Goal: Transaction & Acquisition: Purchase product/service

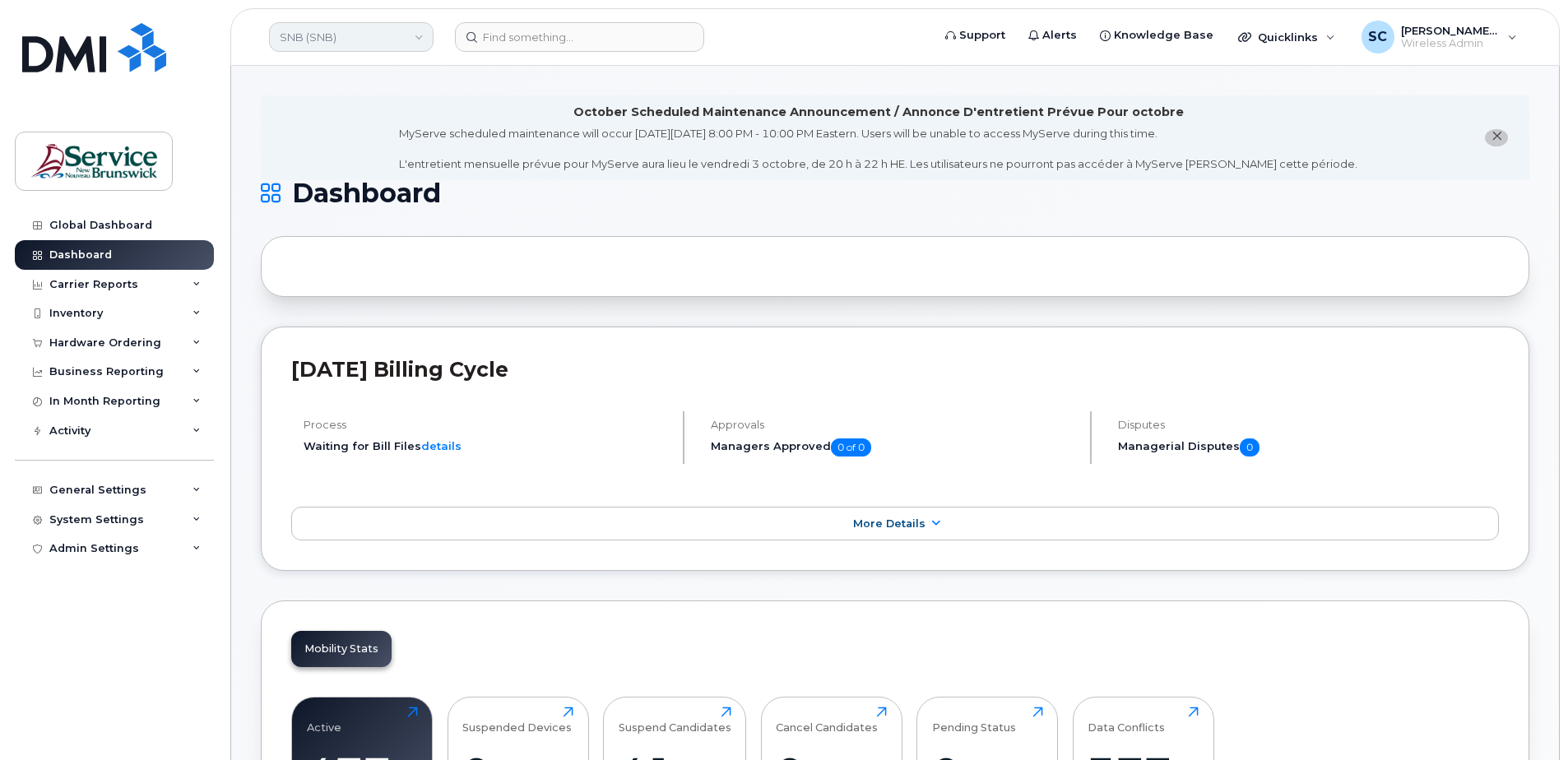
click at [362, 31] on link "SNB (SNB)" at bounding box center [351, 36] width 165 height 29
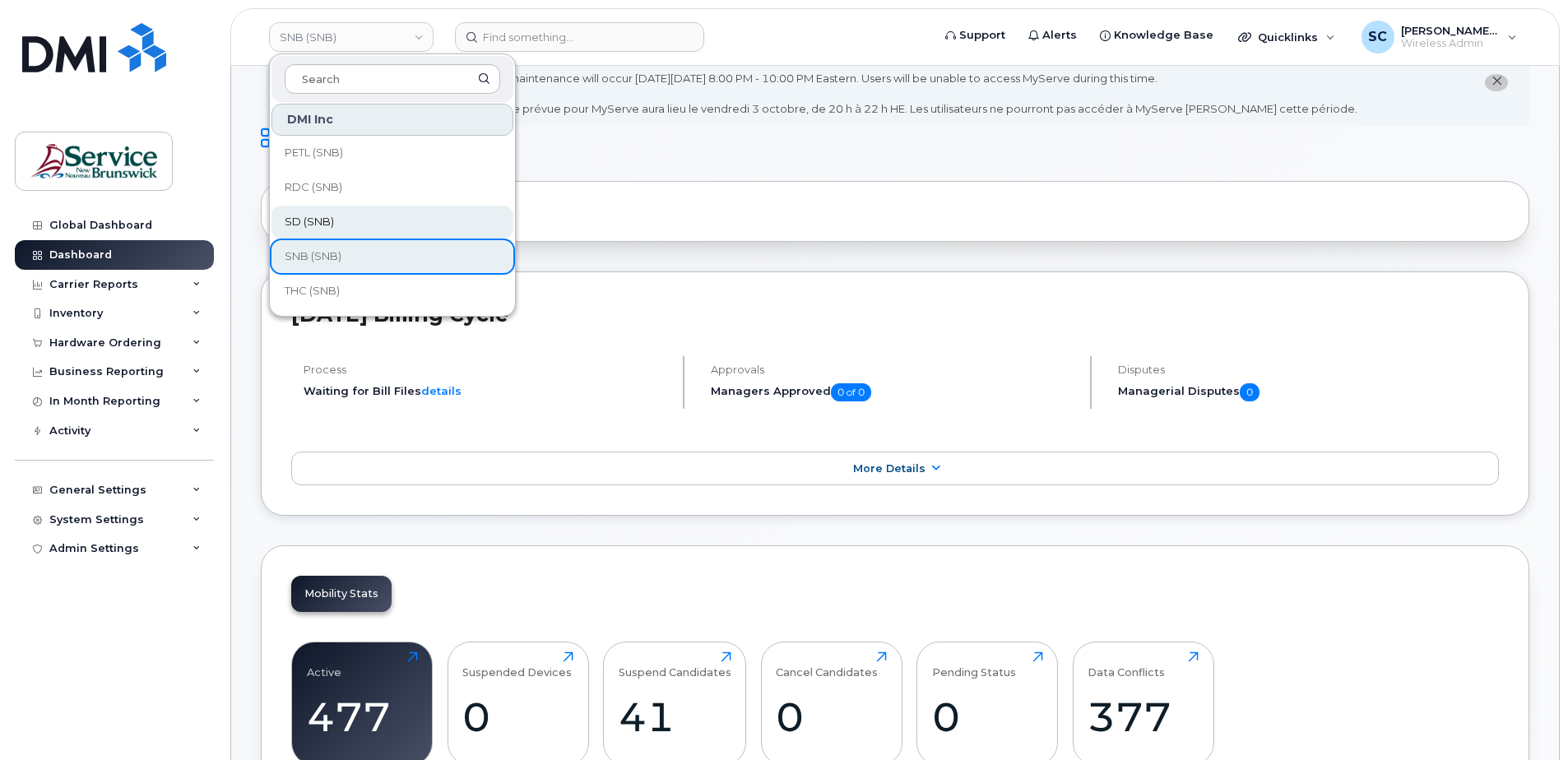
scroll to position [165, 0]
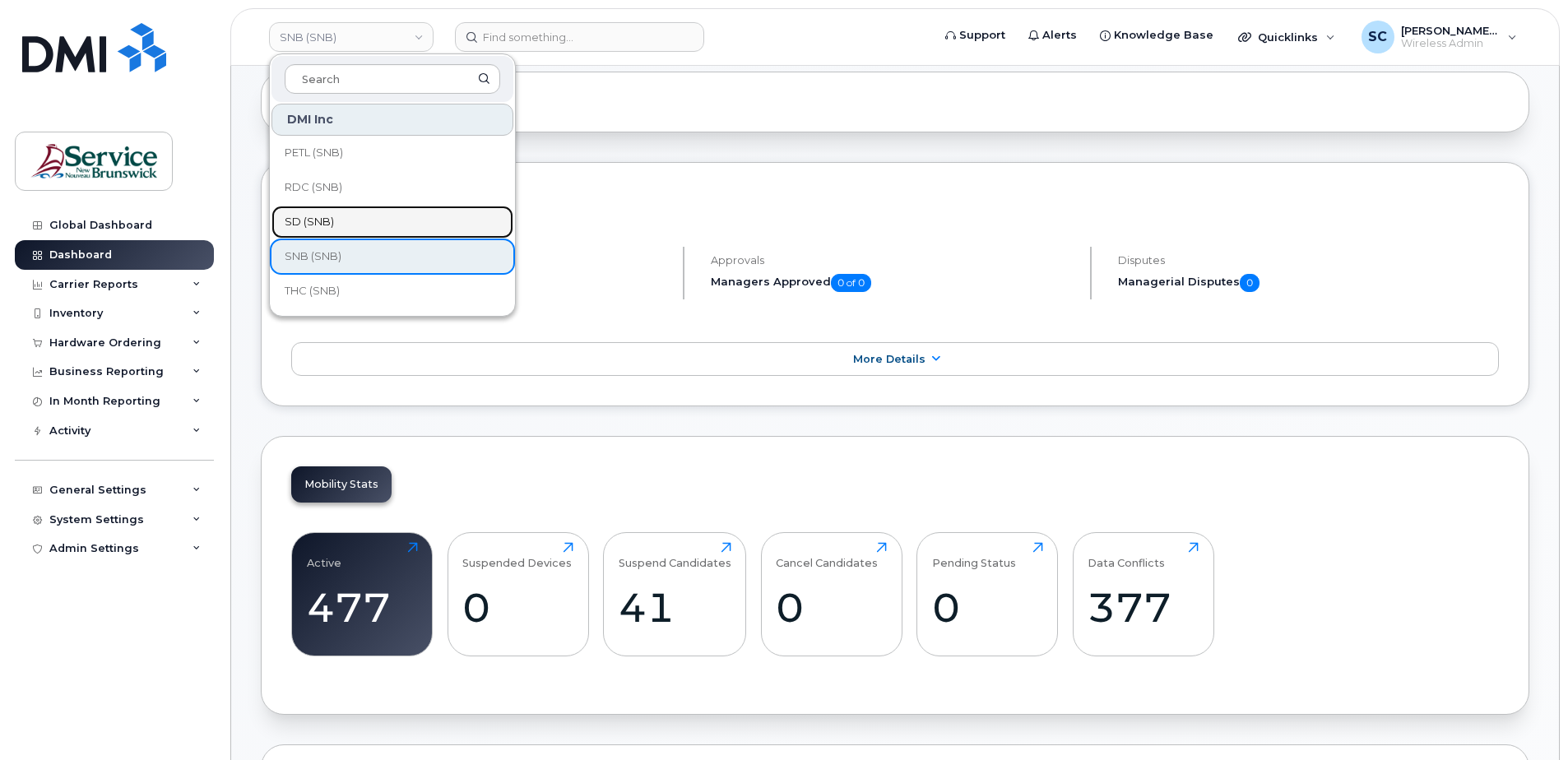
click at [364, 219] on link "SD (SNB)" at bounding box center [392, 221] width 242 height 33
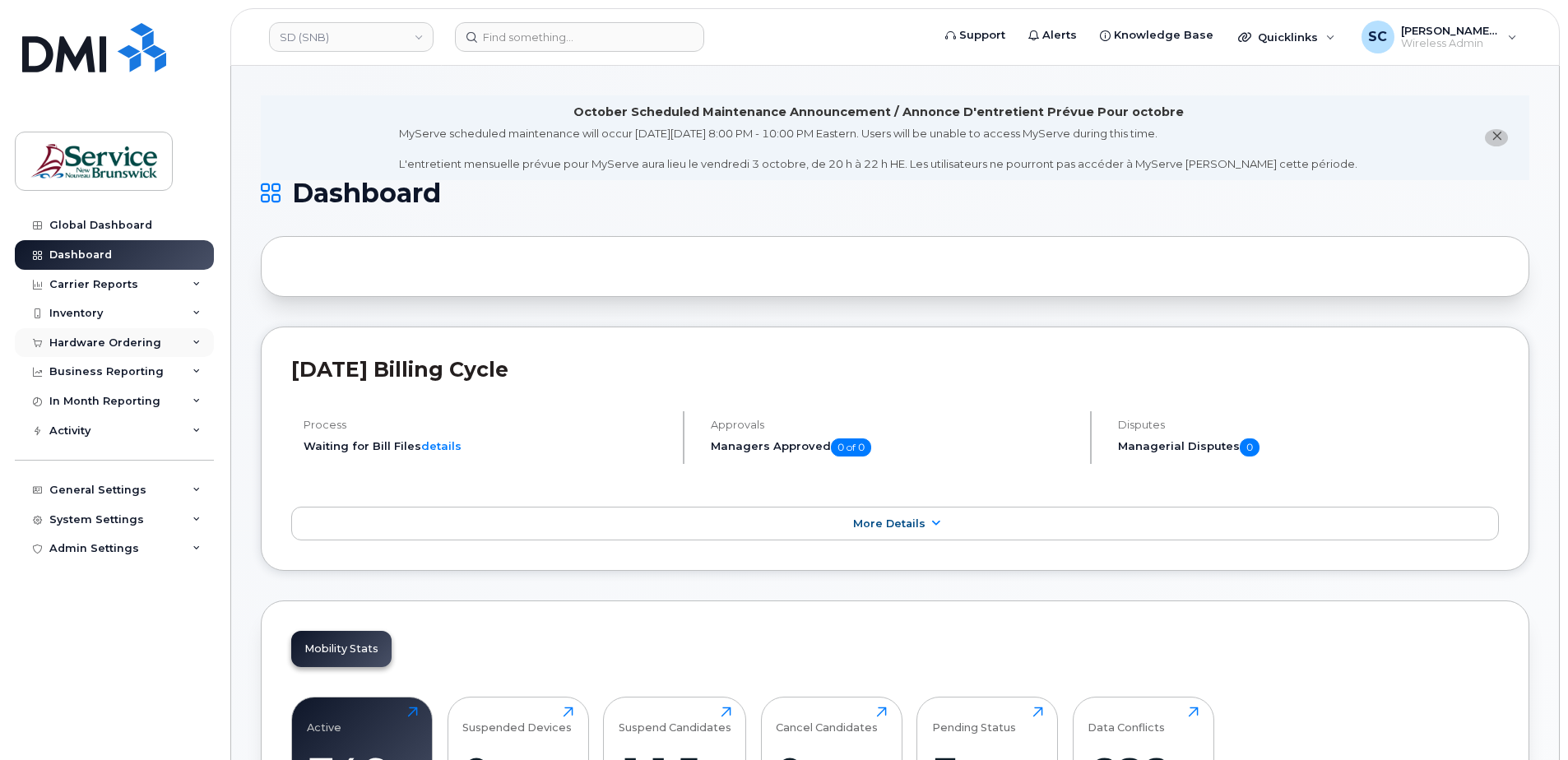
click at [127, 333] on div "Hardware Ordering" at bounding box center [114, 342] width 199 height 29
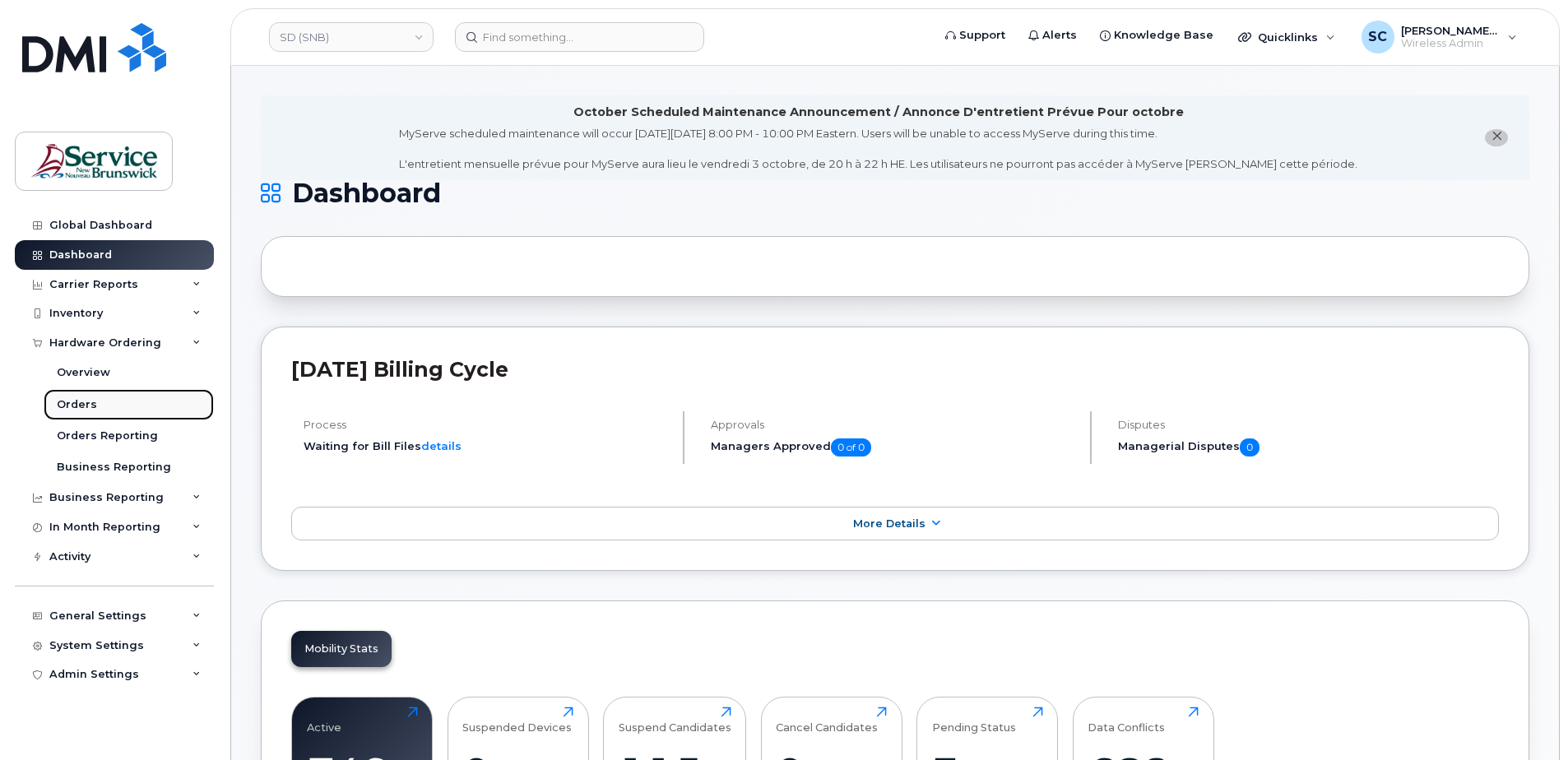
click at [95, 408] on link "Orders" at bounding box center [128, 404] width 170 height 31
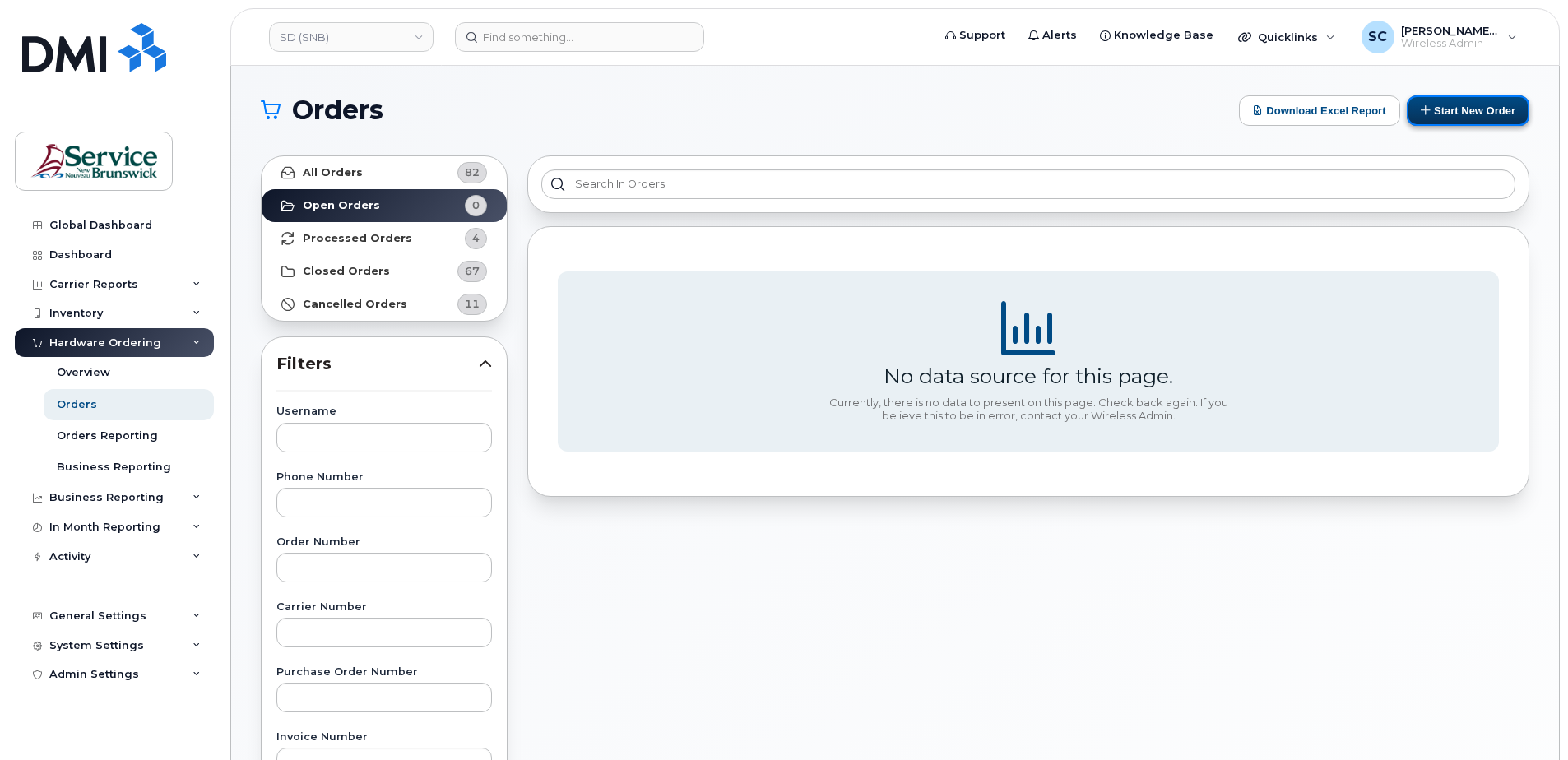
click at [1468, 111] on button "Start New Order" at bounding box center [1468, 111] width 123 height 30
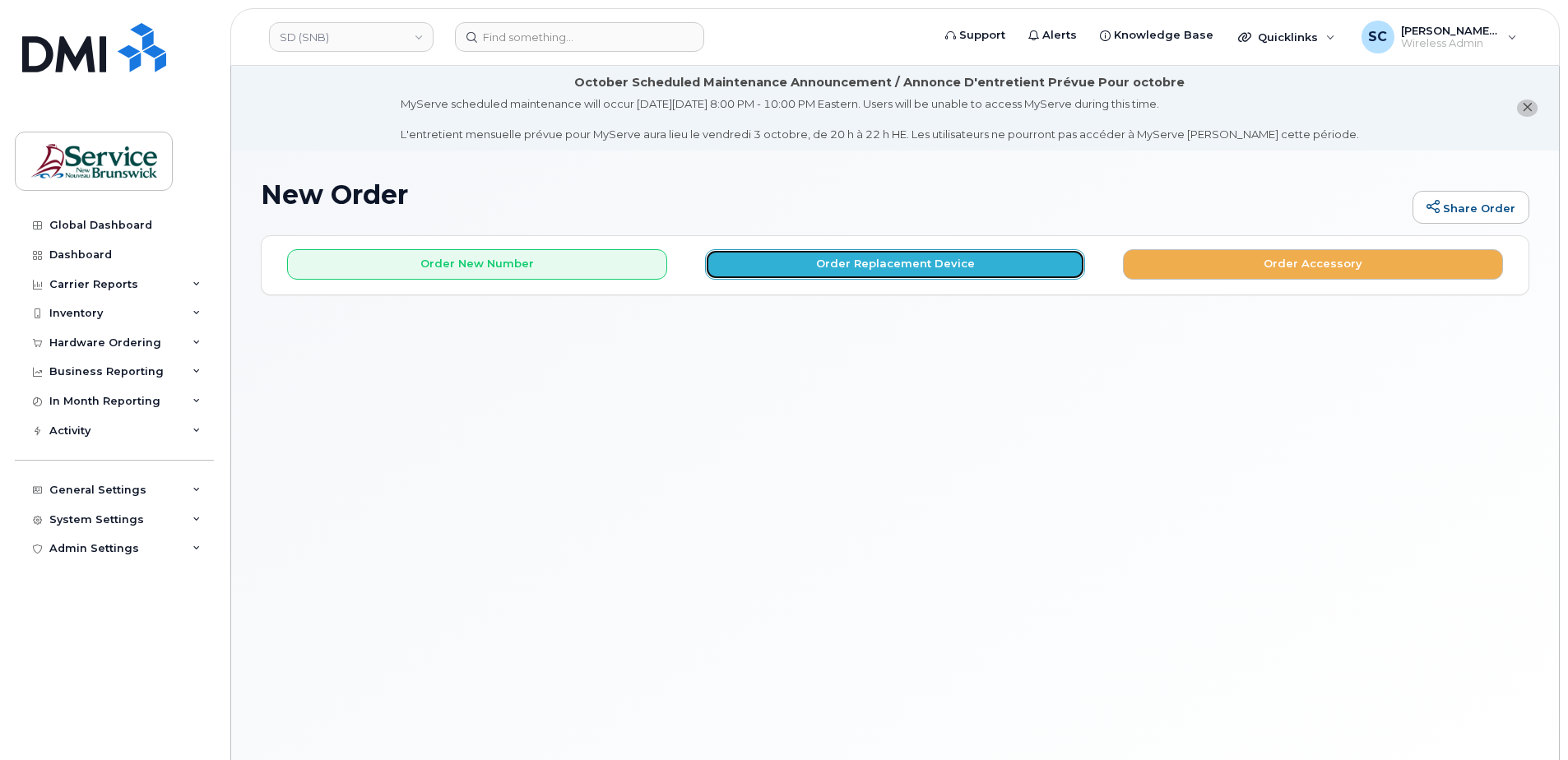
click at [934, 269] on button "Order Replacement Device" at bounding box center [895, 265] width 380 height 30
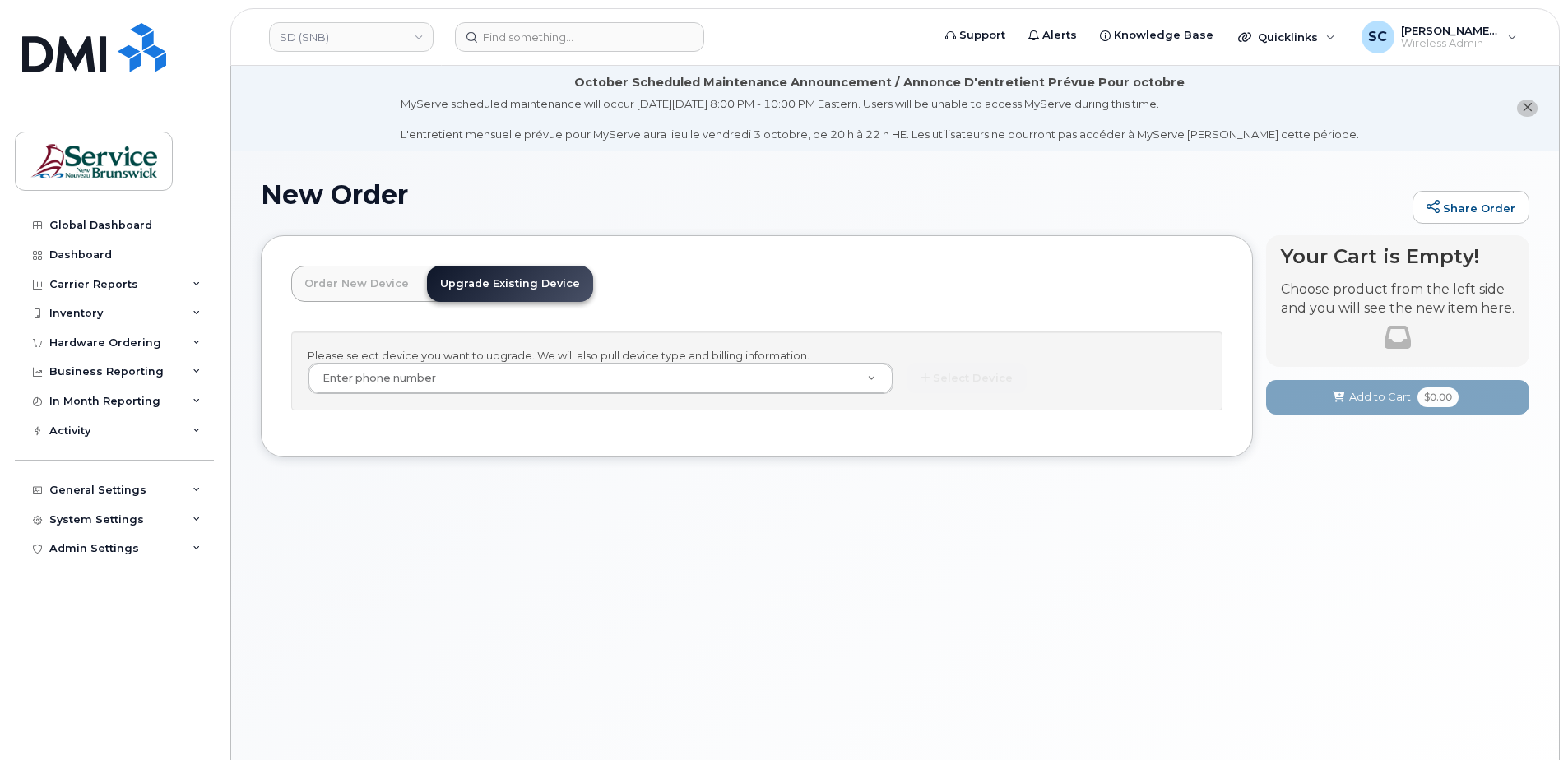
click at [357, 281] on link "Order New Device" at bounding box center [357, 283] width 131 height 36
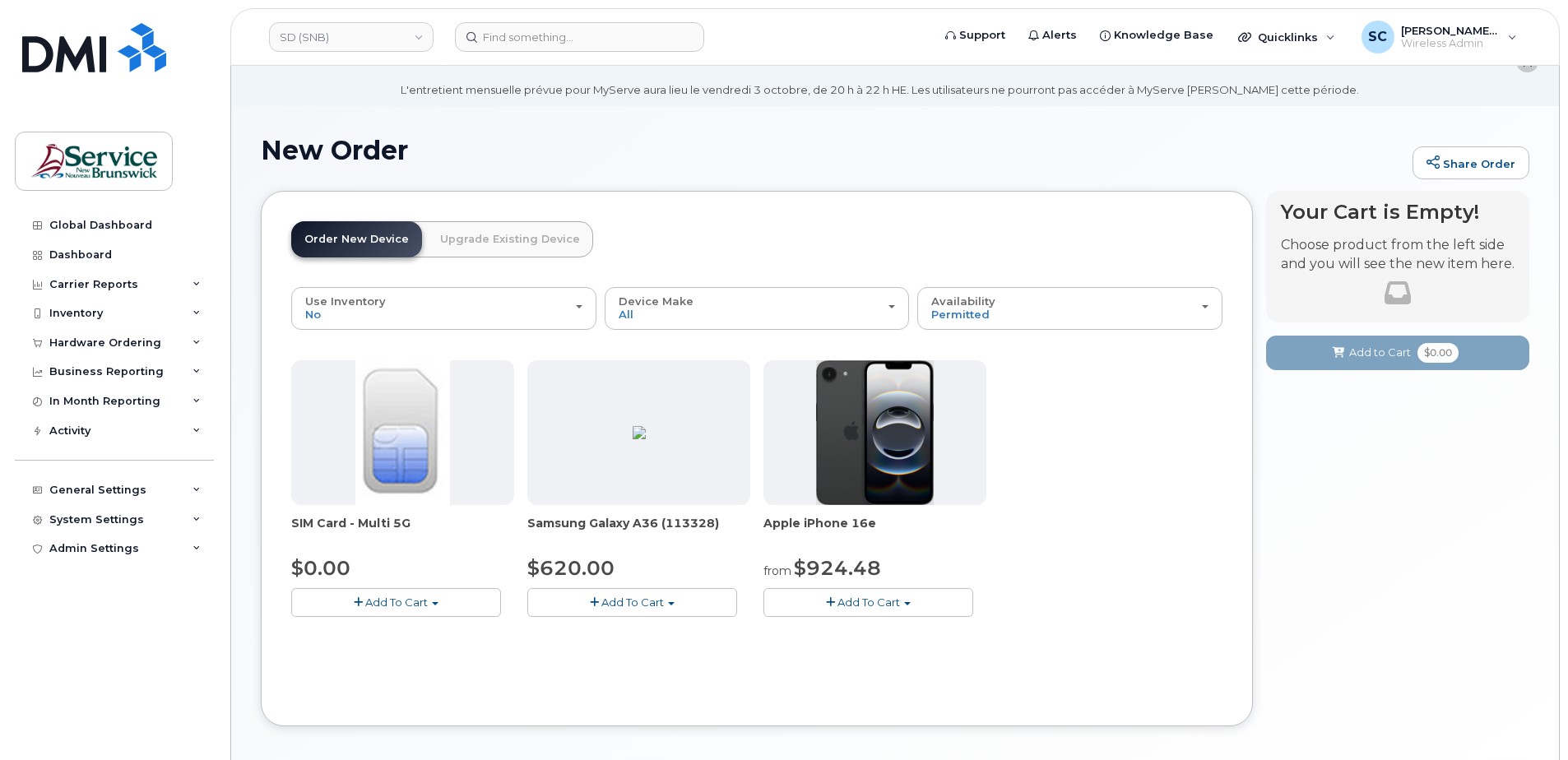
scroll to position [82, 0]
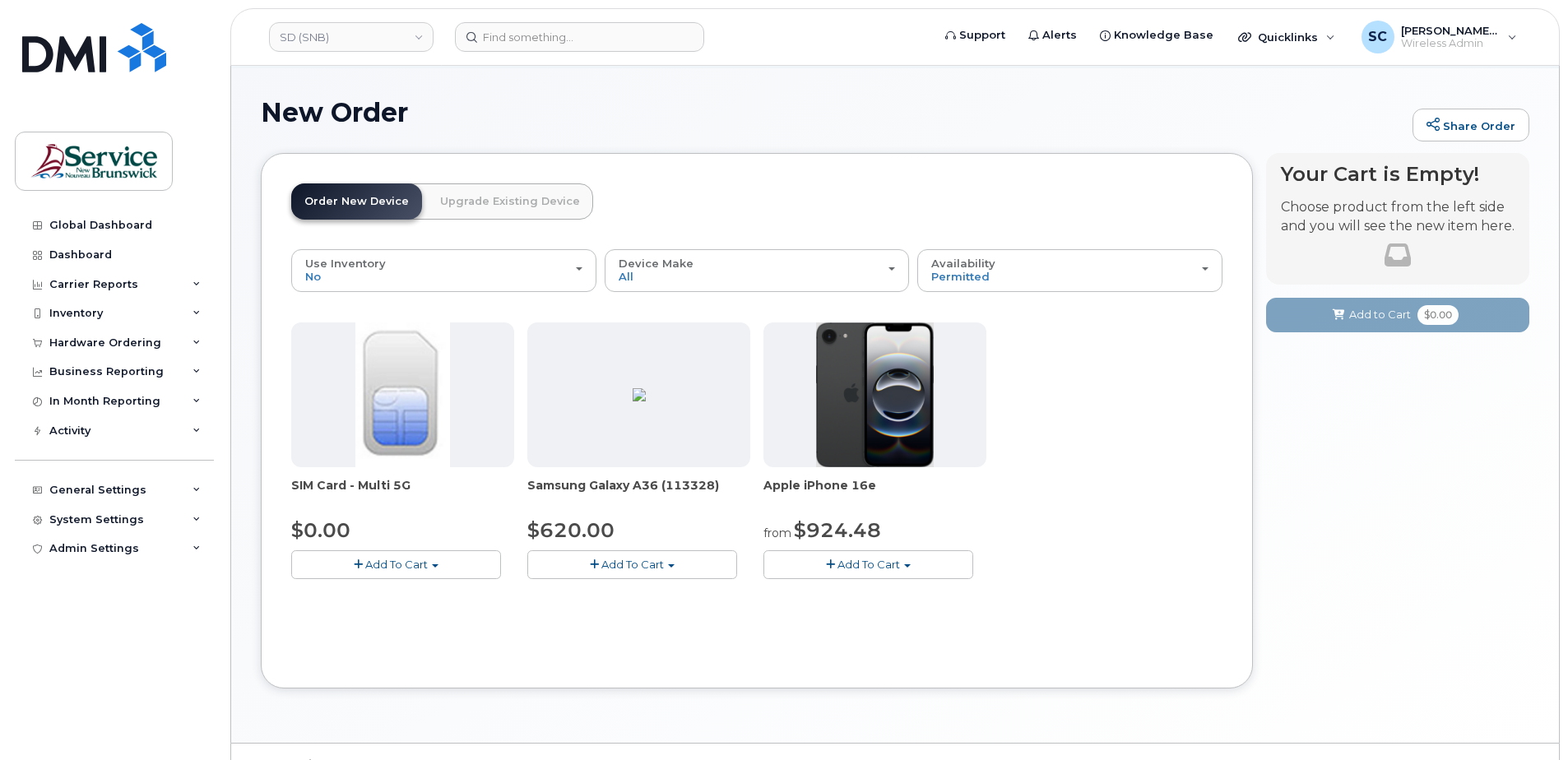
click at [863, 557] on span "Add To Cart" at bounding box center [868, 564] width 63 height 13
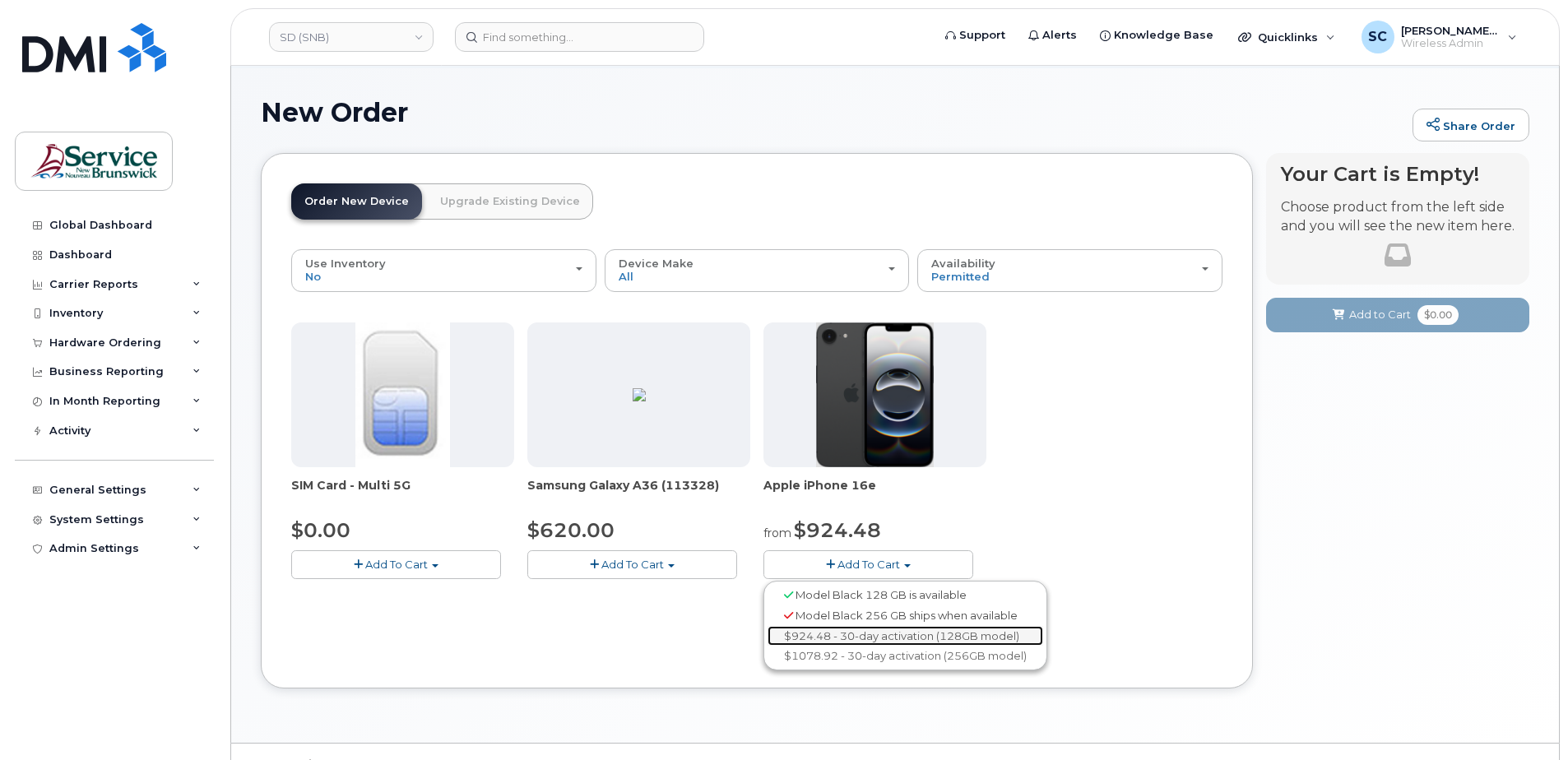
click at [918, 633] on link "$924.48 - 30-day activation (128GB model)" at bounding box center [904, 635] width 275 height 20
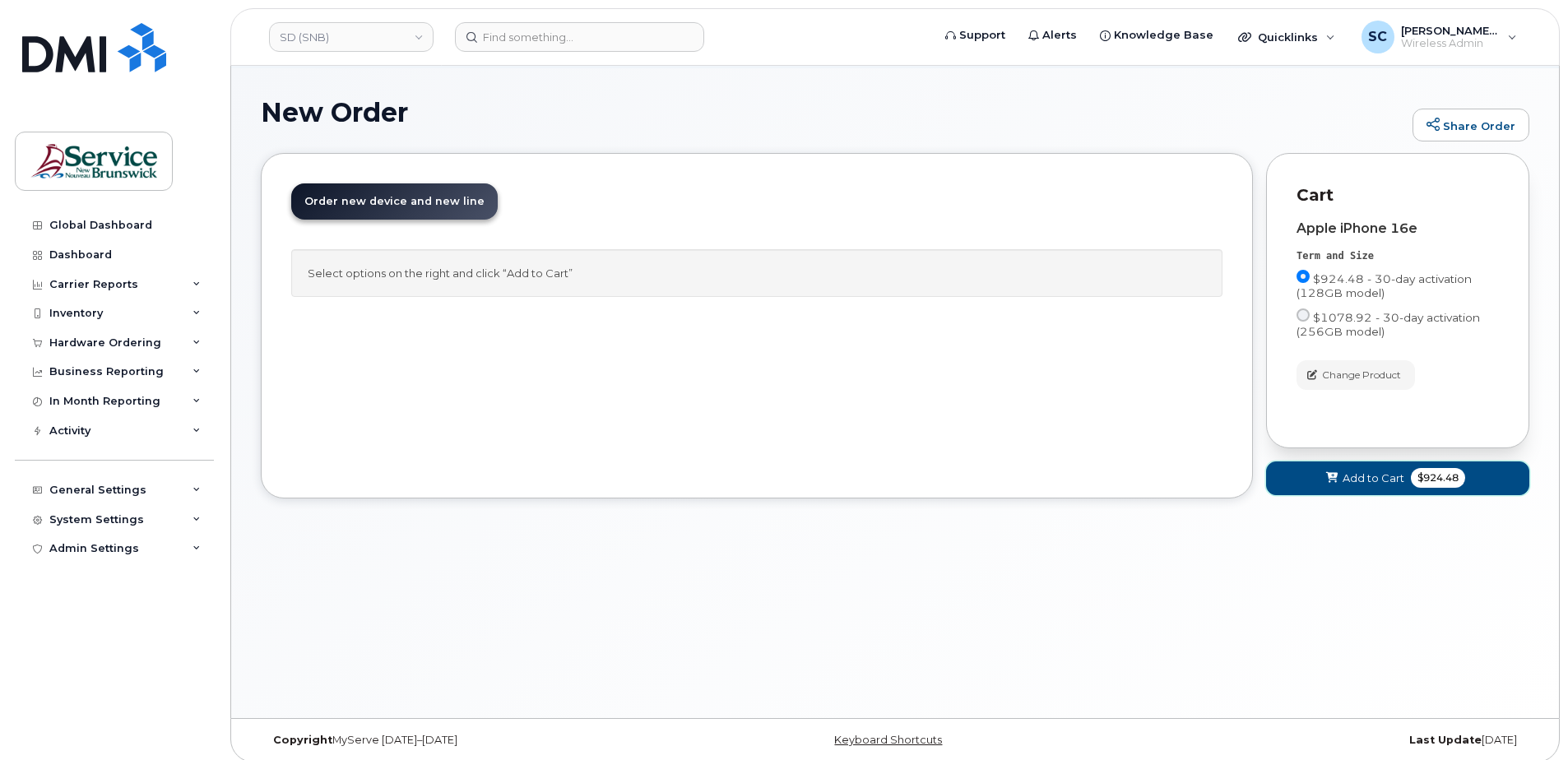
click at [1400, 485] on span "Add to Cart" at bounding box center [1373, 479] width 62 height 16
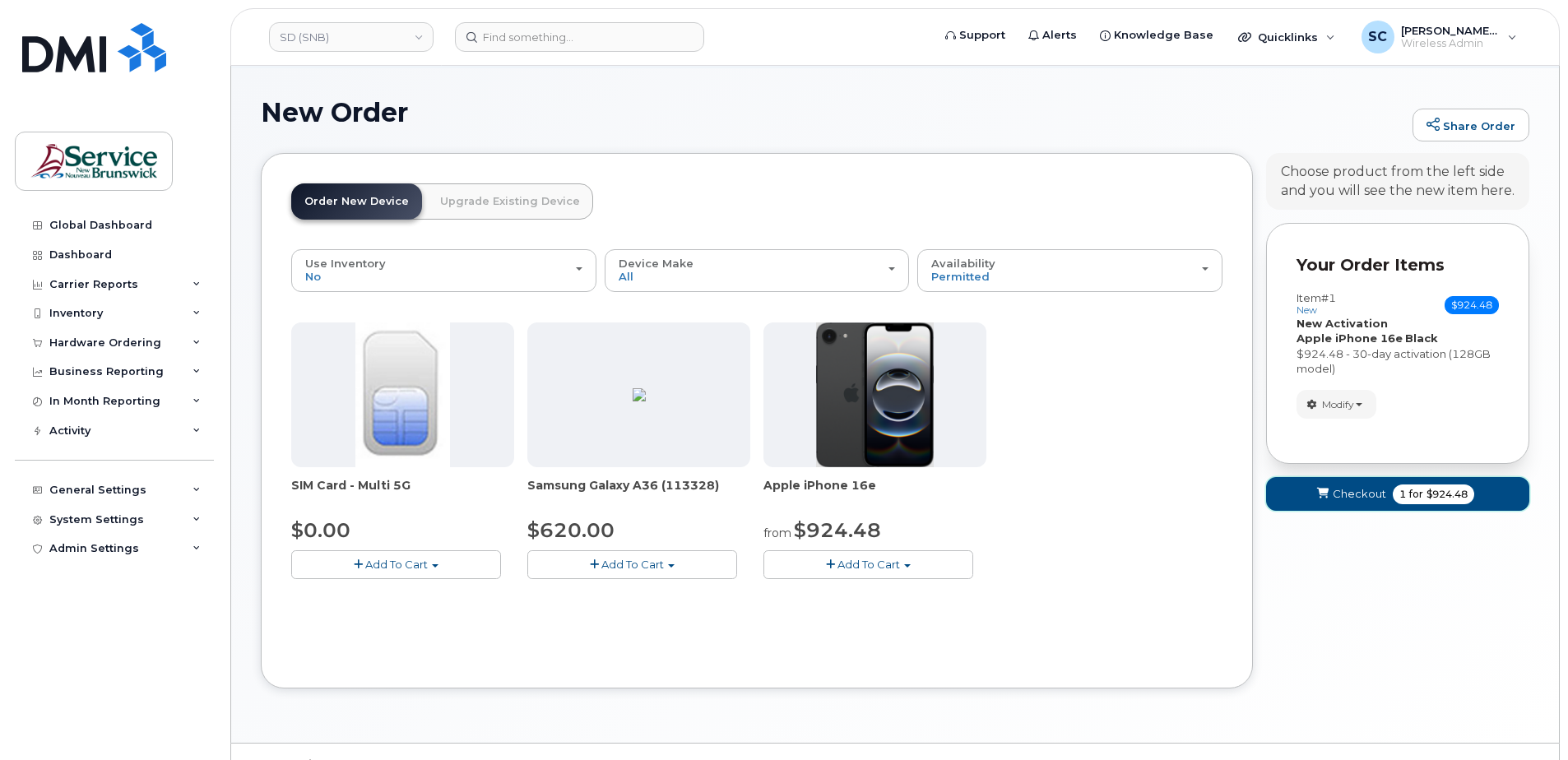
click at [1360, 492] on span "Checkout" at bounding box center [1359, 494] width 53 height 16
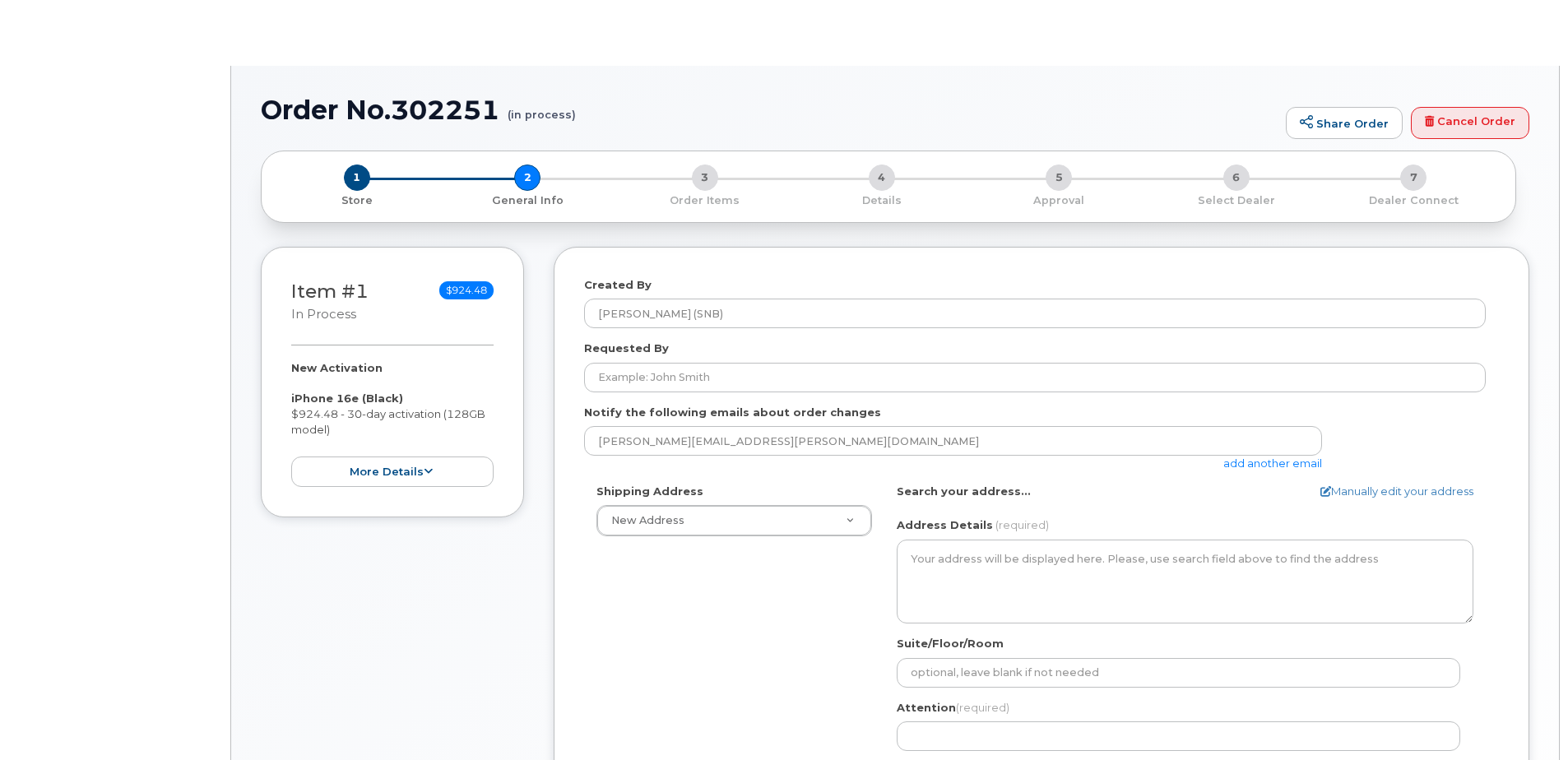
select select
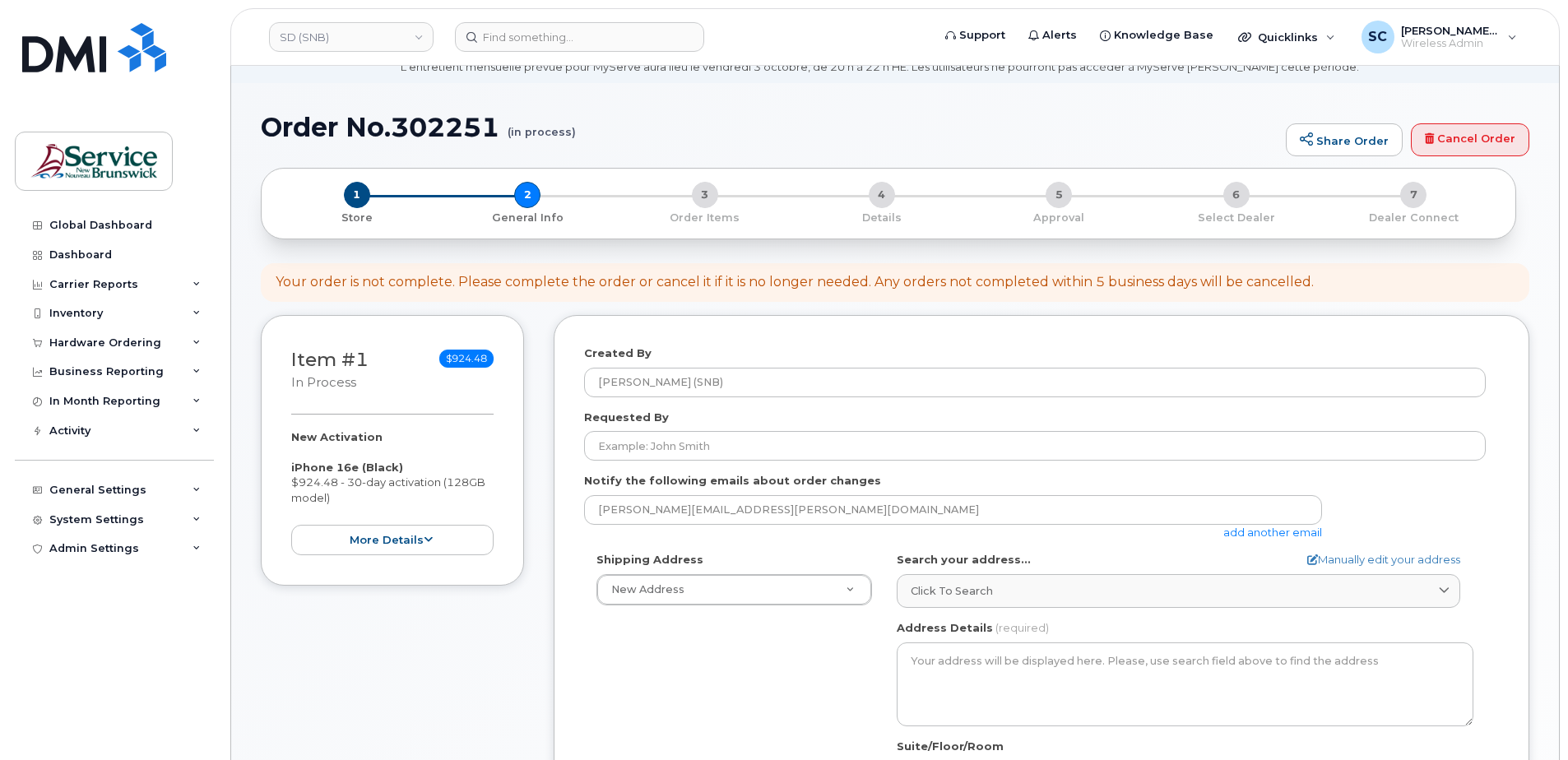
scroll to position [165, 0]
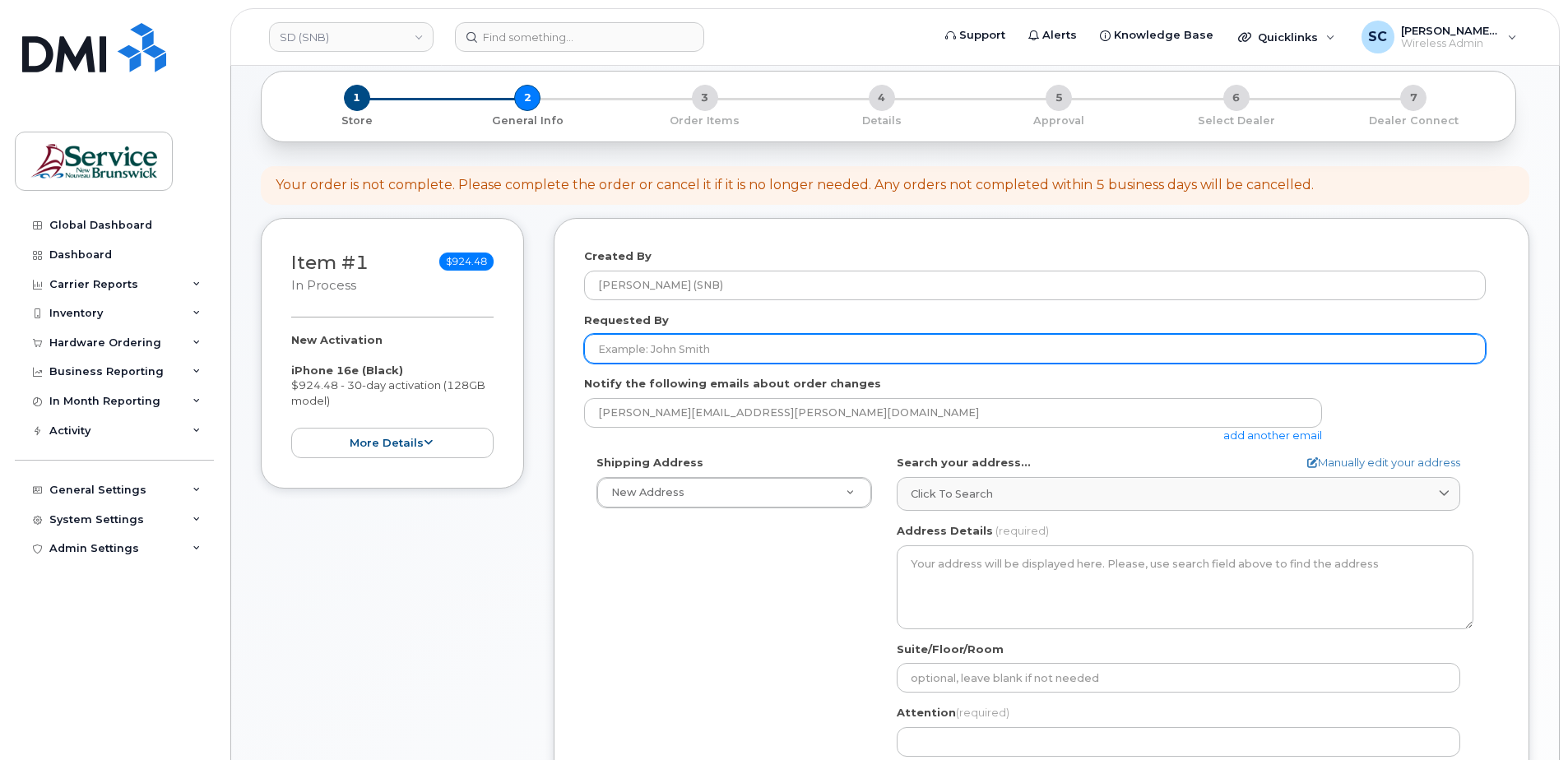
drag, startPoint x: 747, startPoint y: 346, endPoint x: 772, endPoint y: 336, distance: 26.9
click at [747, 346] on input "Requested By" at bounding box center [1034, 348] width 902 height 29
paste input "[PERSON_NAME][EMAIL_ADDRESS][PERSON_NAME][DOMAIN_NAME]"
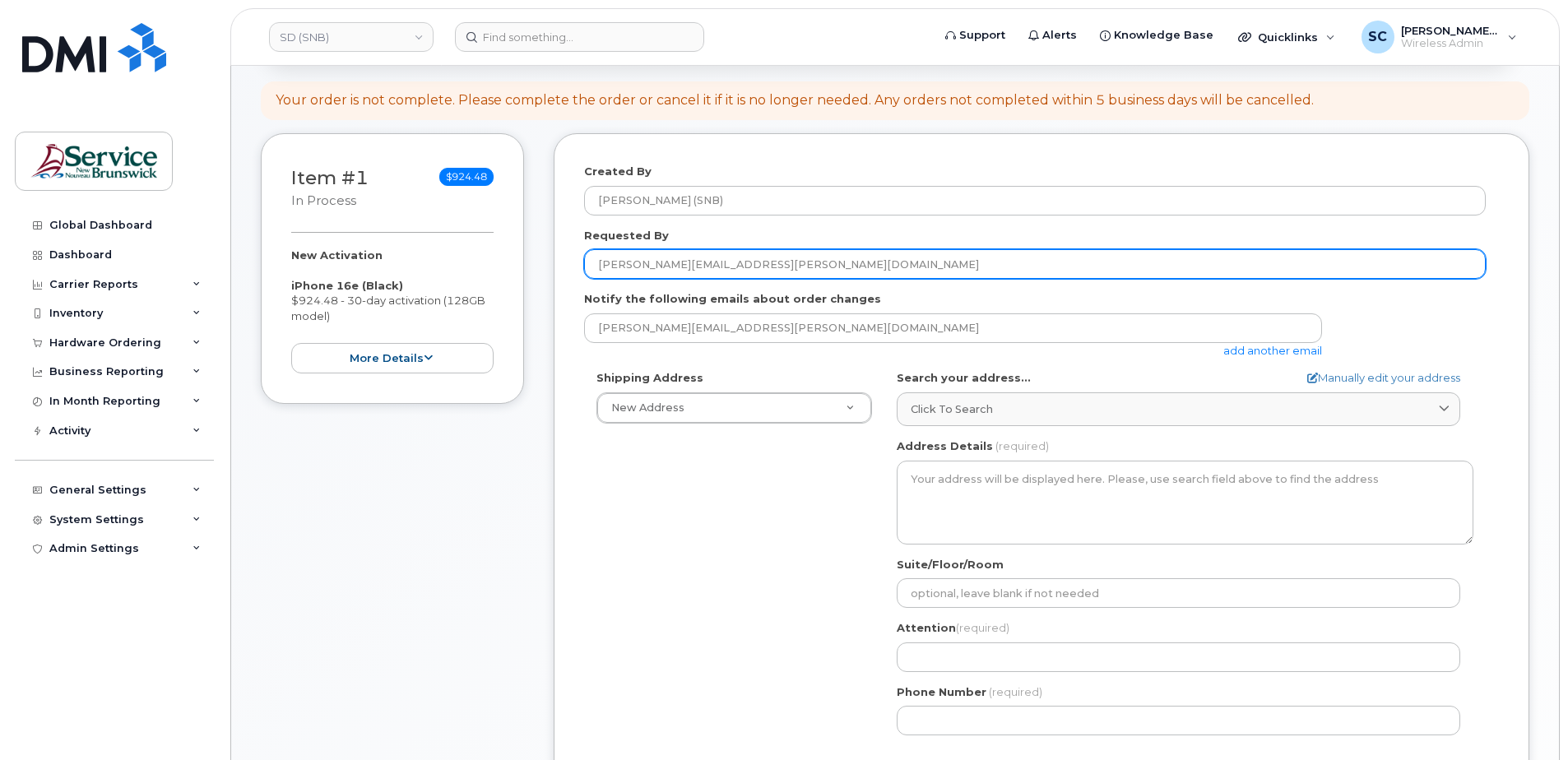
scroll to position [329, 0]
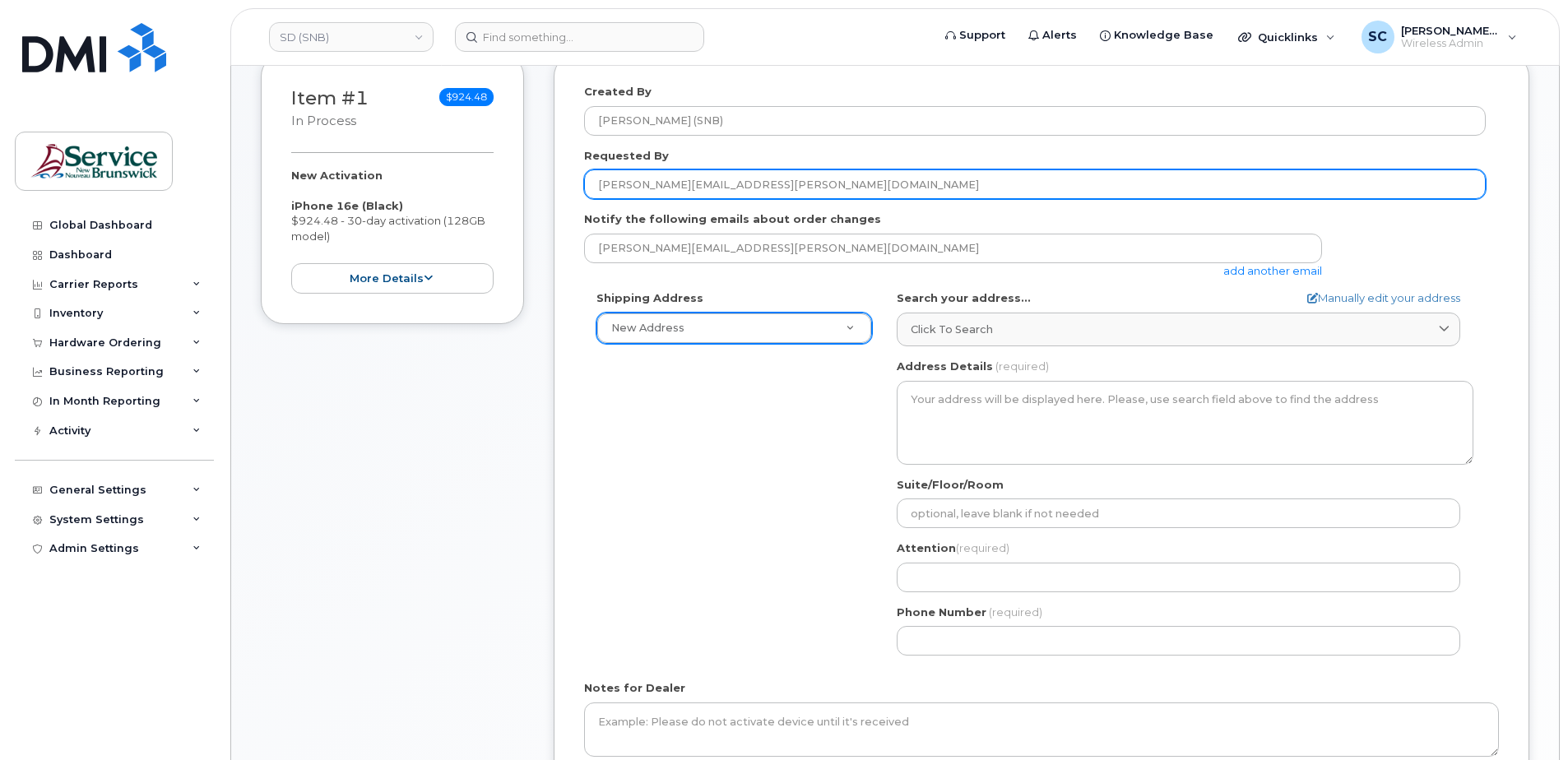
type input "[PERSON_NAME][EMAIL_ADDRESS][PERSON_NAME][DOMAIN_NAME]"
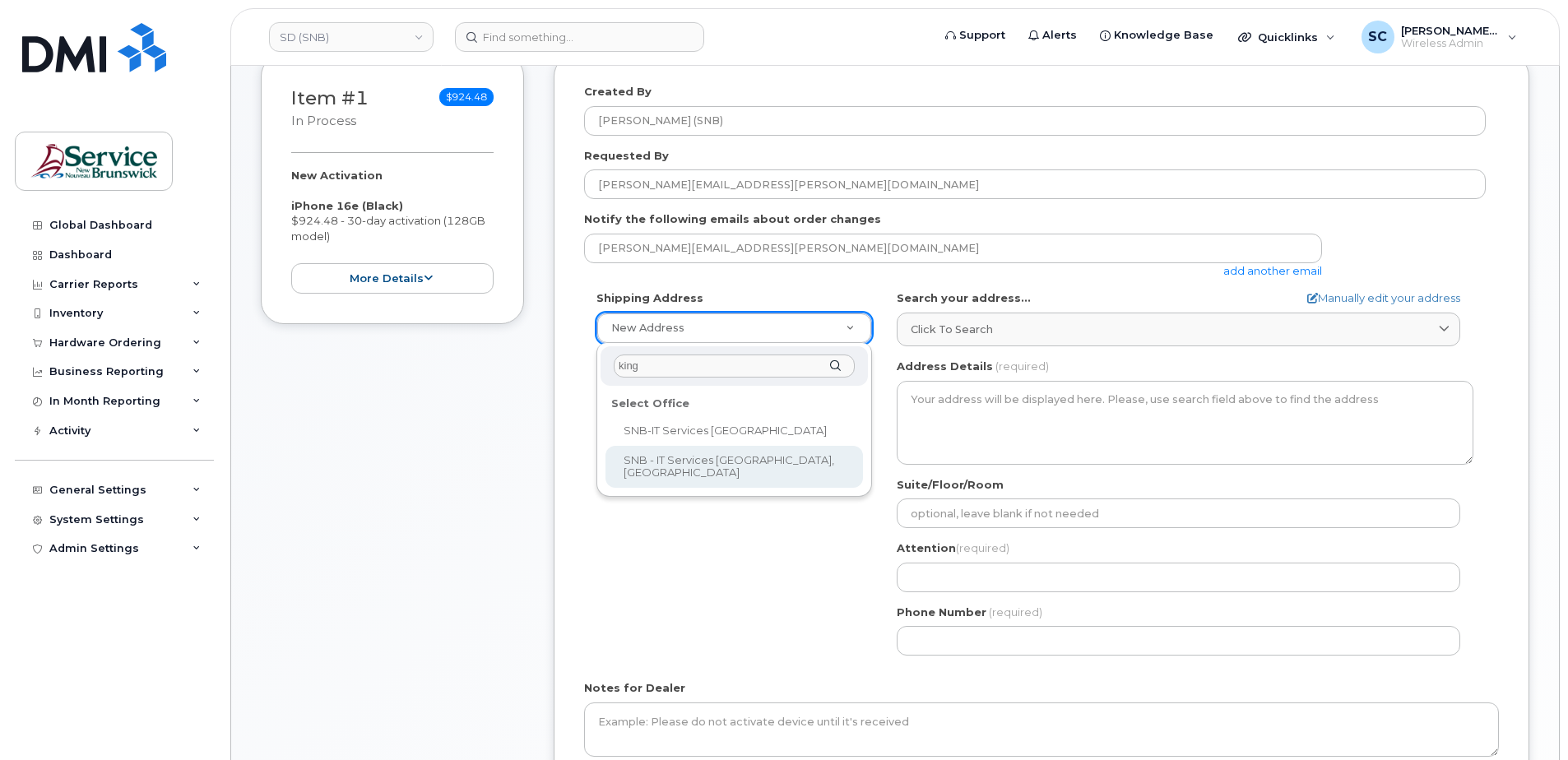
type input "king"
select select
type textarea "526-440 King St Fredericton New Brunswick E3B 5H8"
type input "Chris Estey/Scott Sanford"
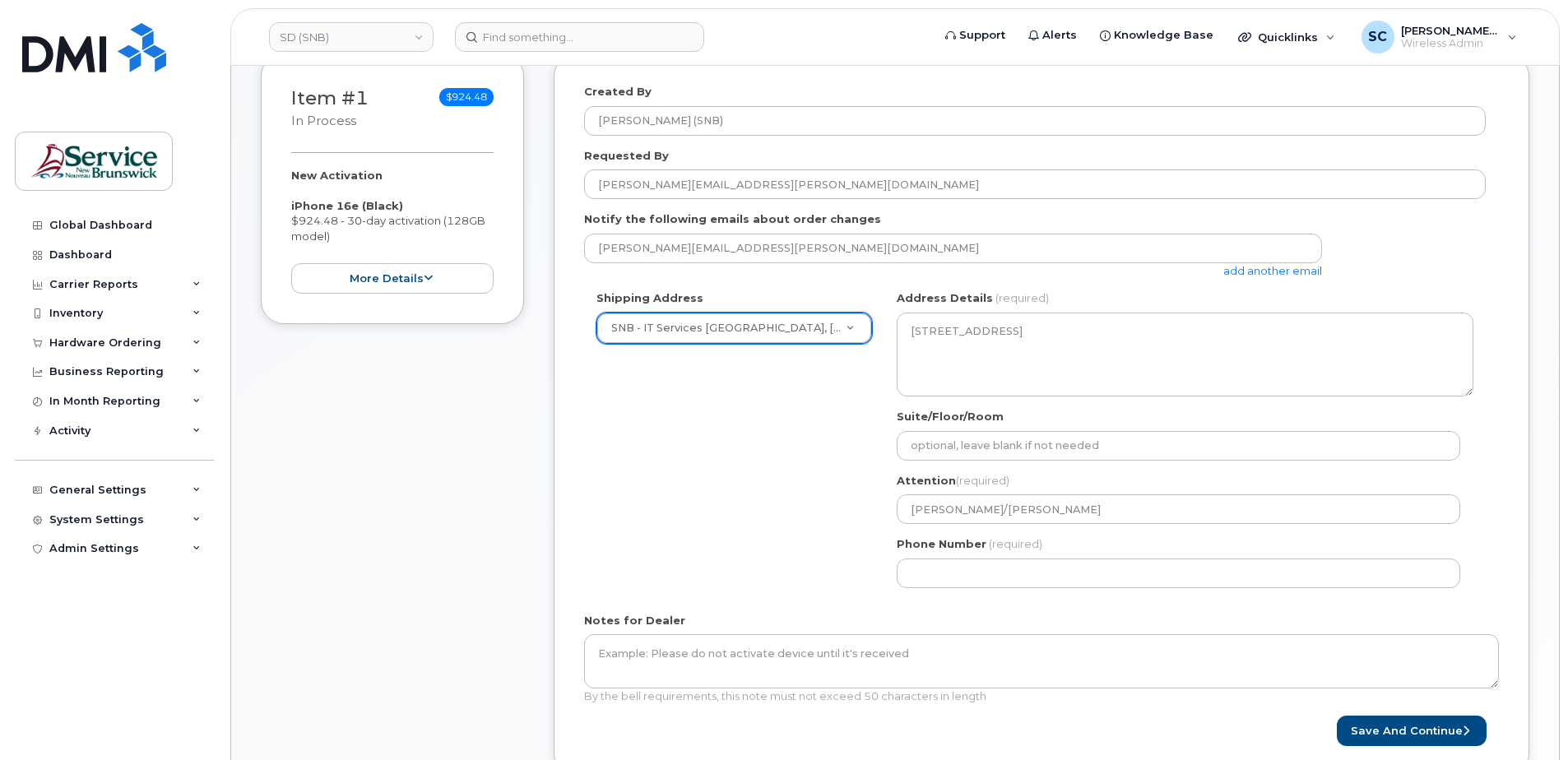
click at [833, 346] on div "Shipping Address SNB - IT Services King Tower, Kings Place New Address ASD-E Ma…" at bounding box center [1034, 445] width 902 height 310
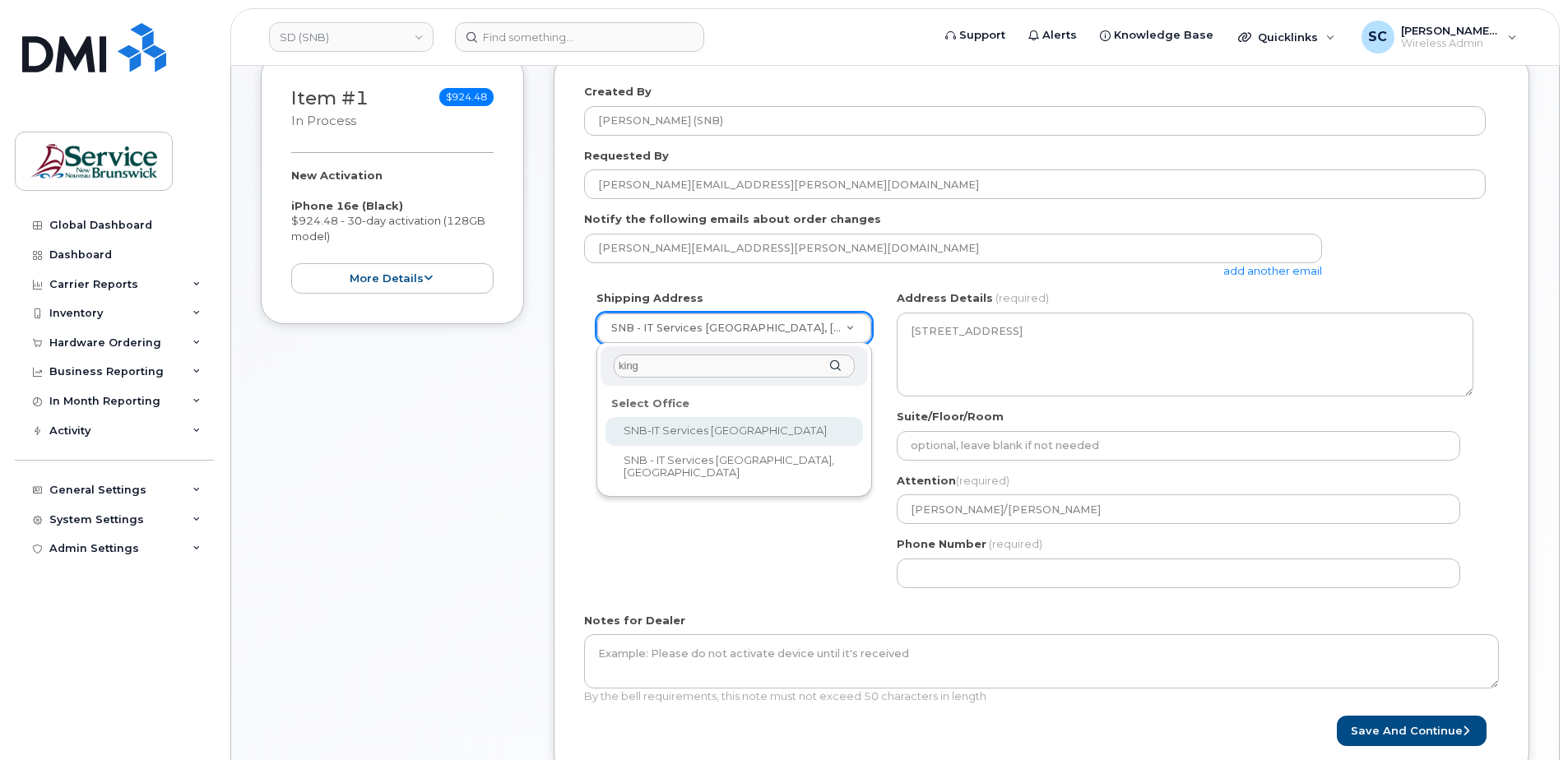
type input "king"
select select
type textarea "15 King Sq N Saint John New Brunswick E2L 1E6"
type input "Cory Ducey"
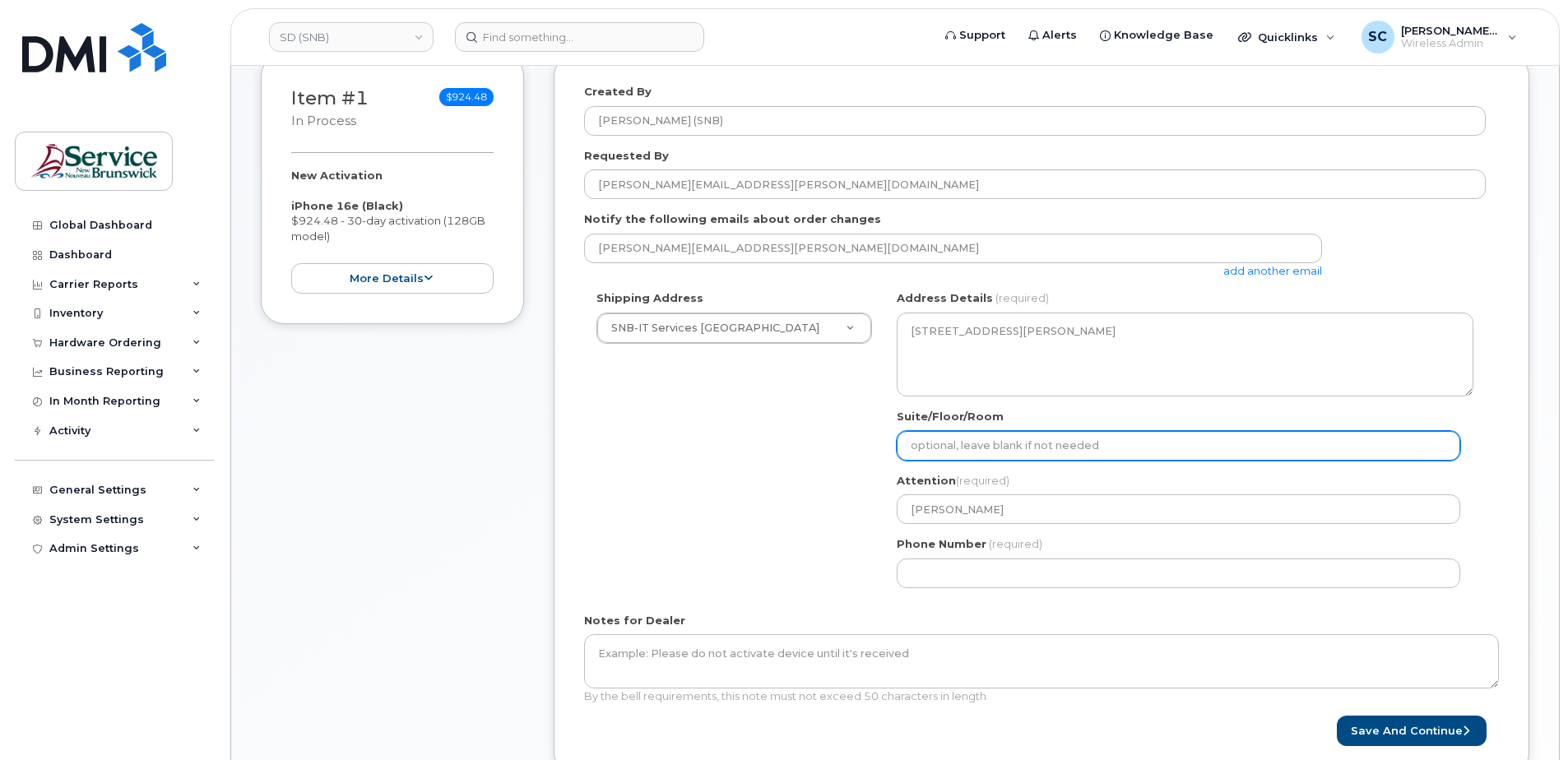
click at [1106, 447] on input "Suite/Floor/Room" at bounding box center [1178, 445] width 564 height 29
paste input "WO0000000492543"
select select
type input "WO0000000492543"
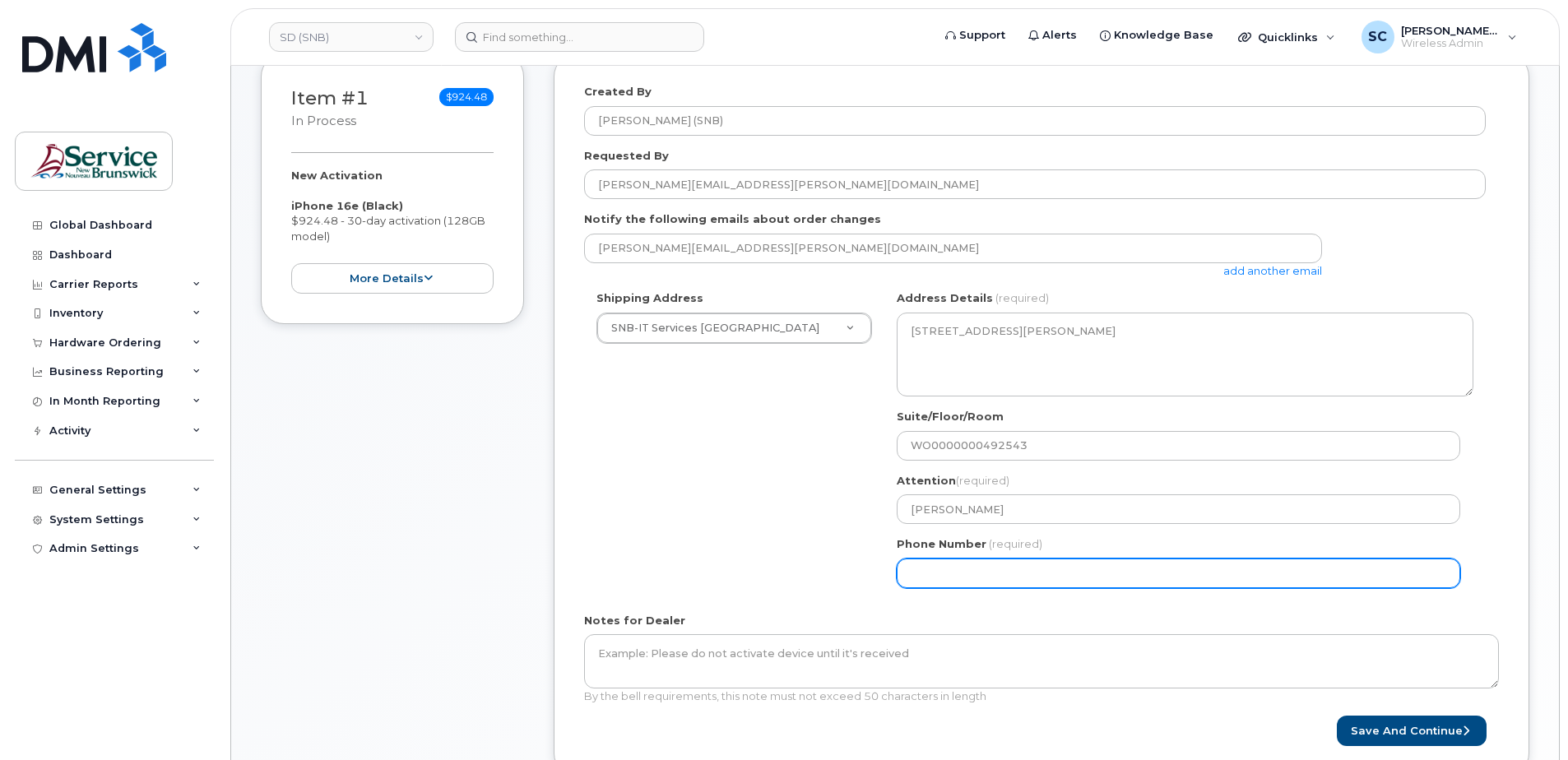
click at [723, 531] on div "Shipping Address SNB-IT Services King's Square New Address ASD-E Main Office AS…" at bounding box center [1034, 445] width 902 height 310
click at [950, 575] on input "Phone Number" at bounding box center [1178, 572] width 564 height 29
type input "1234567890"
select select
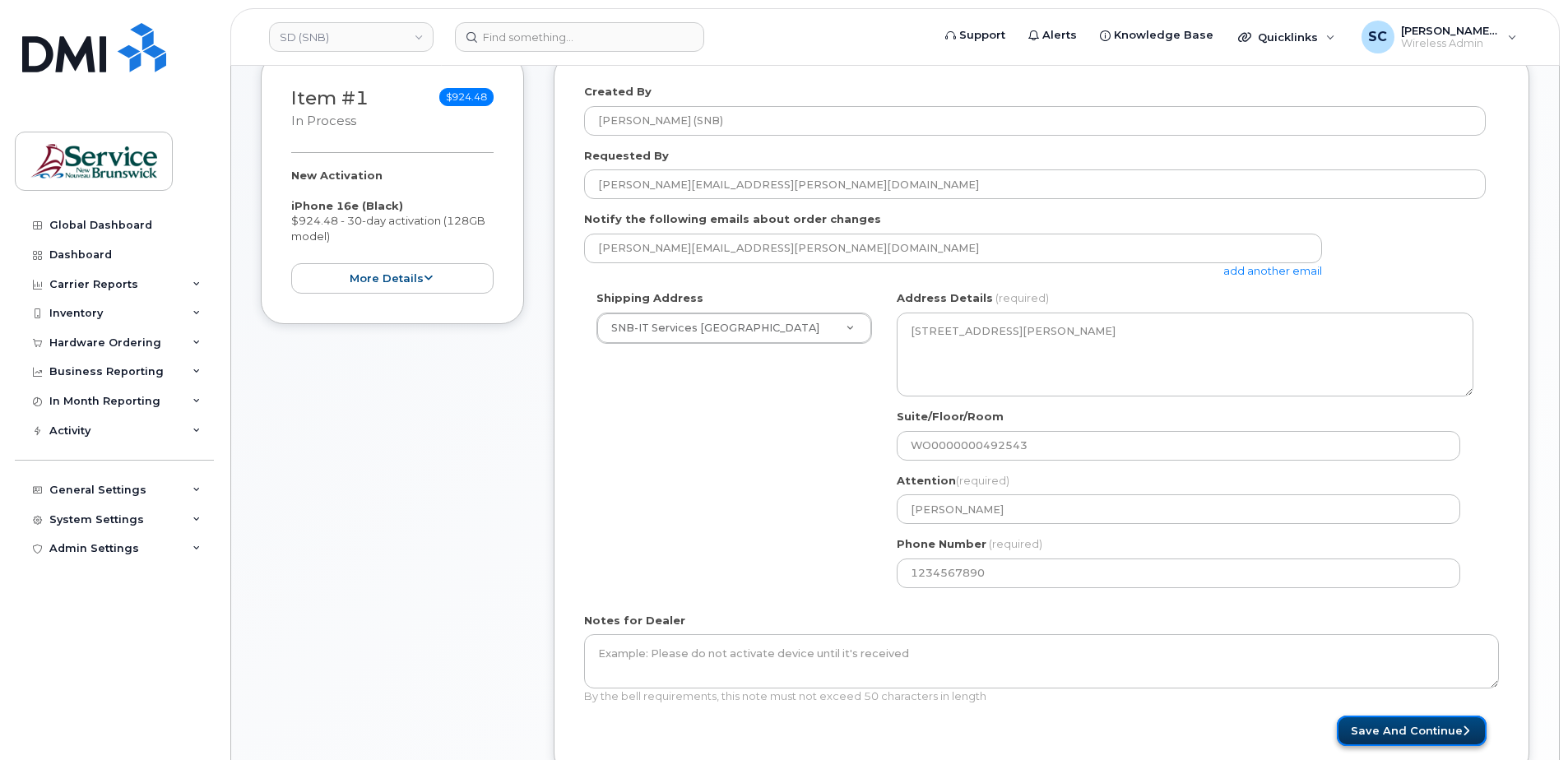
click at [1422, 732] on button "Save and Continue" at bounding box center [1411, 731] width 150 height 30
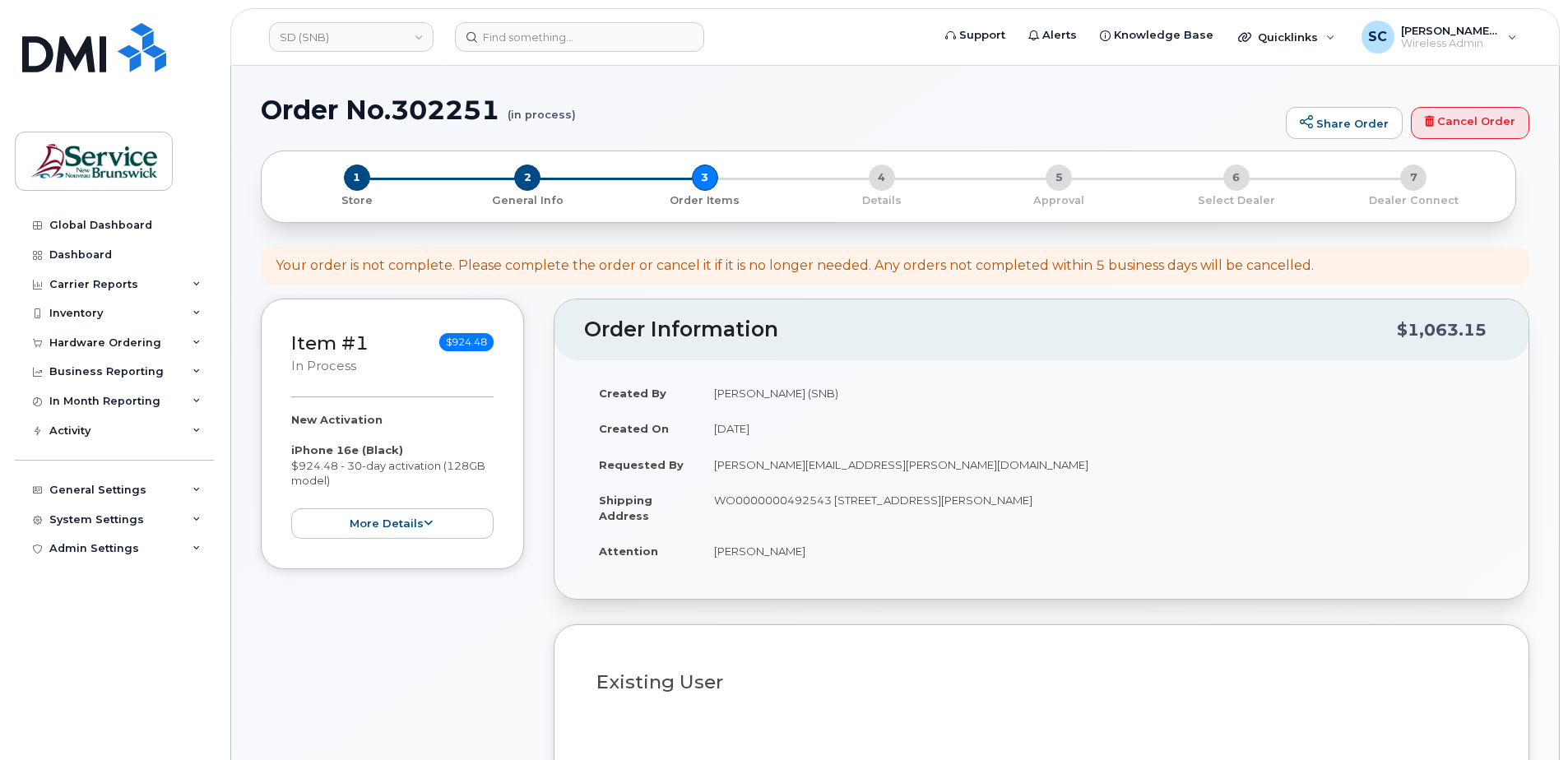
select select
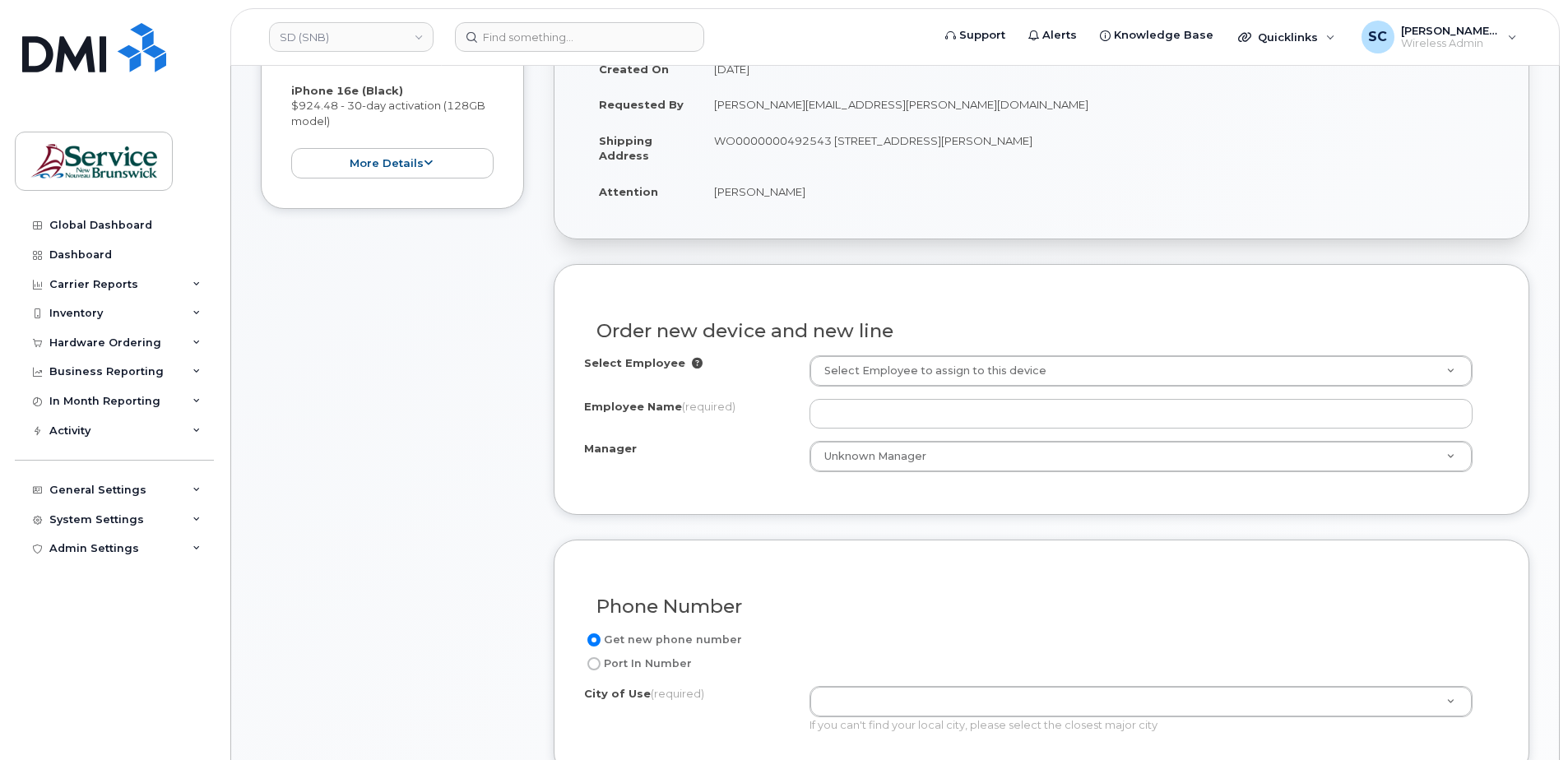
scroll to position [494, 0]
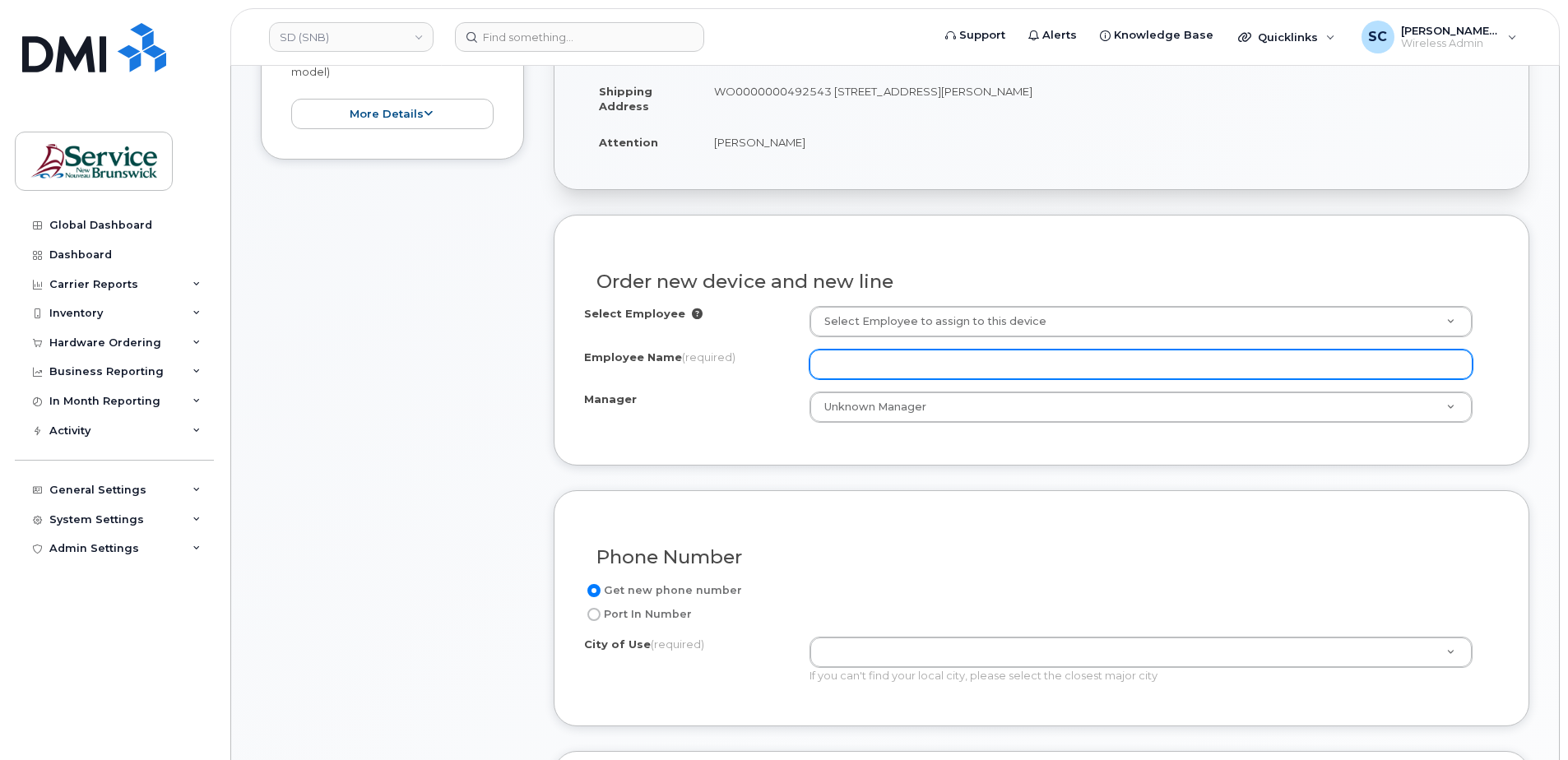
click at [917, 375] on input "Employee Name (required)" at bounding box center [1141, 364] width 663 height 29
paste input "[PERSON_NAME]"
type input "[PERSON_NAME]"
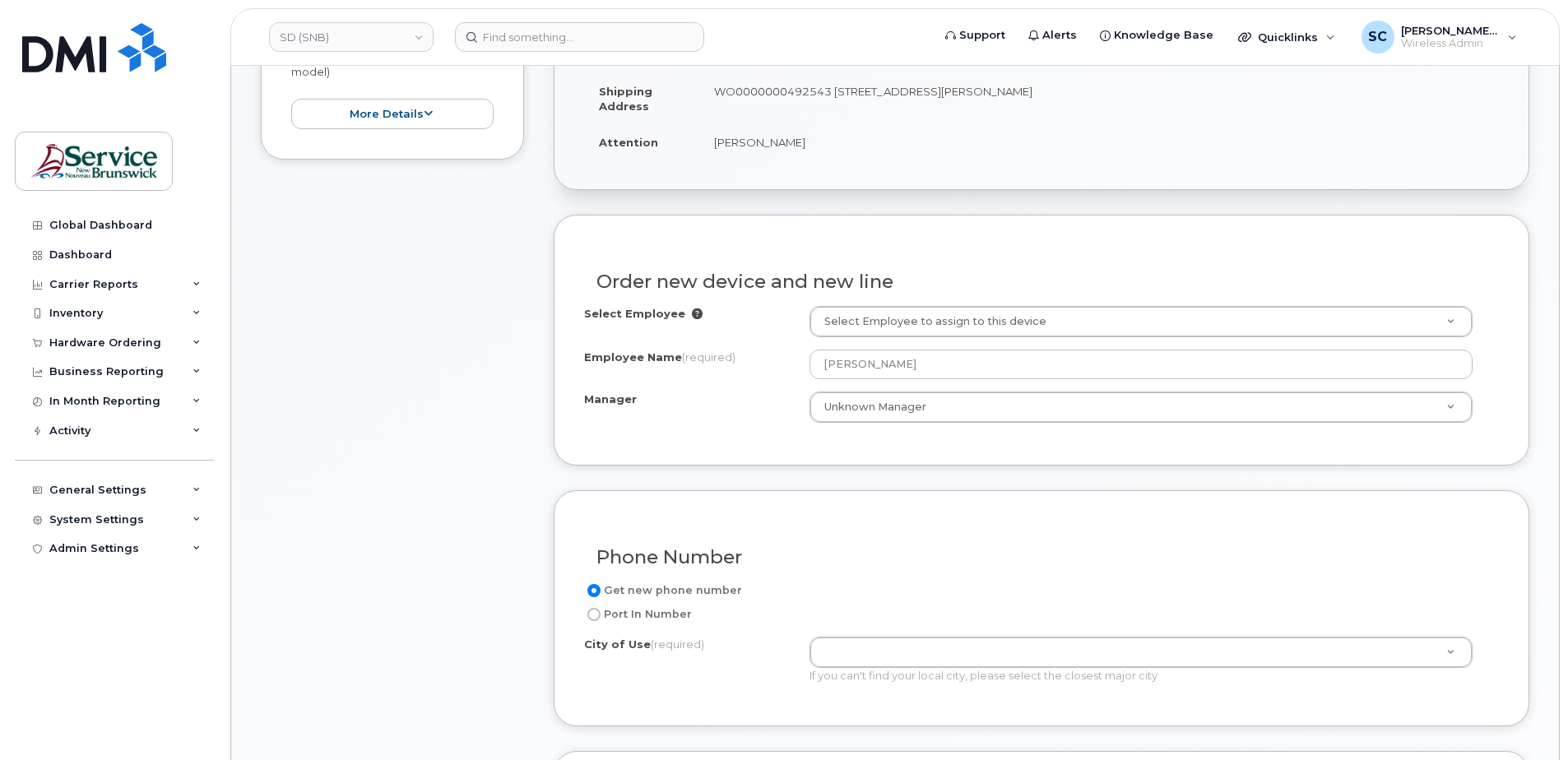
click at [800, 487] on form "Existing User Additional cost to upgrading the device Selected device is Eligib…" at bounding box center [1041, 742] width 975 height 1055
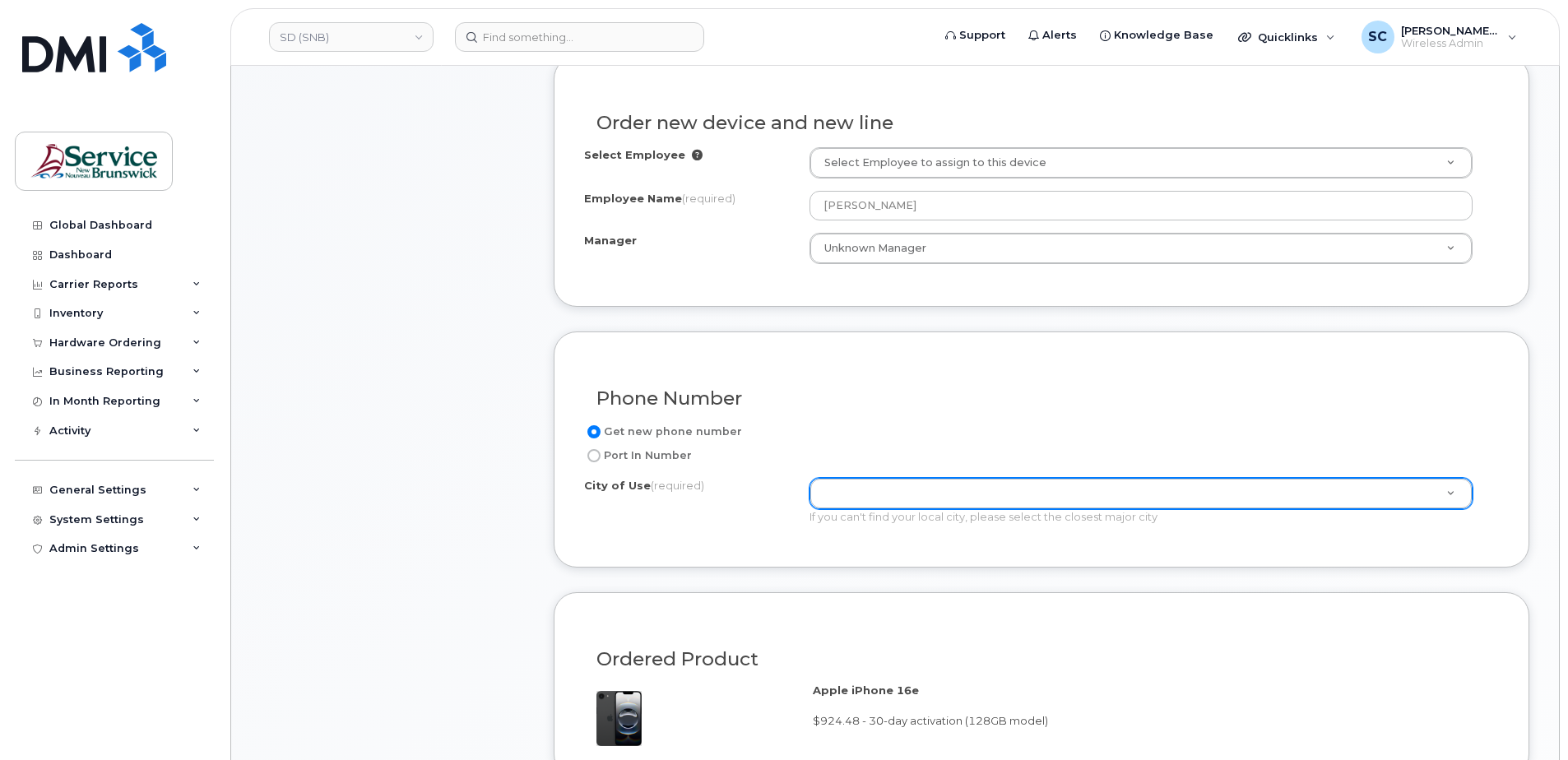
scroll to position [658, 0]
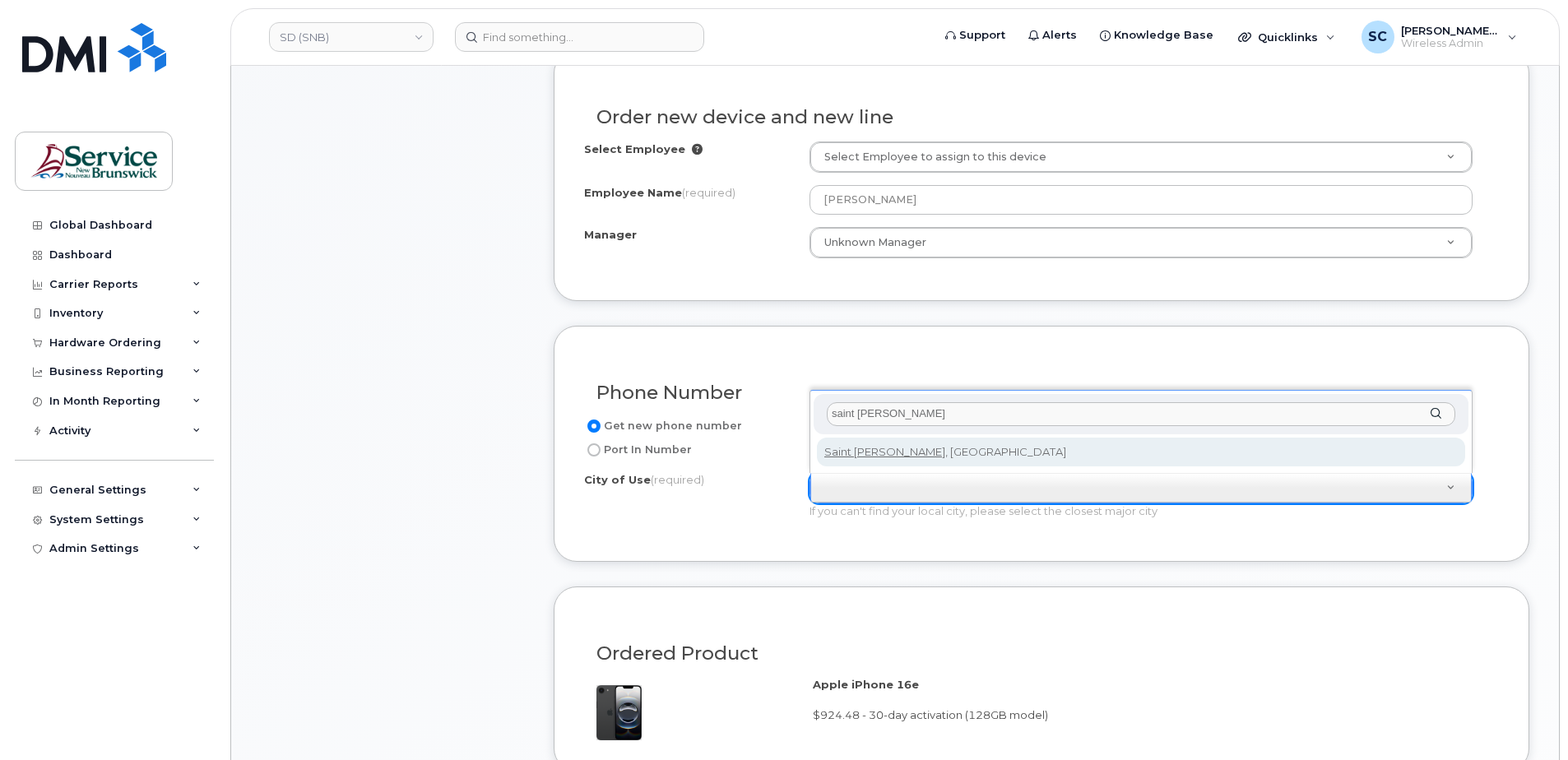
type input "saint john"
type input "2008"
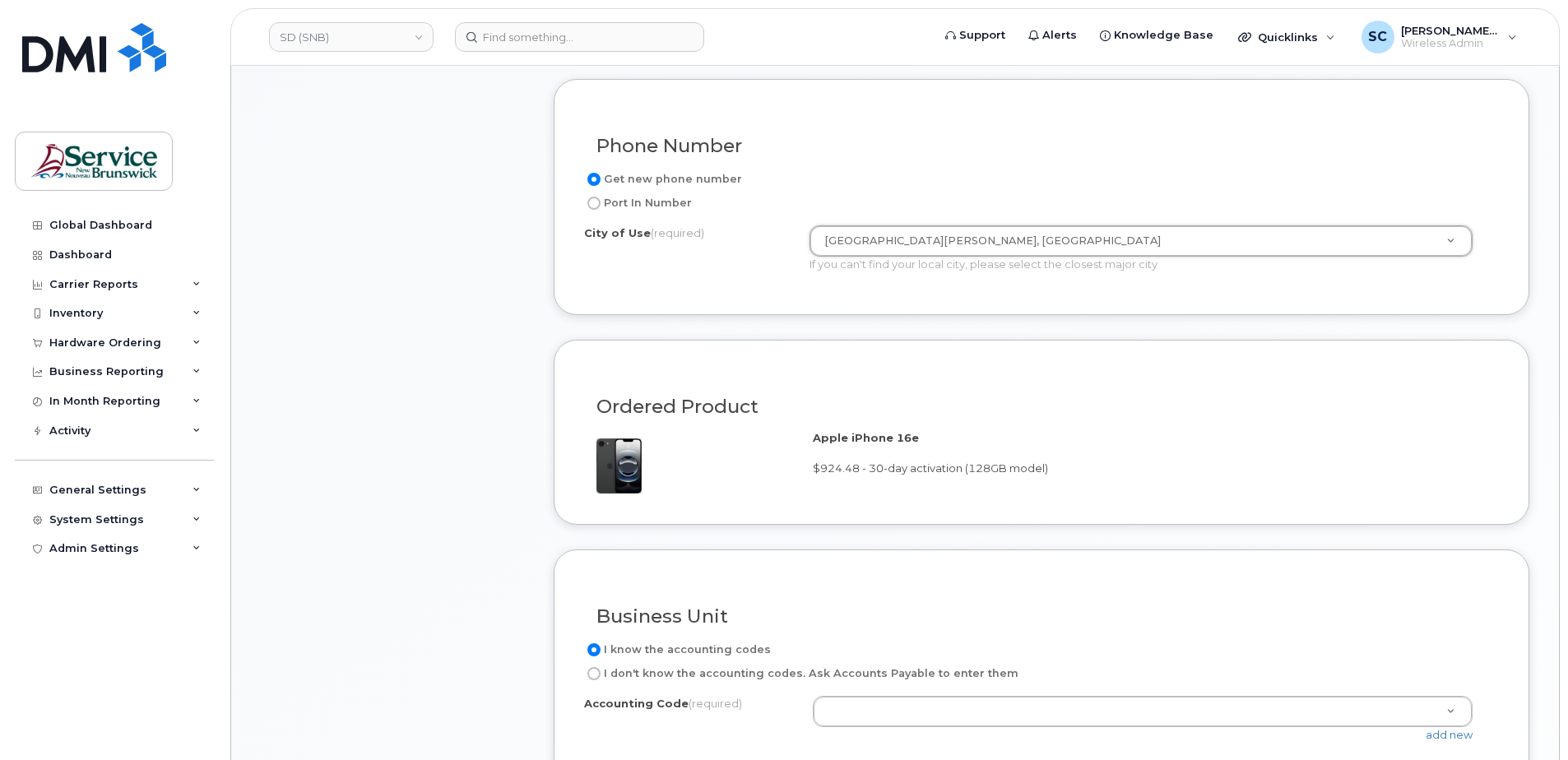
scroll to position [1151, 0]
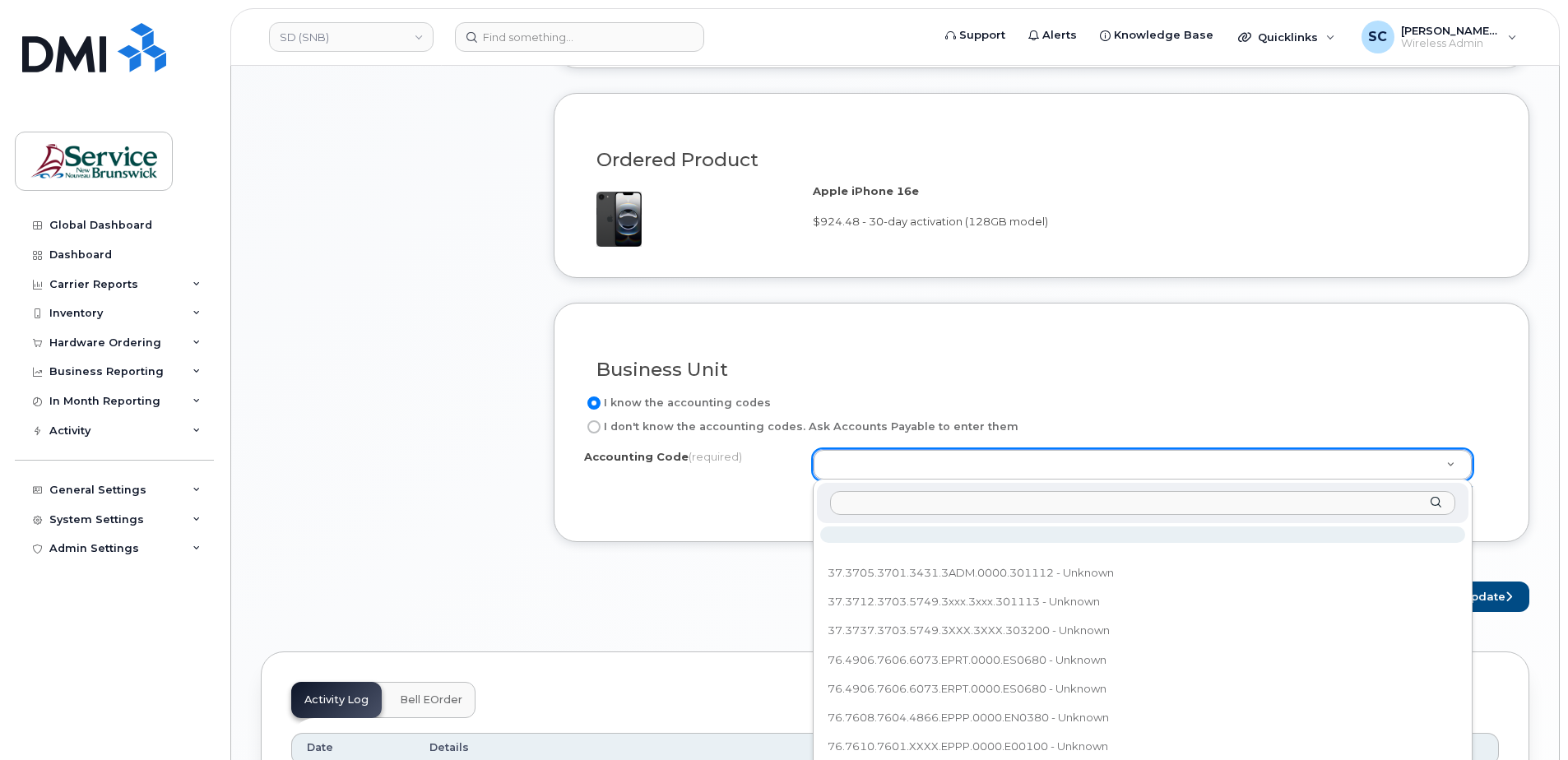
type input "76.7657.7602.XXXX.EDSS.0000.E00280"
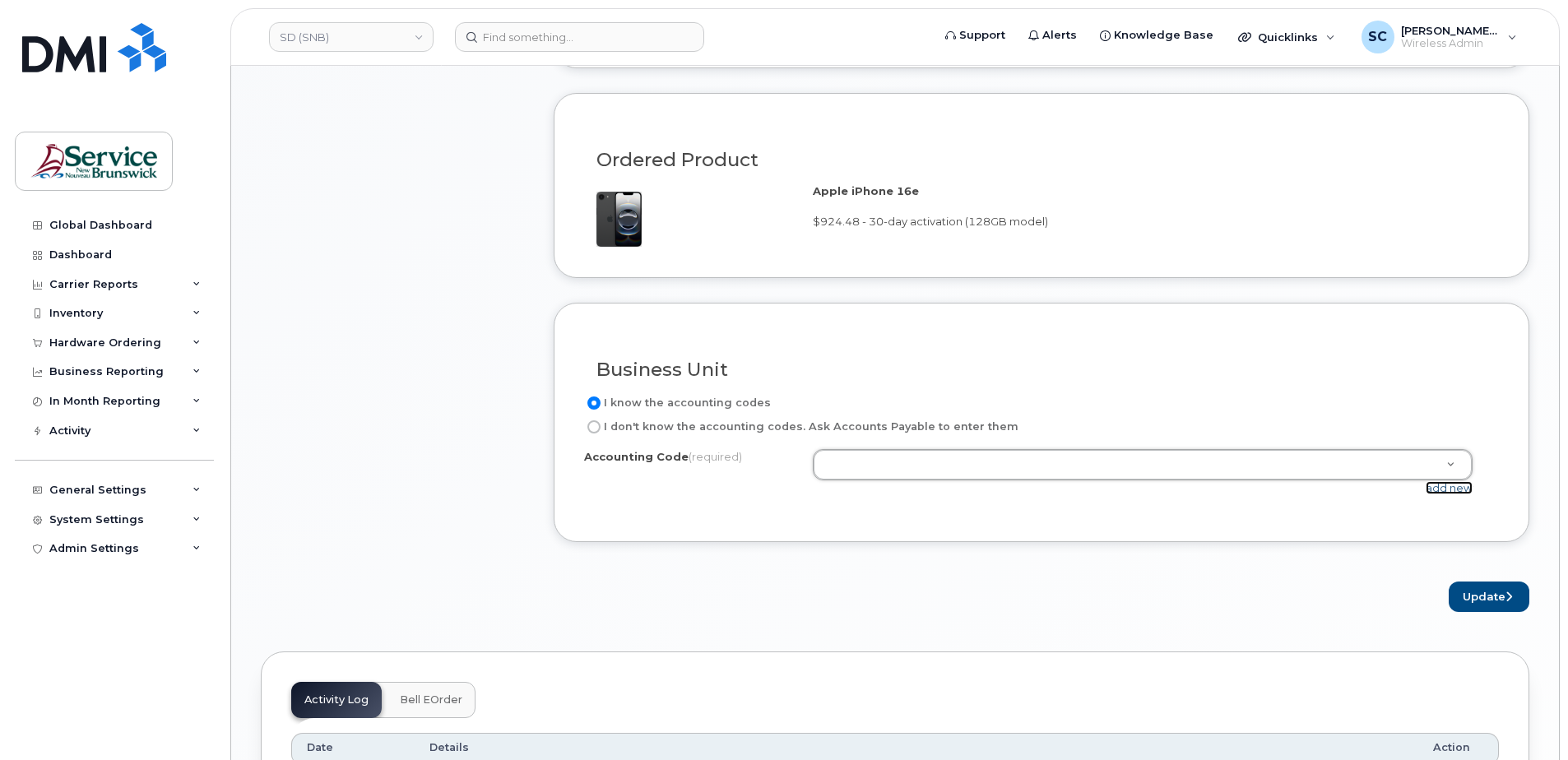
click at [1443, 488] on link "add new" at bounding box center [1449, 487] width 47 height 13
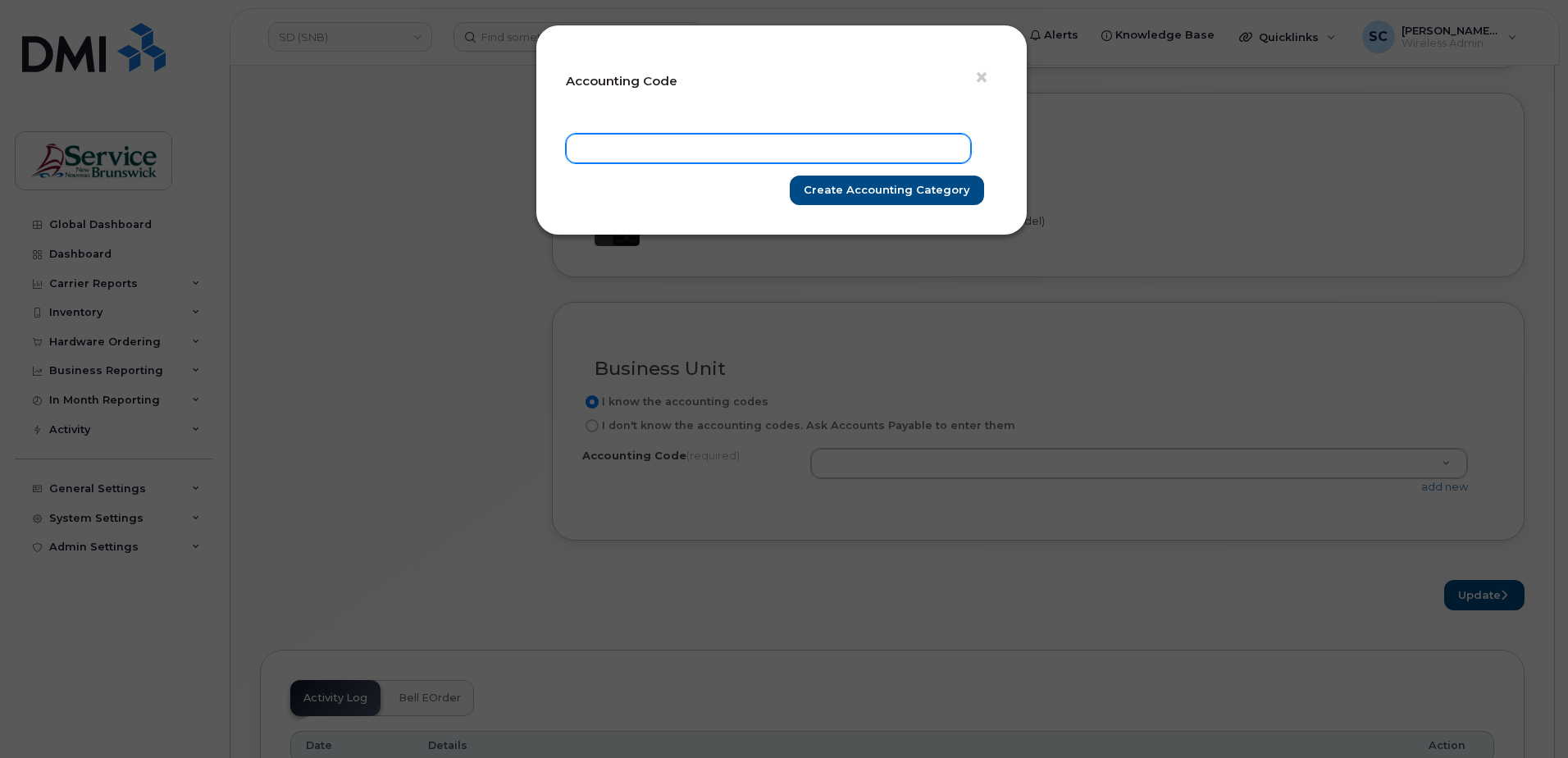
click at [866, 139] on input "text" at bounding box center [768, 148] width 405 height 29
paste input "76.7657.7602.XXXX.EDSS.0000.E00280"
type input "76.7657.7602.XXXX.EDSS.0000.E00280"
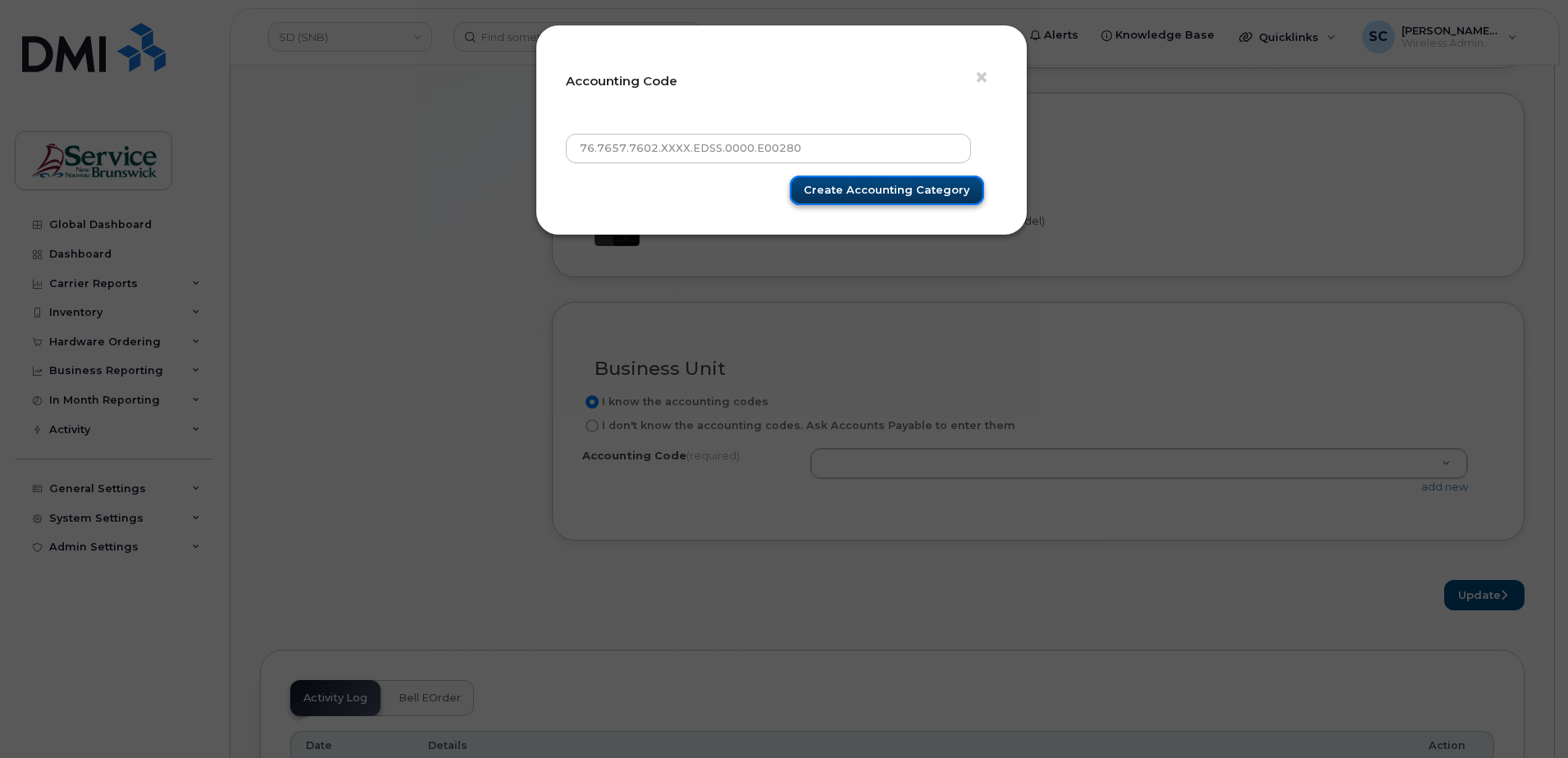
click at [902, 187] on input "Create Accounting category" at bounding box center [887, 191] width 194 height 30
type input "Create Accounting category"
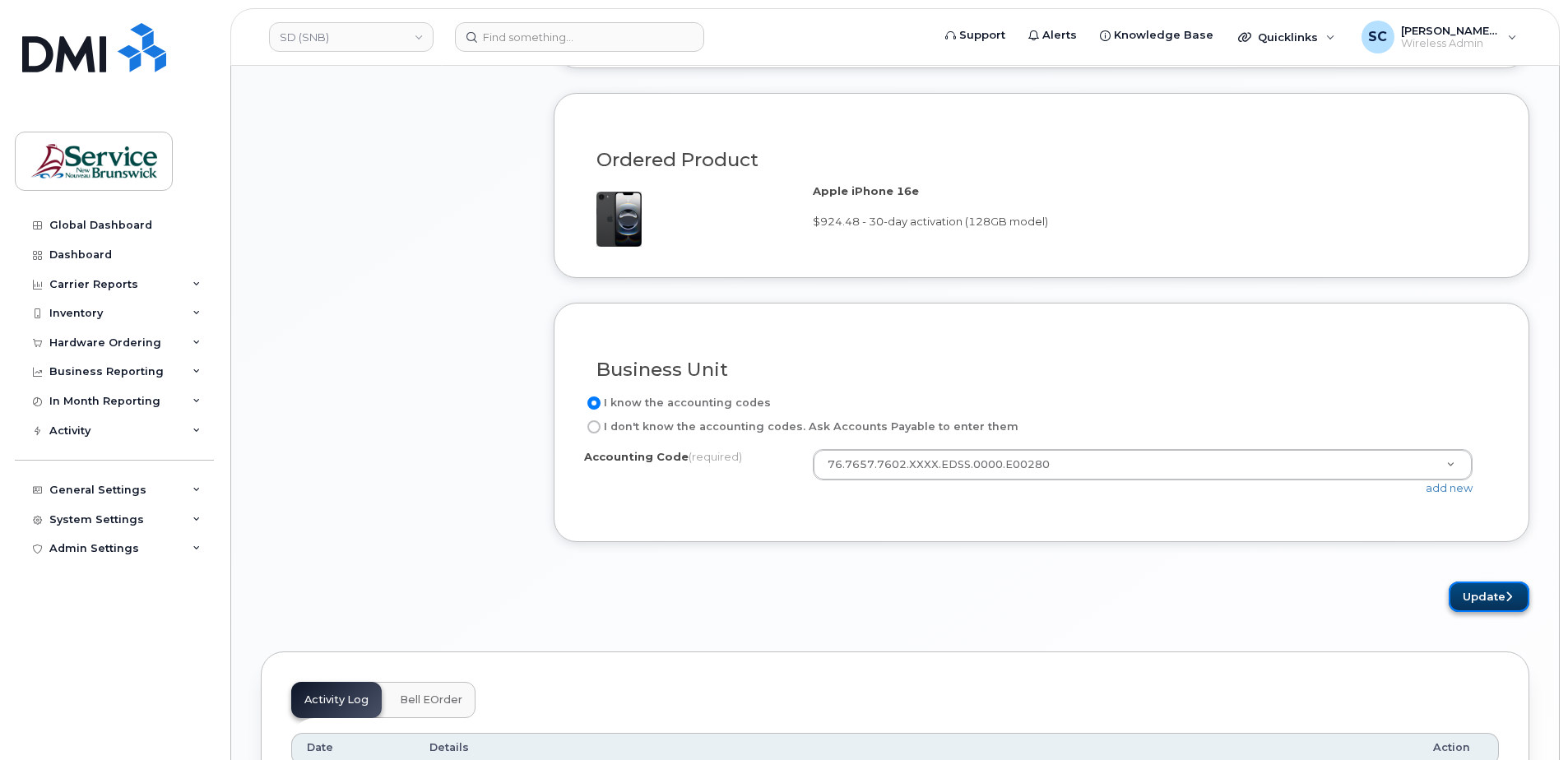
click at [1485, 594] on button "Update" at bounding box center [1488, 596] width 81 height 30
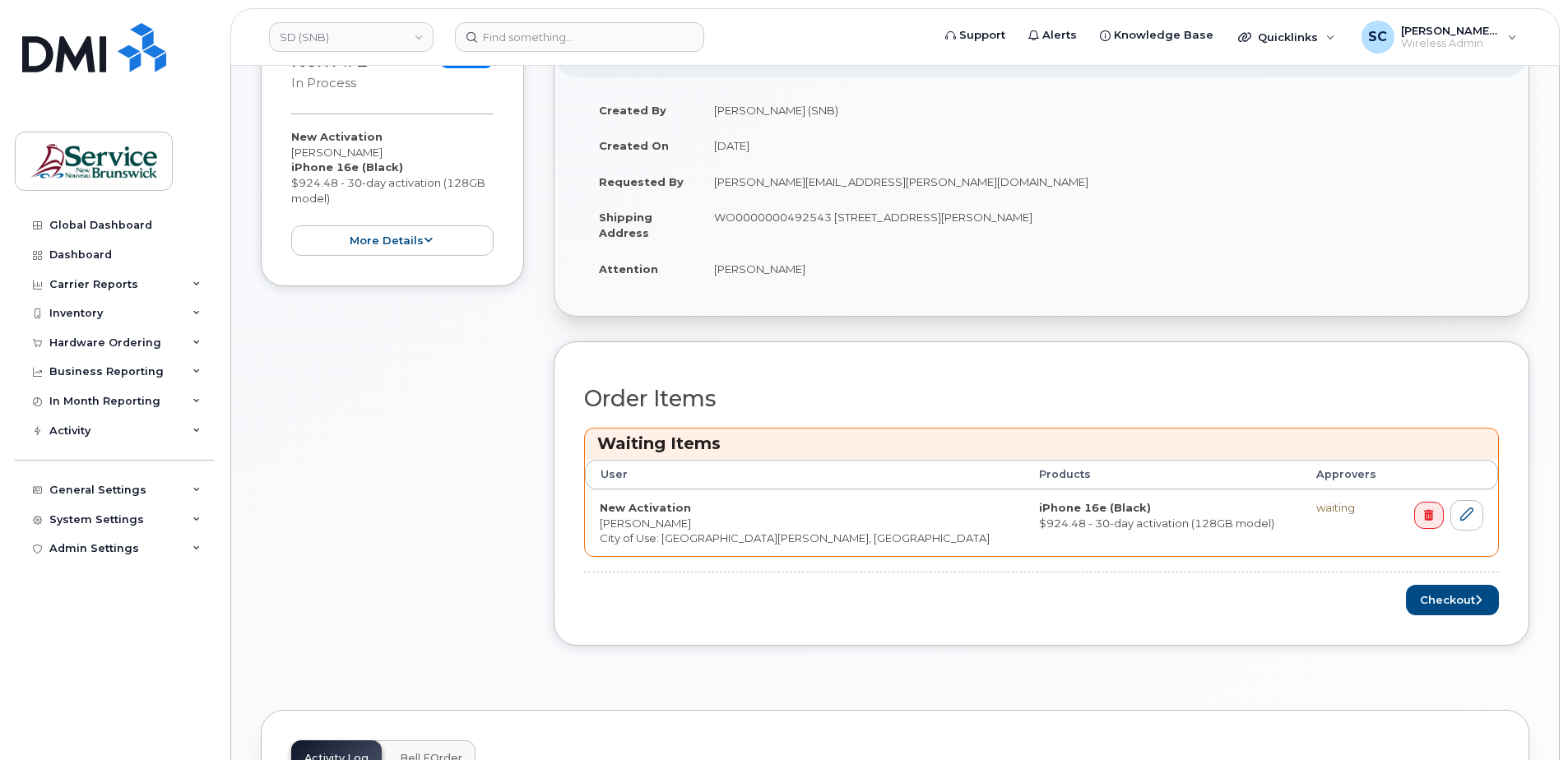
scroll to position [411, 0]
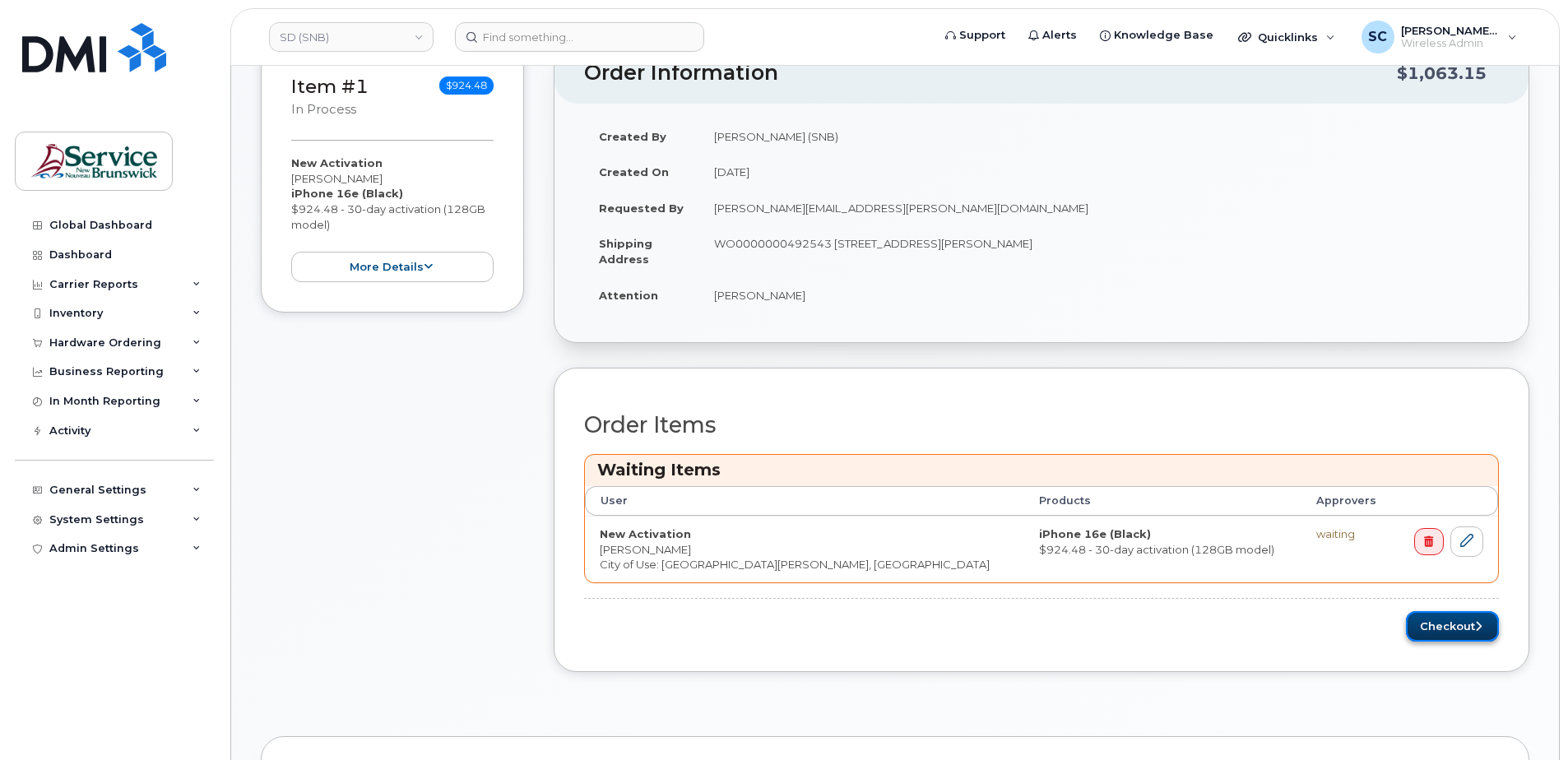
click at [1465, 626] on button "Checkout" at bounding box center [1452, 626] width 93 height 30
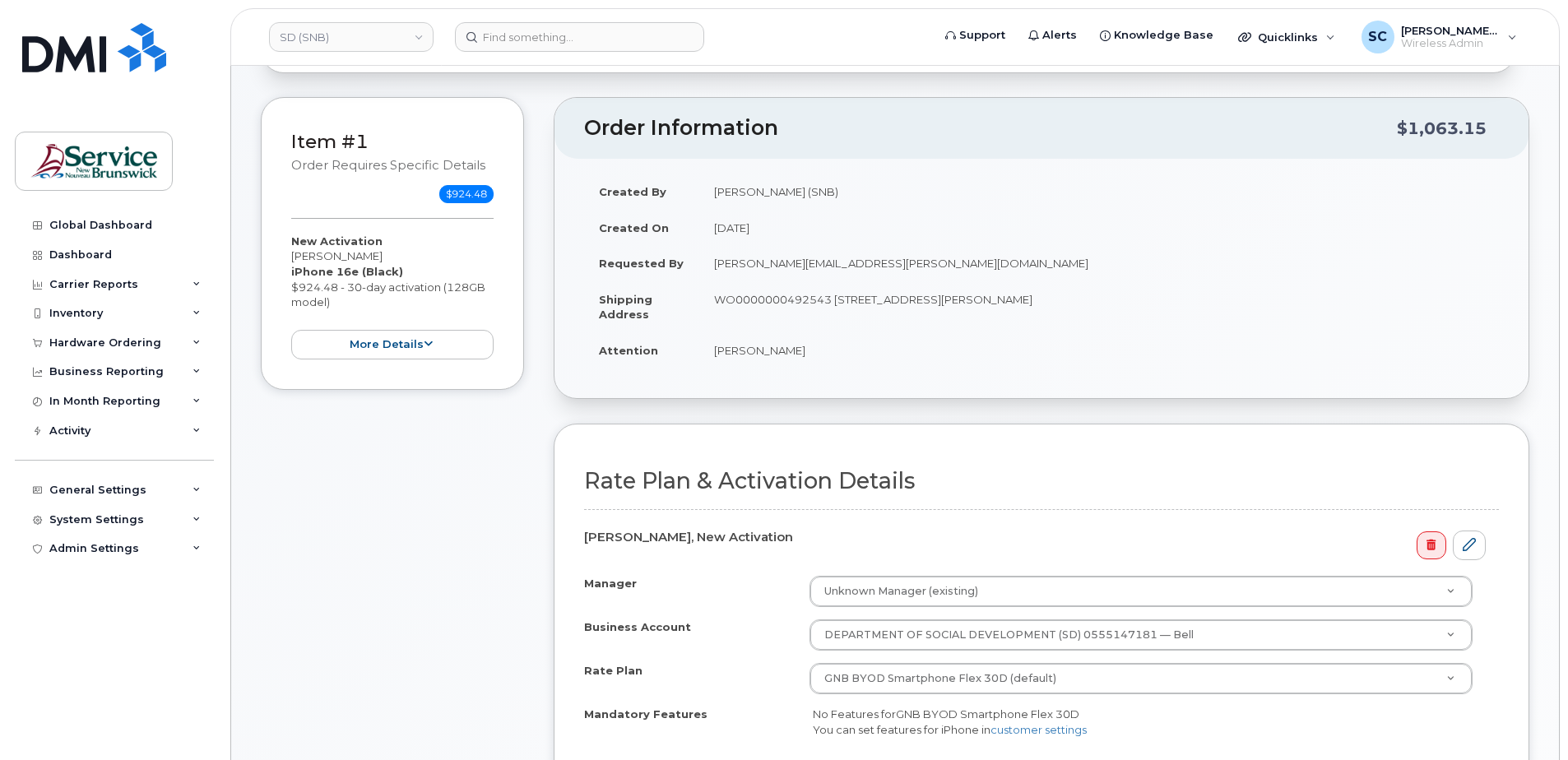
scroll to position [411, 0]
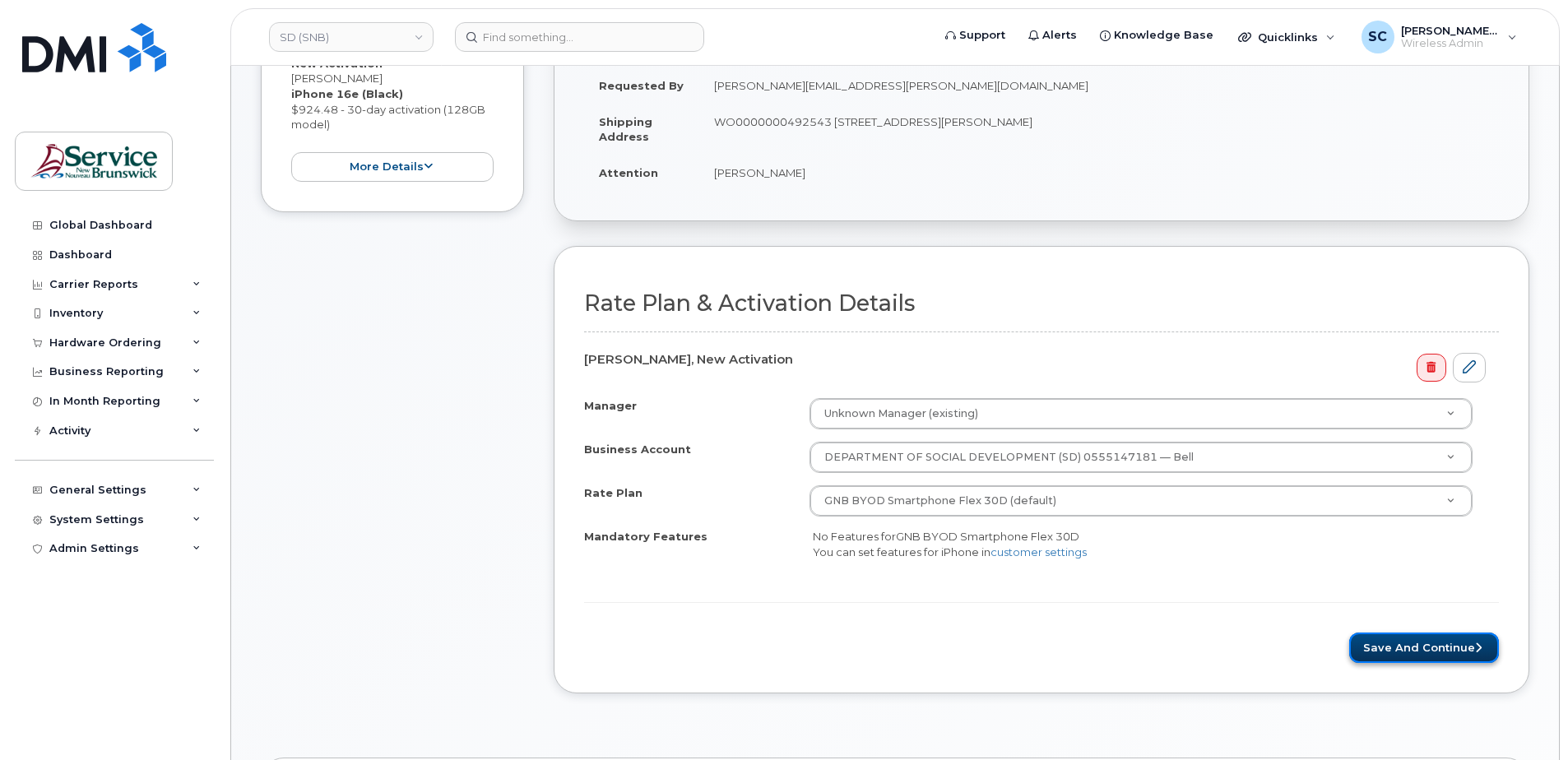
click at [1415, 653] on button "Save and Continue" at bounding box center [1423, 648] width 150 height 30
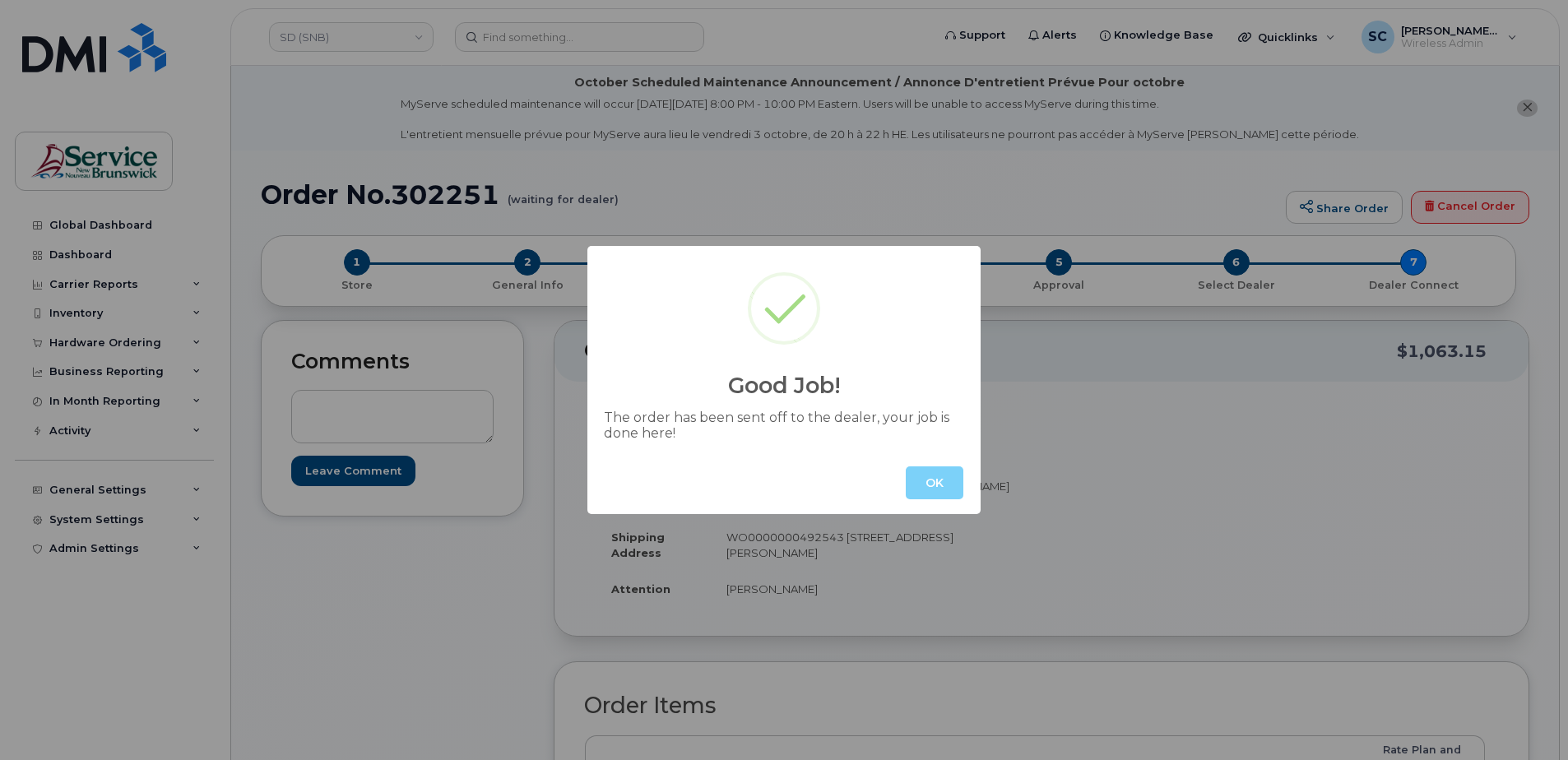
click at [941, 481] on button "OK" at bounding box center [934, 482] width 58 height 33
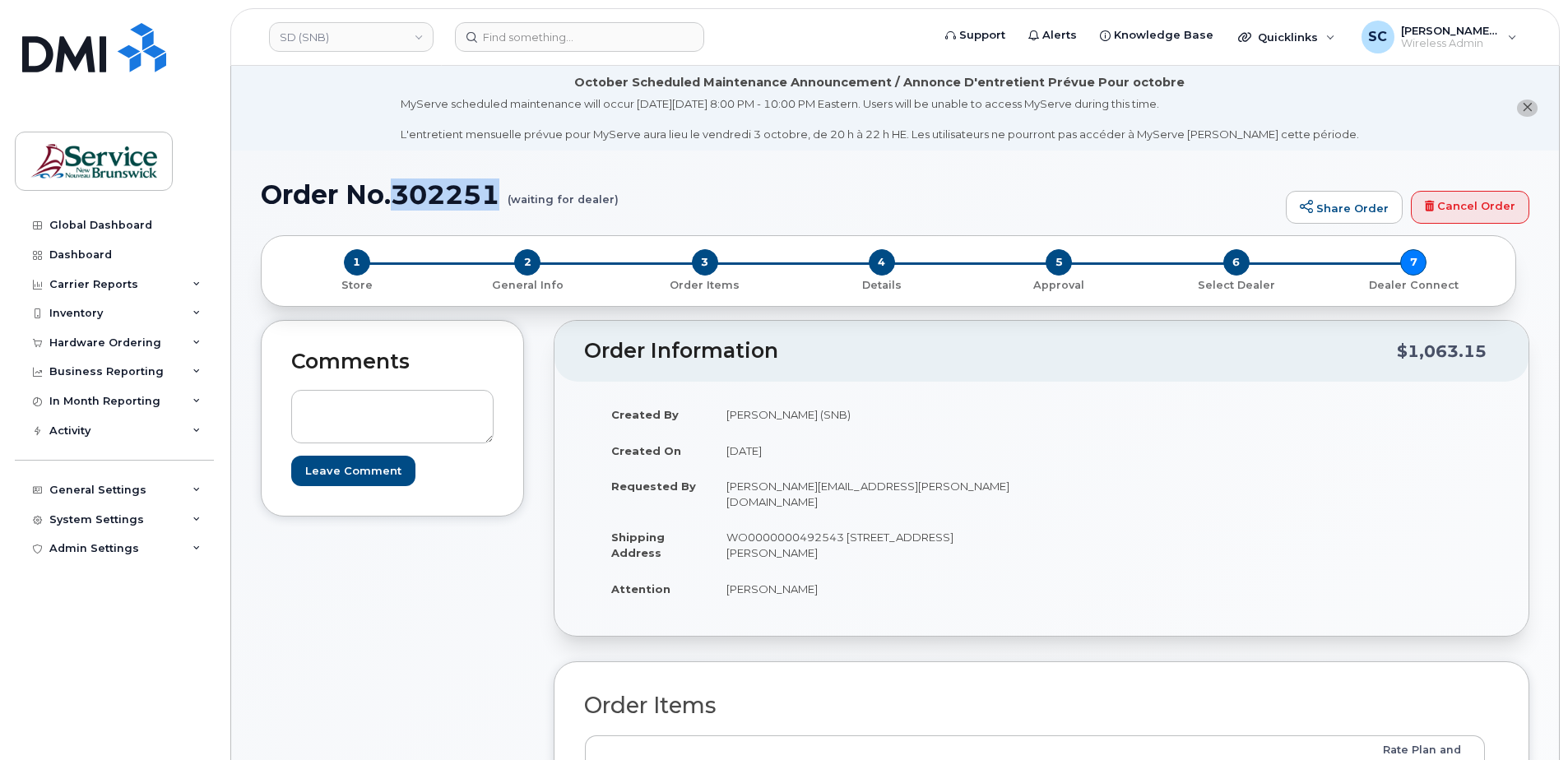
drag, startPoint x: 501, startPoint y: 193, endPoint x: 395, endPoint y: 188, distance: 106.1
click at [395, 188] on h1 "Order No.302251 (waiting for dealer)" at bounding box center [769, 195] width 1017 height 29
copy h1 "302251"
click at [95, 338] on div "Hardware Ordering" at bounding box center [105, 342] width 111 height 13
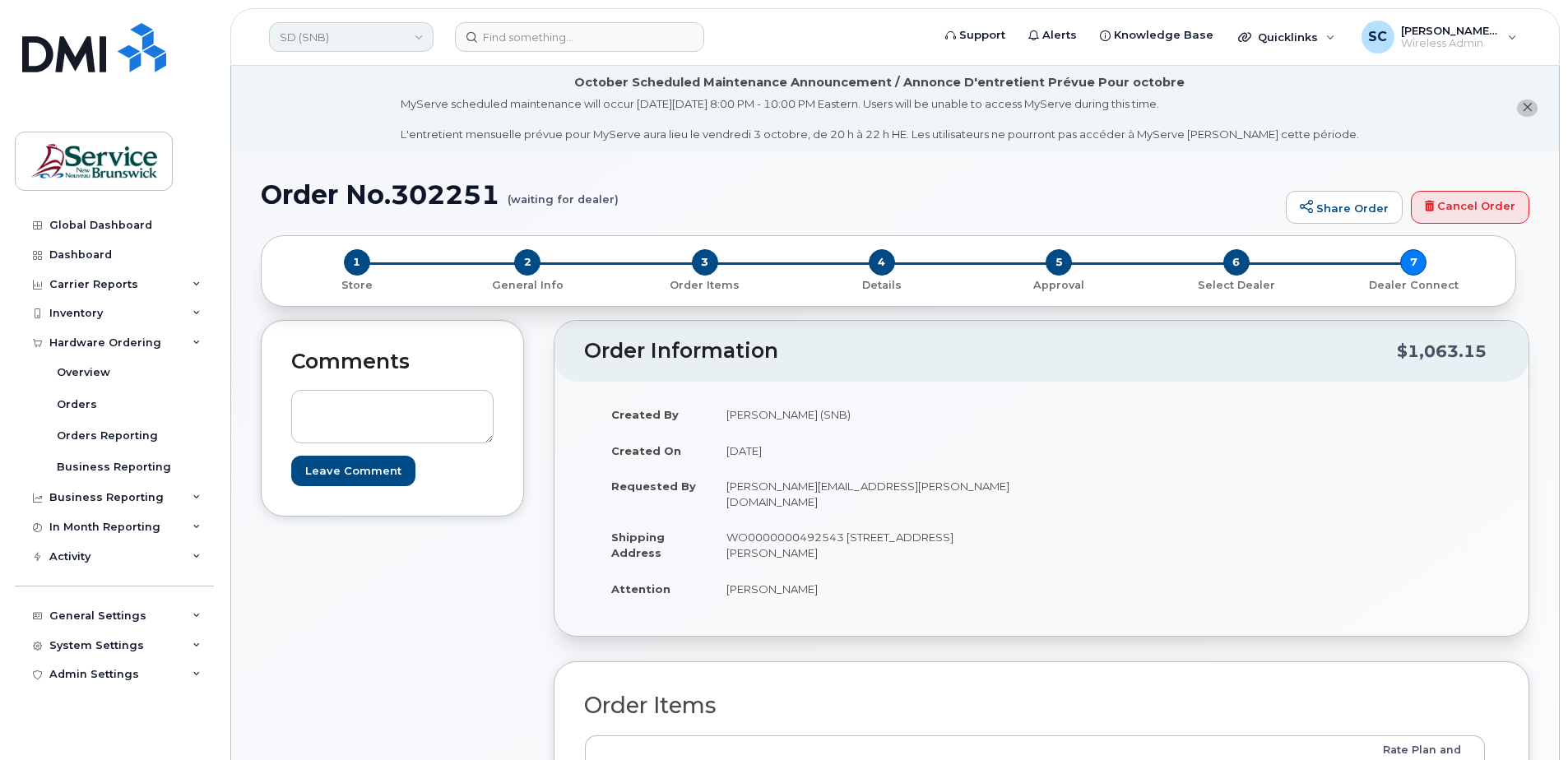
click at [352, 28] on link "SD (SNB)" at bounding box center [351, 36] width 165 height 29
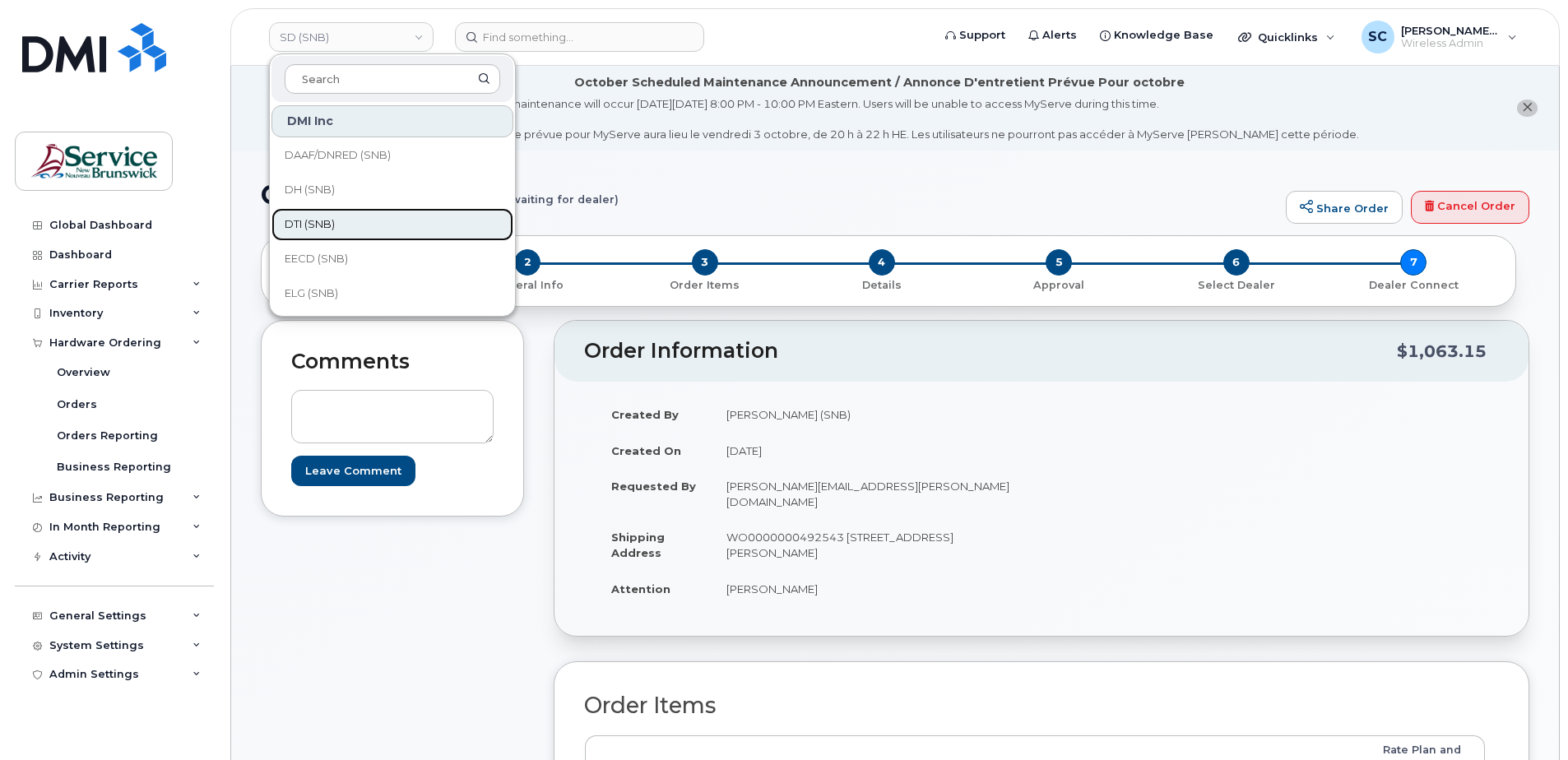
click at [322, 221] on span "DTI (SNB)" at bounding box center [310, 224] width 50 height 17
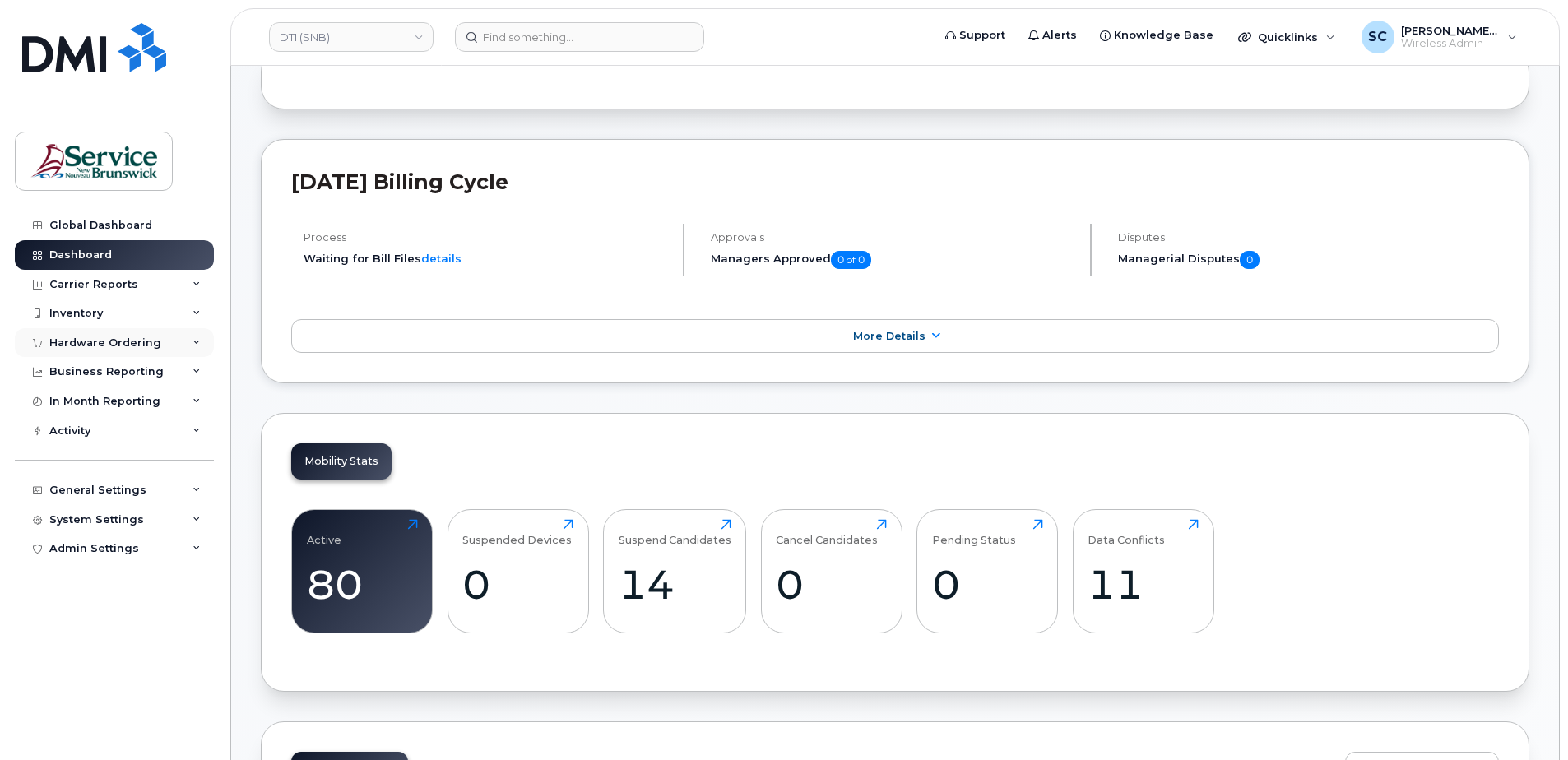
scroll to position [165, 0]
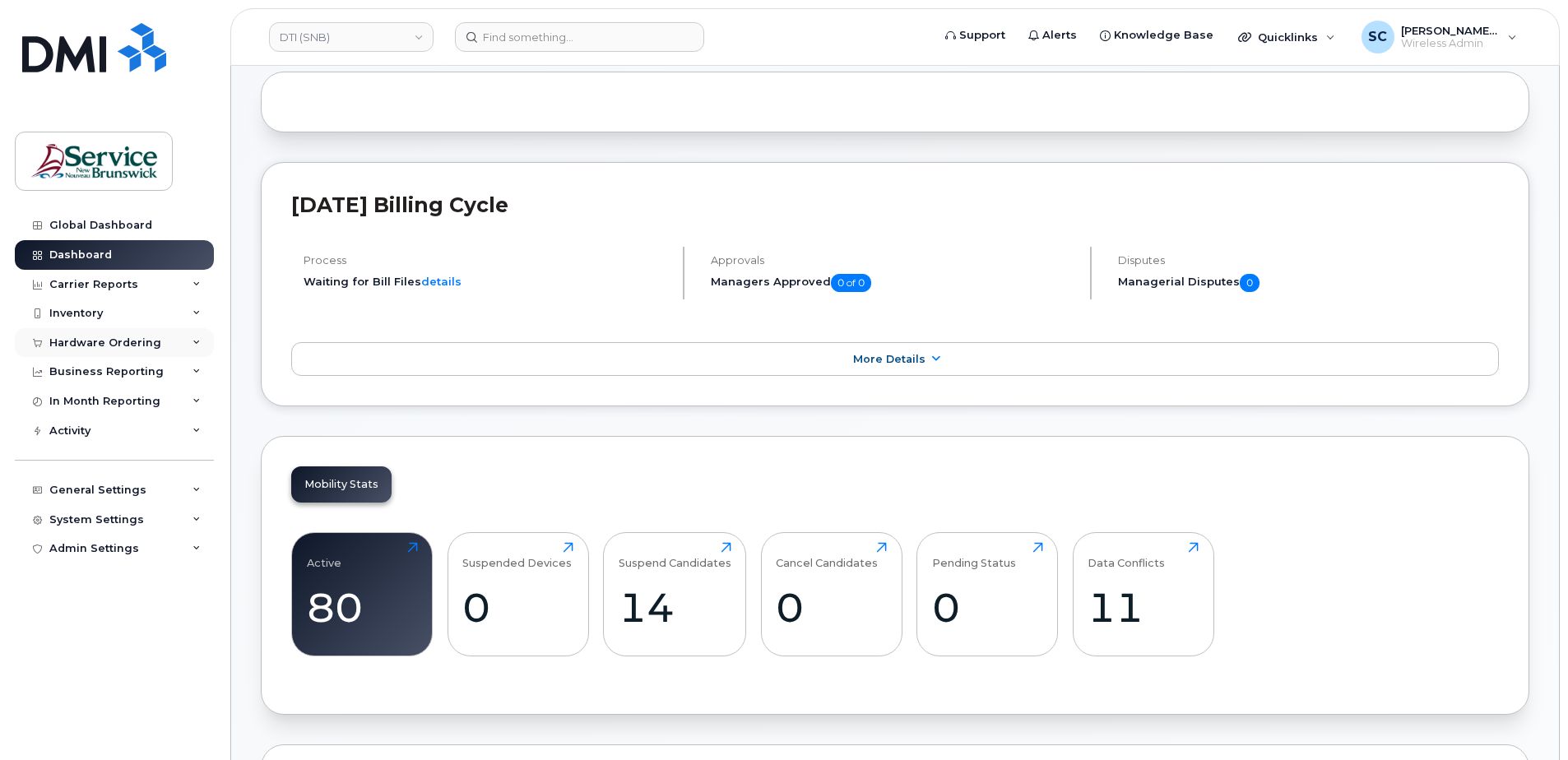
click at [160, 342] on div "Hardware Ordering" at bounding box center [114, 342] width 199 height 29
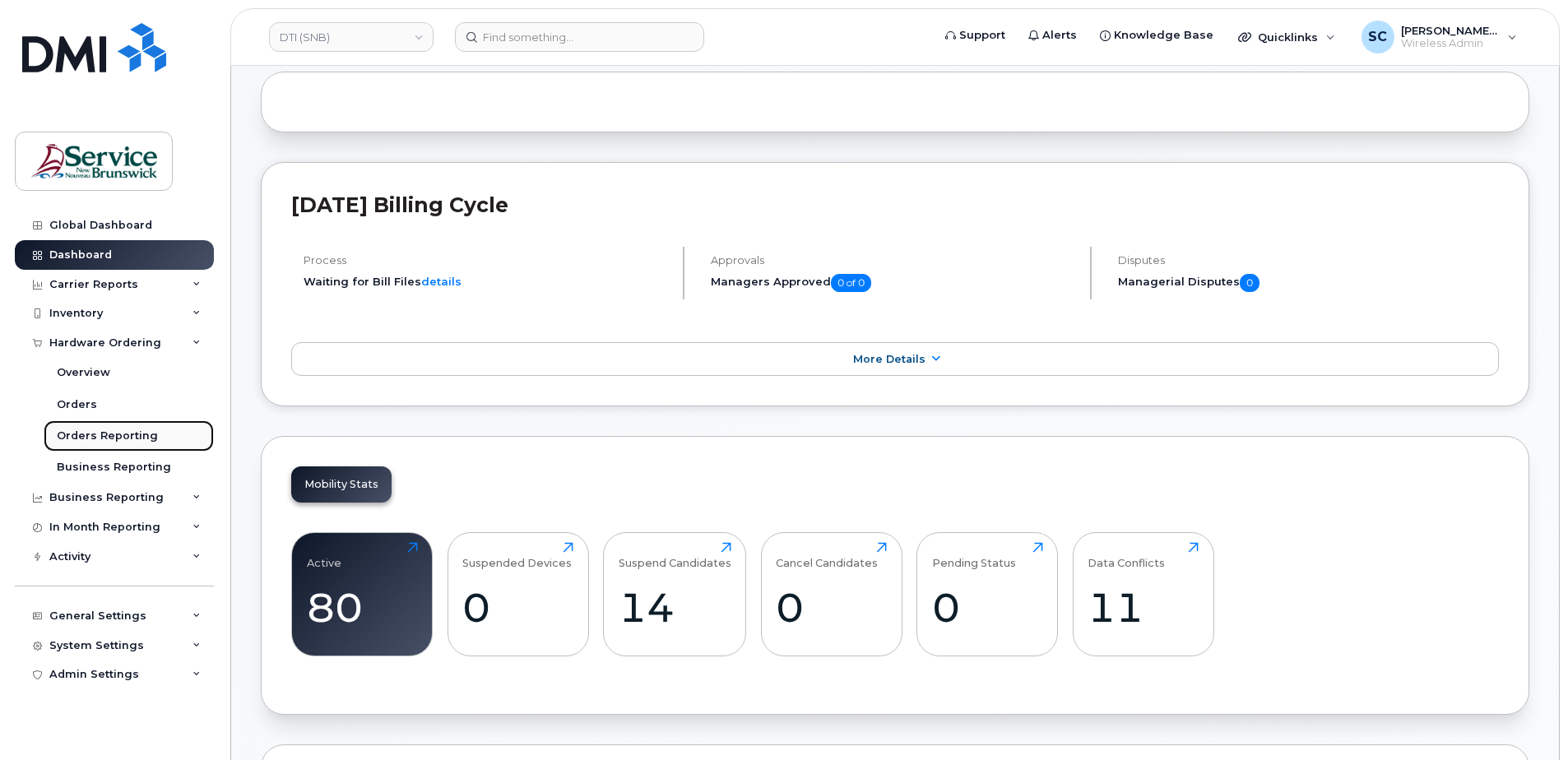
click at [135, 441] on div "Orders Reporting" at bounding box center [107, 435] width 101 height 15
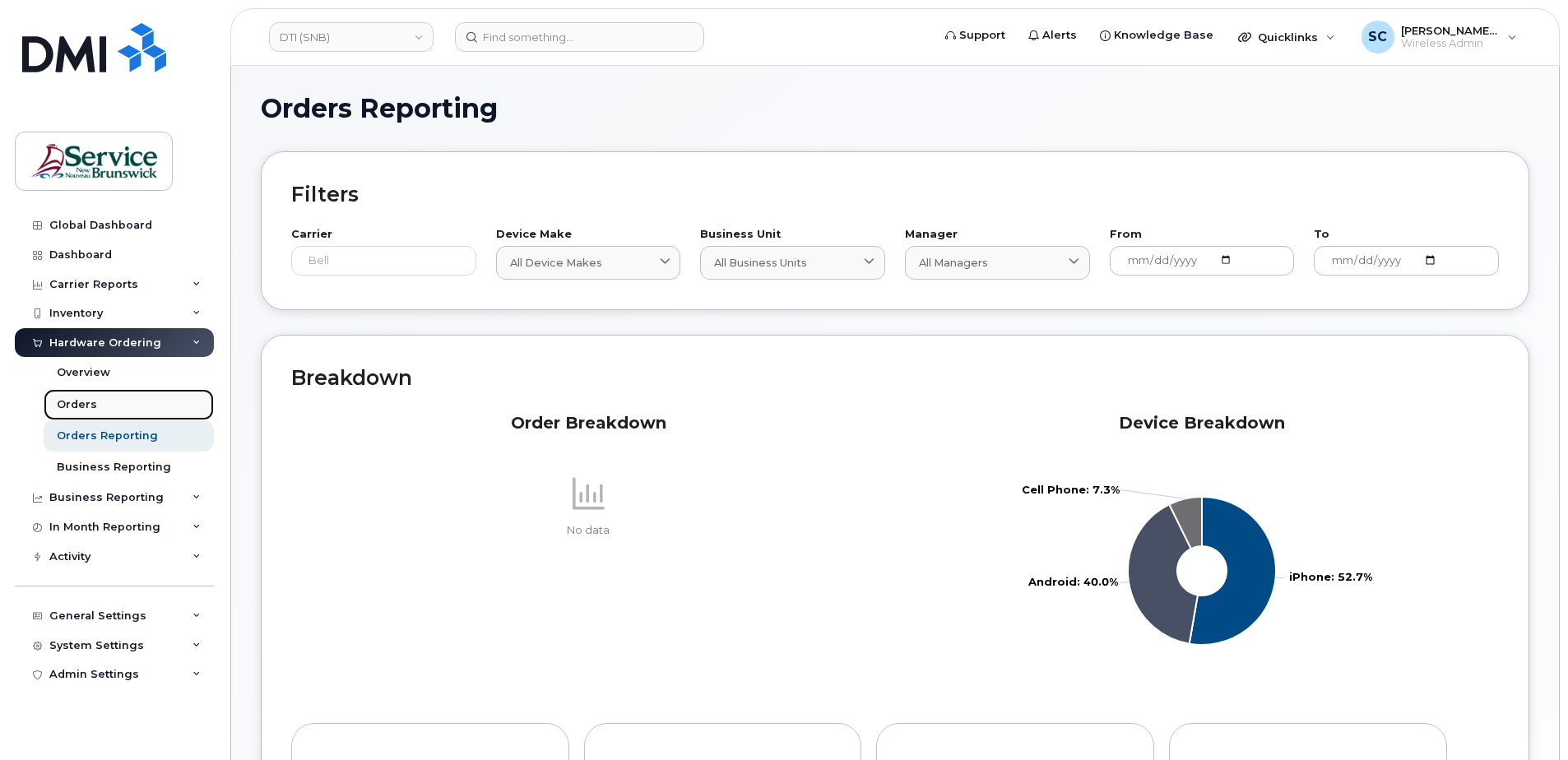
click at [133, 396] on link "Orders" at bounding box center [128, 404] width 170 height 31
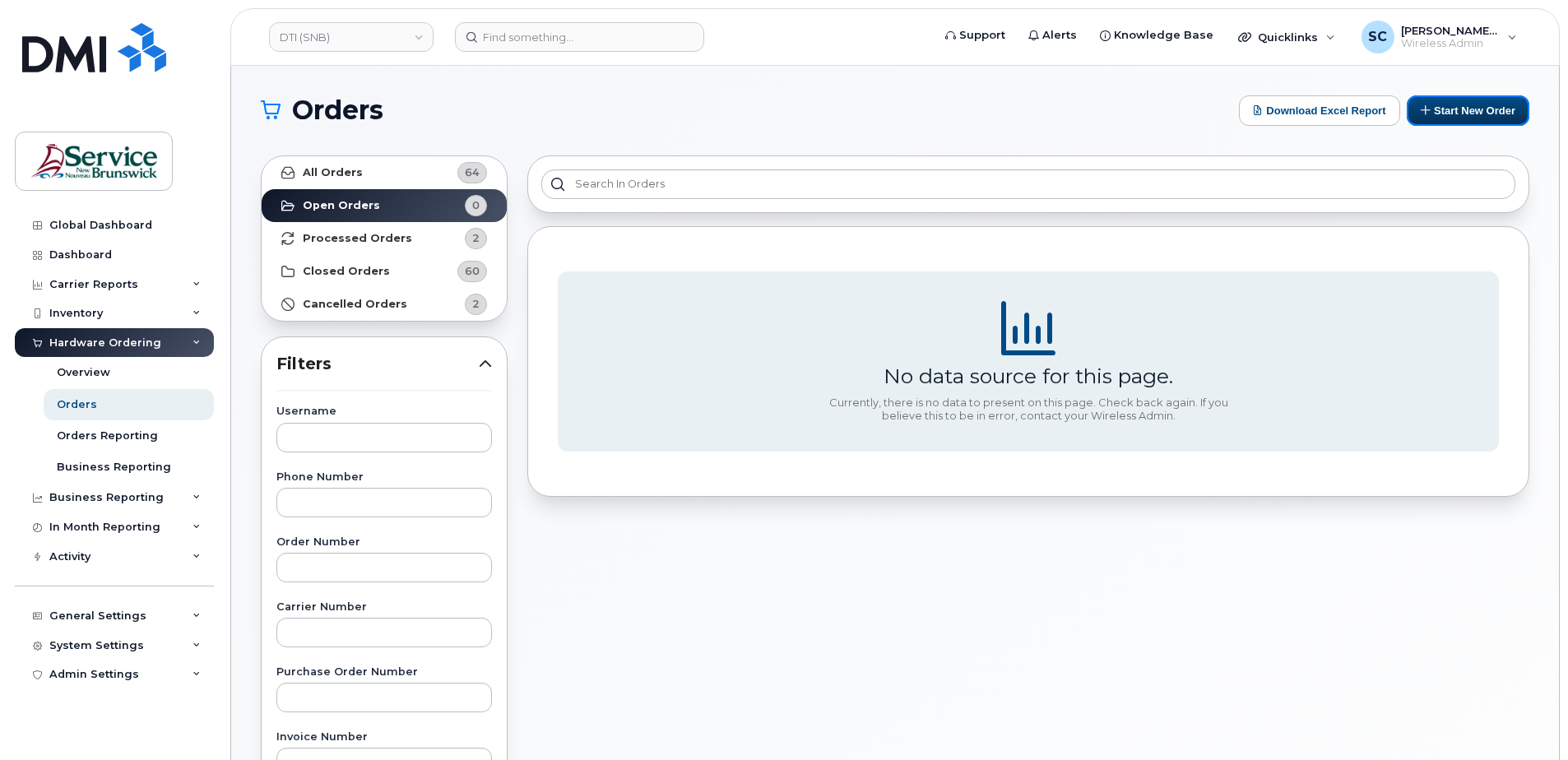
click at [1455, 111] on button "Start New Order" at bounding box center [1468, 111] width 123 height 30
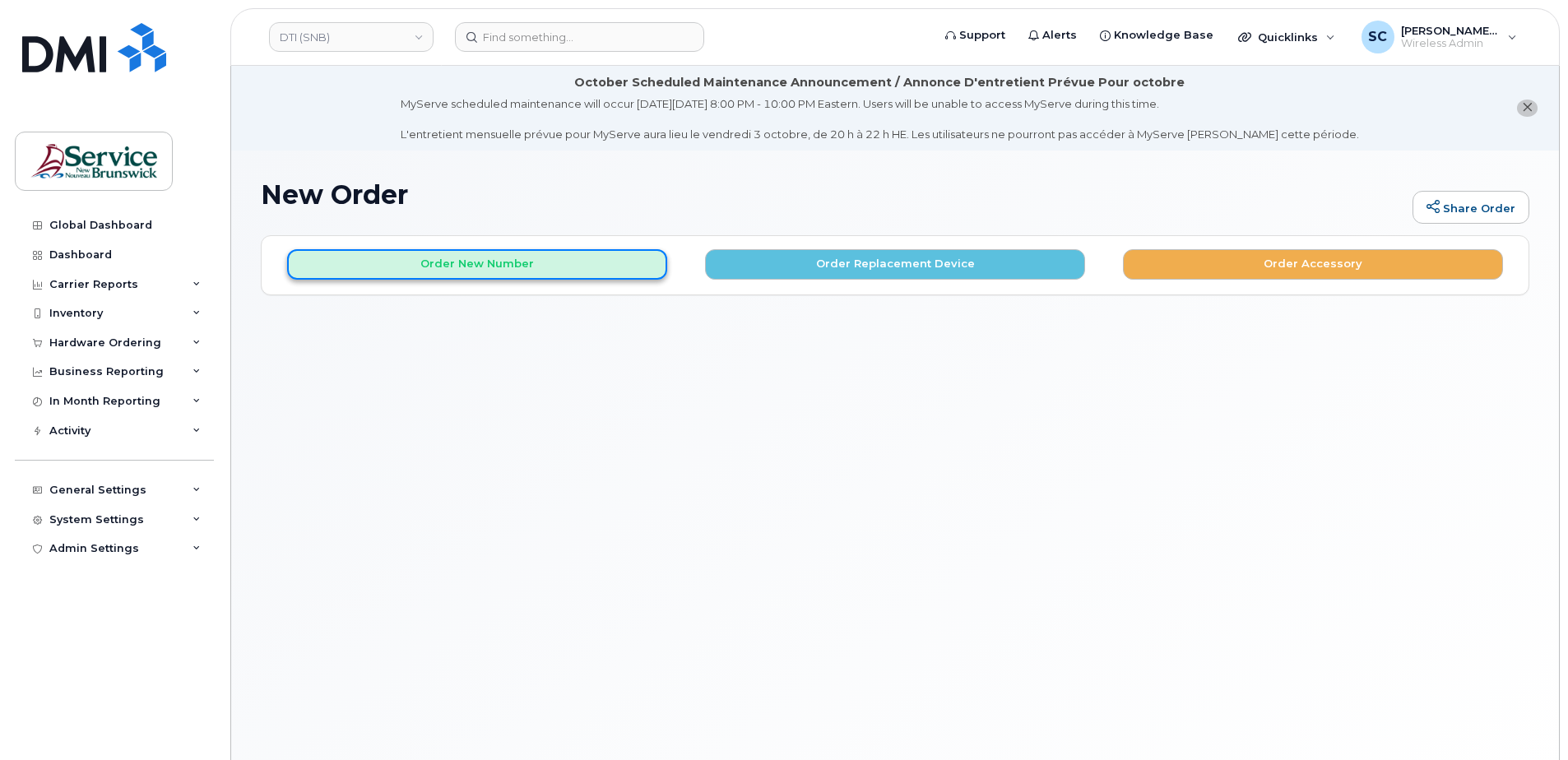
click at [509, 260] on button "Order New Number" at bounding box center [476, 265] width 380 height 30
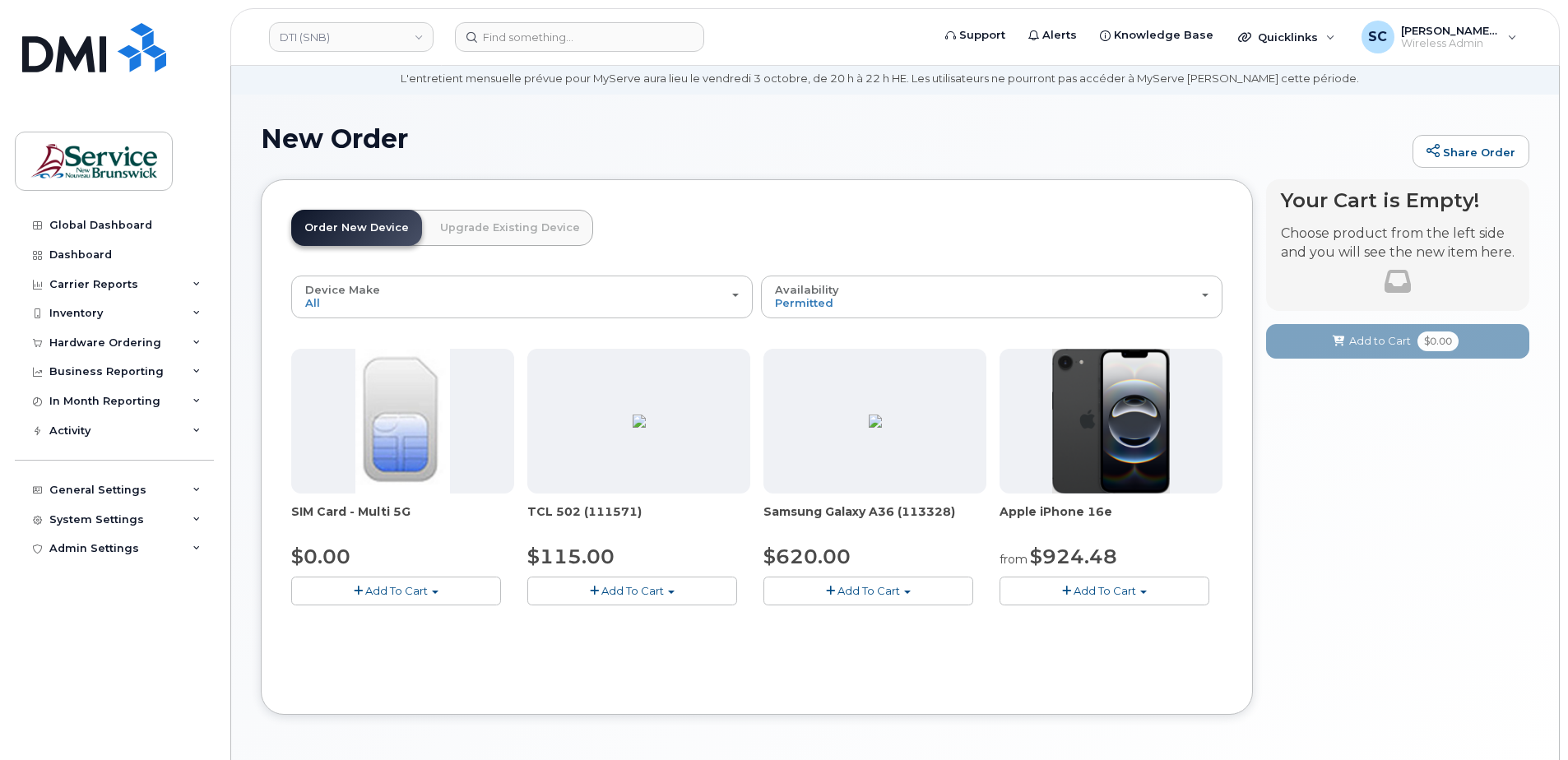
scroll to position [82, 0]
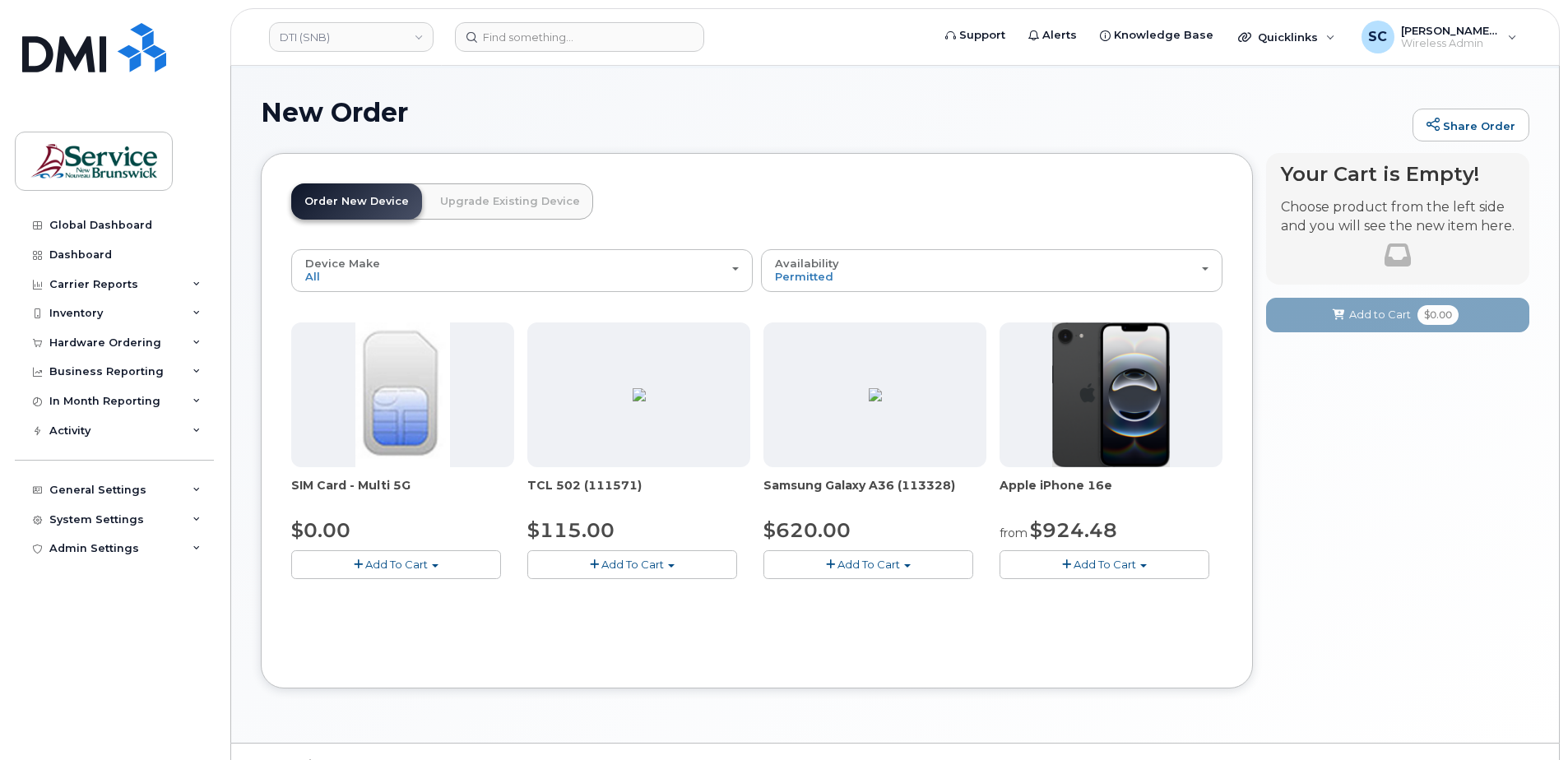
click at [881, 566] on span "Add To Cart" at bounding box center [868, 564] width 63 height 13
click at [897, 622] on link "$620.00 - 30-day activation (128GB model)" at bounding box center [901, 615] width 268 height 20
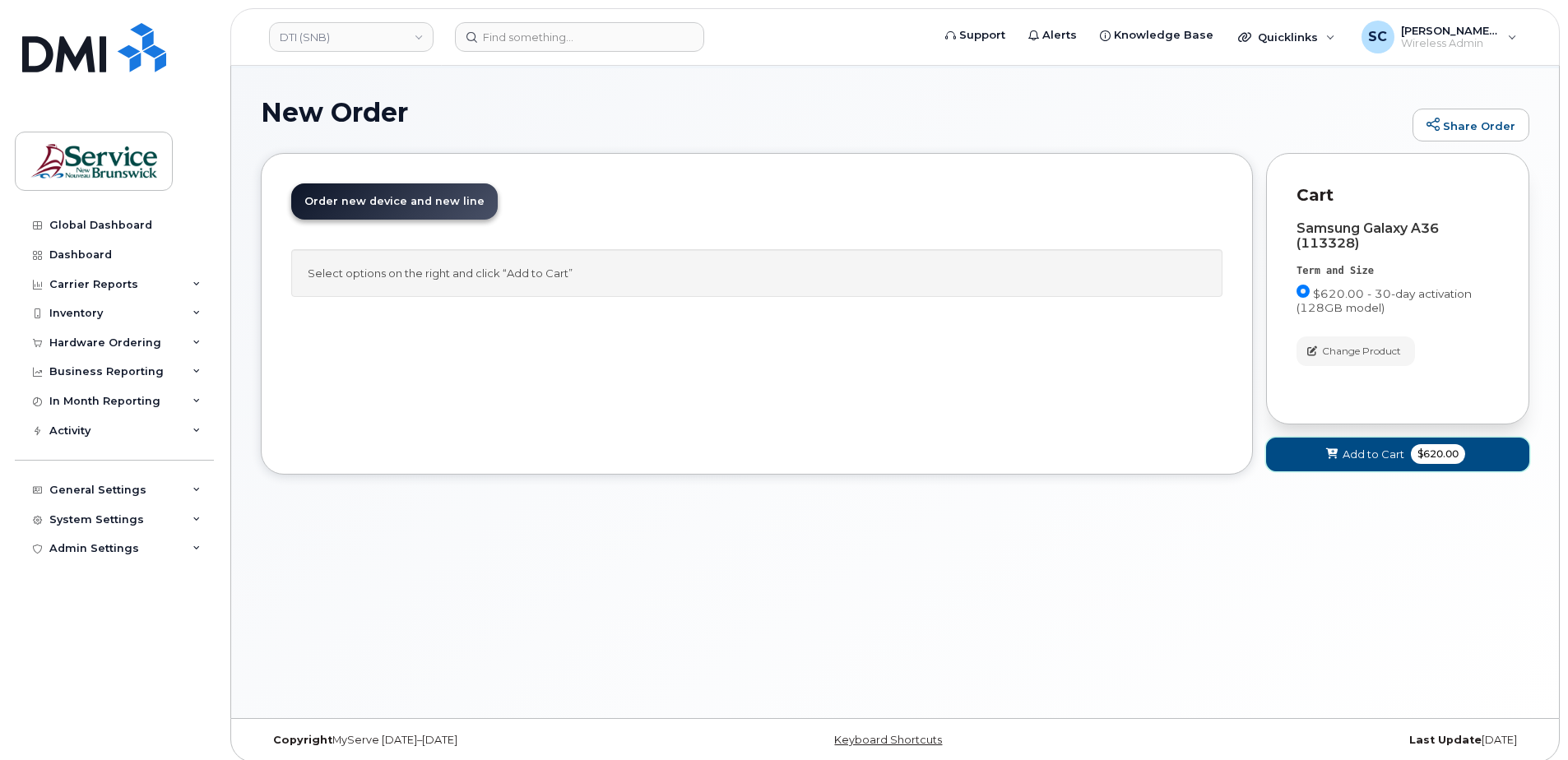
click at [1379, 456] on span "Add to Cart" at bounding box center [1373, 455] width 62 height 16
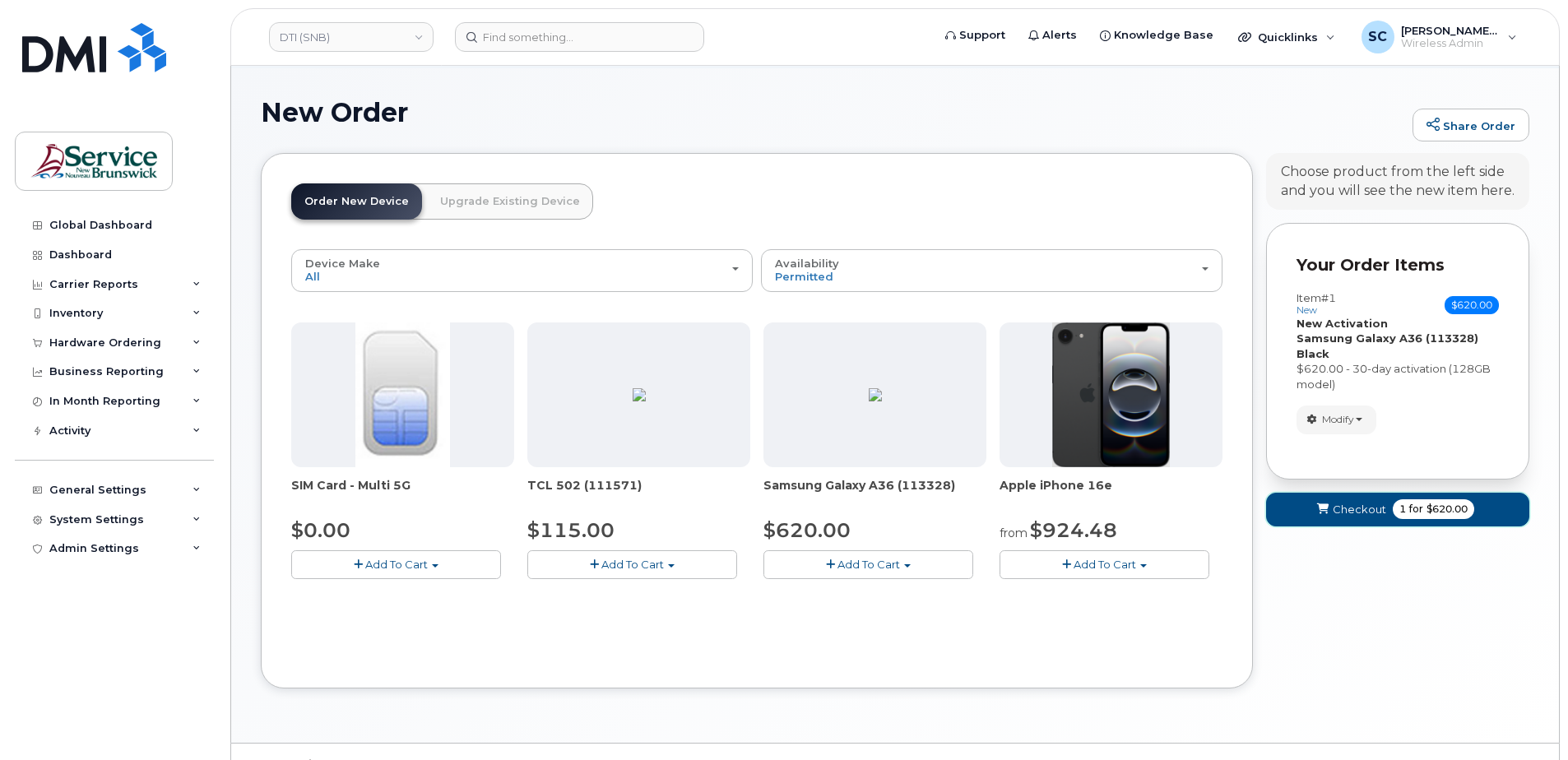
click at [1323, 509] on icon "submit" at bounding box center [1322, 510] width 12 height 11
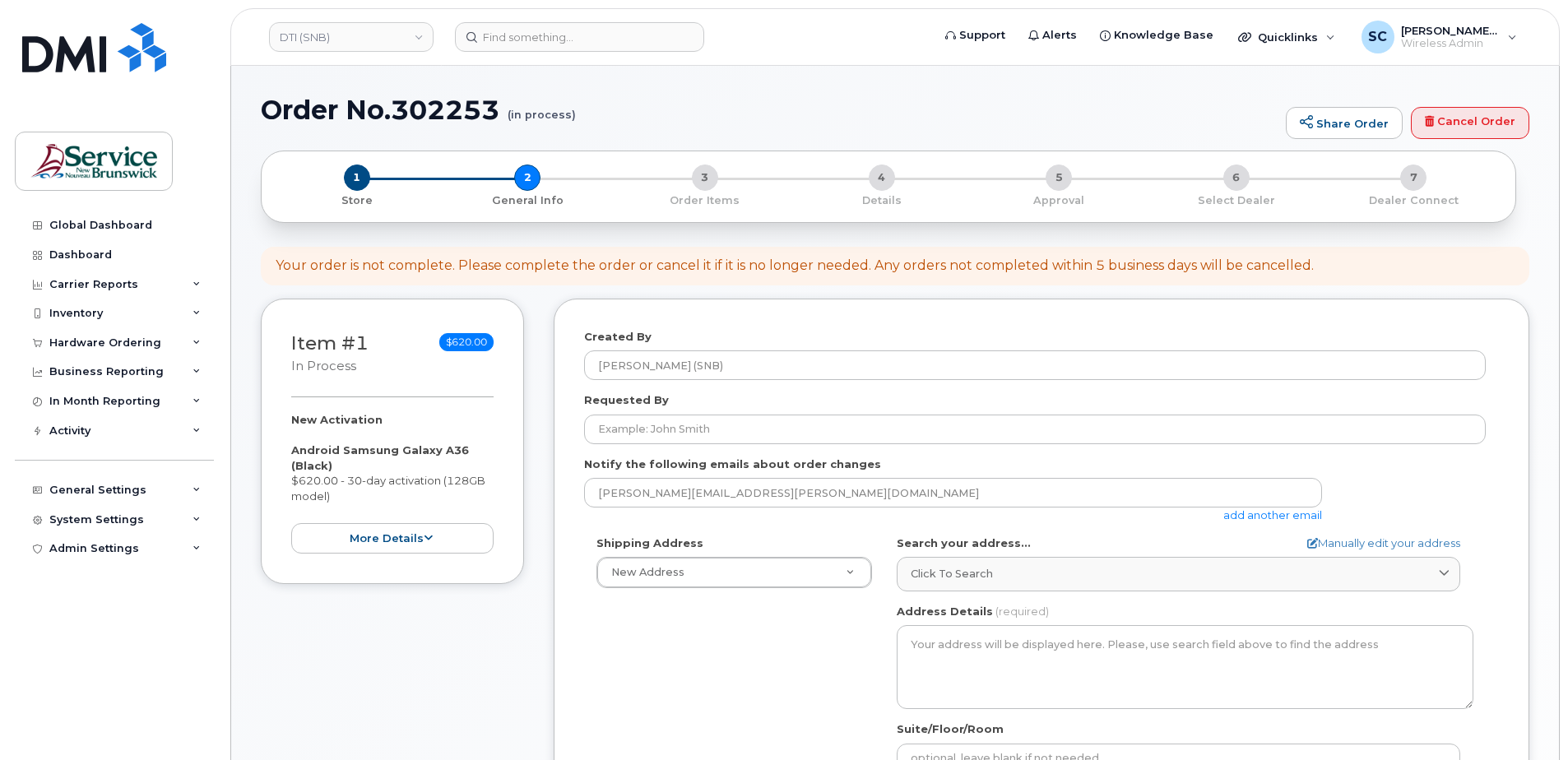
select select
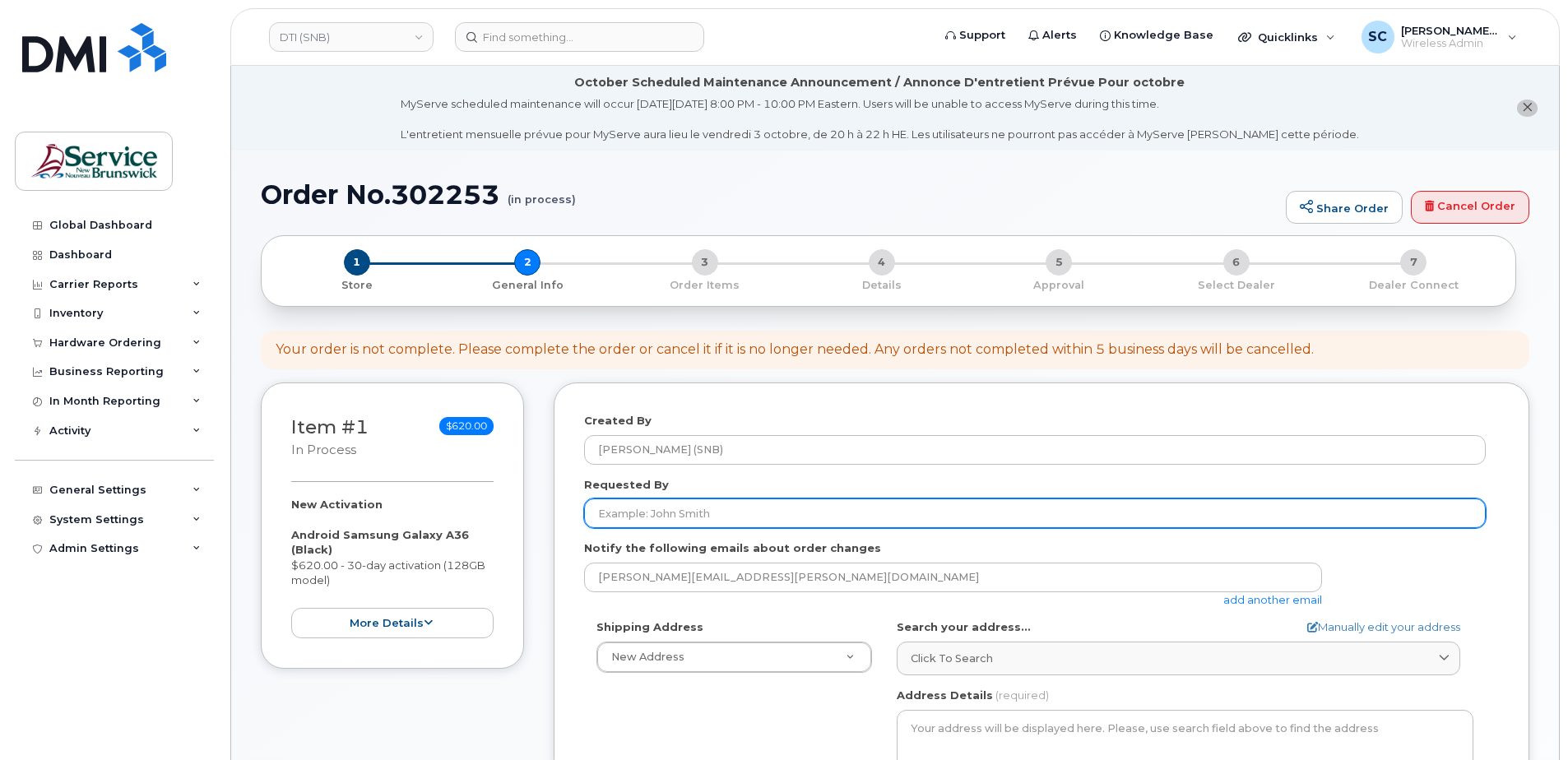
click at [728, 523] on input "Requested By" at bounding box center [1034, 512] width 902 height 29
paste input "[PERSON_NAME][EMAIL_ADDRESS][DOMAIN_NAME]"
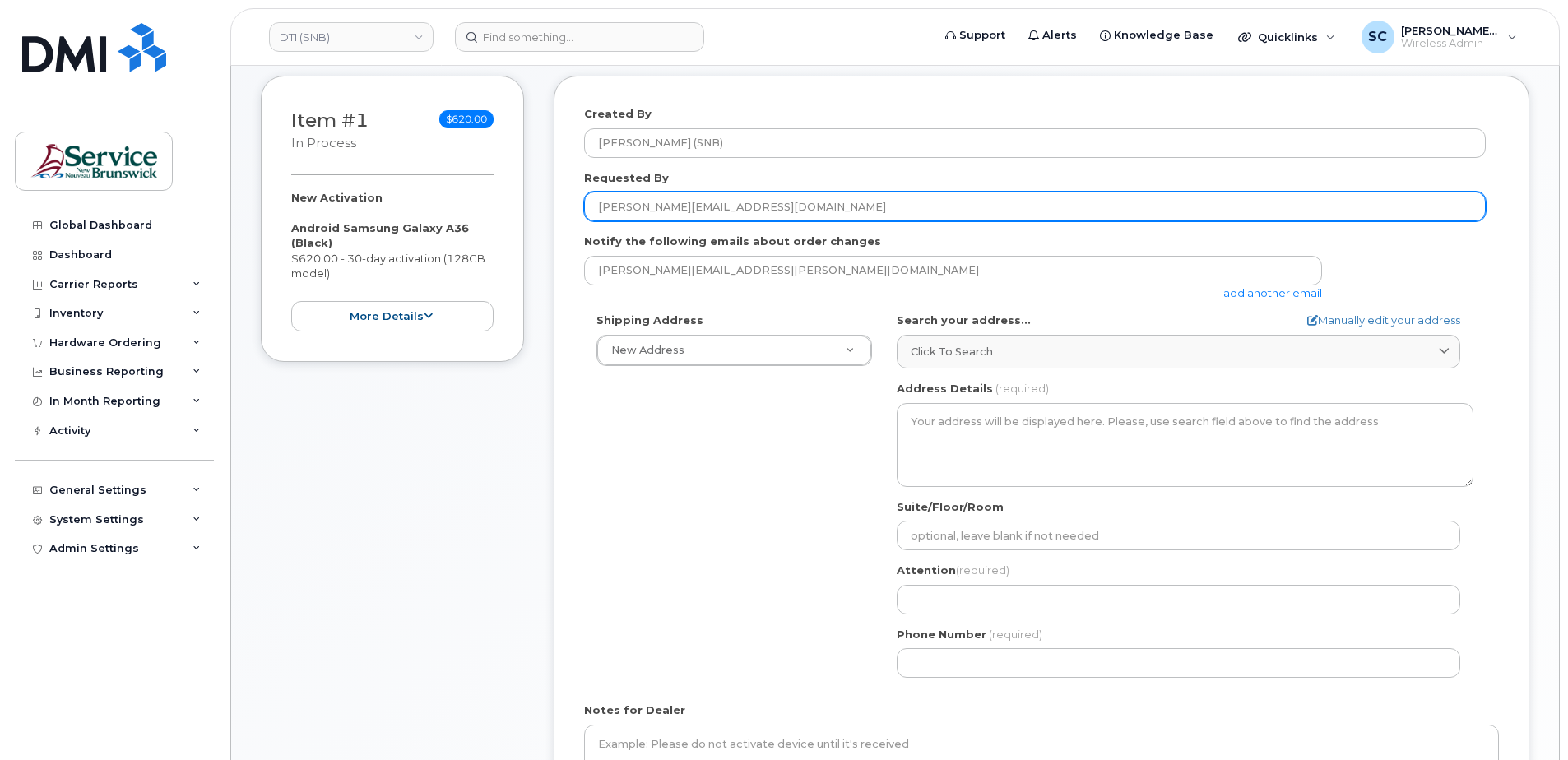
scroll to position [329, 0]
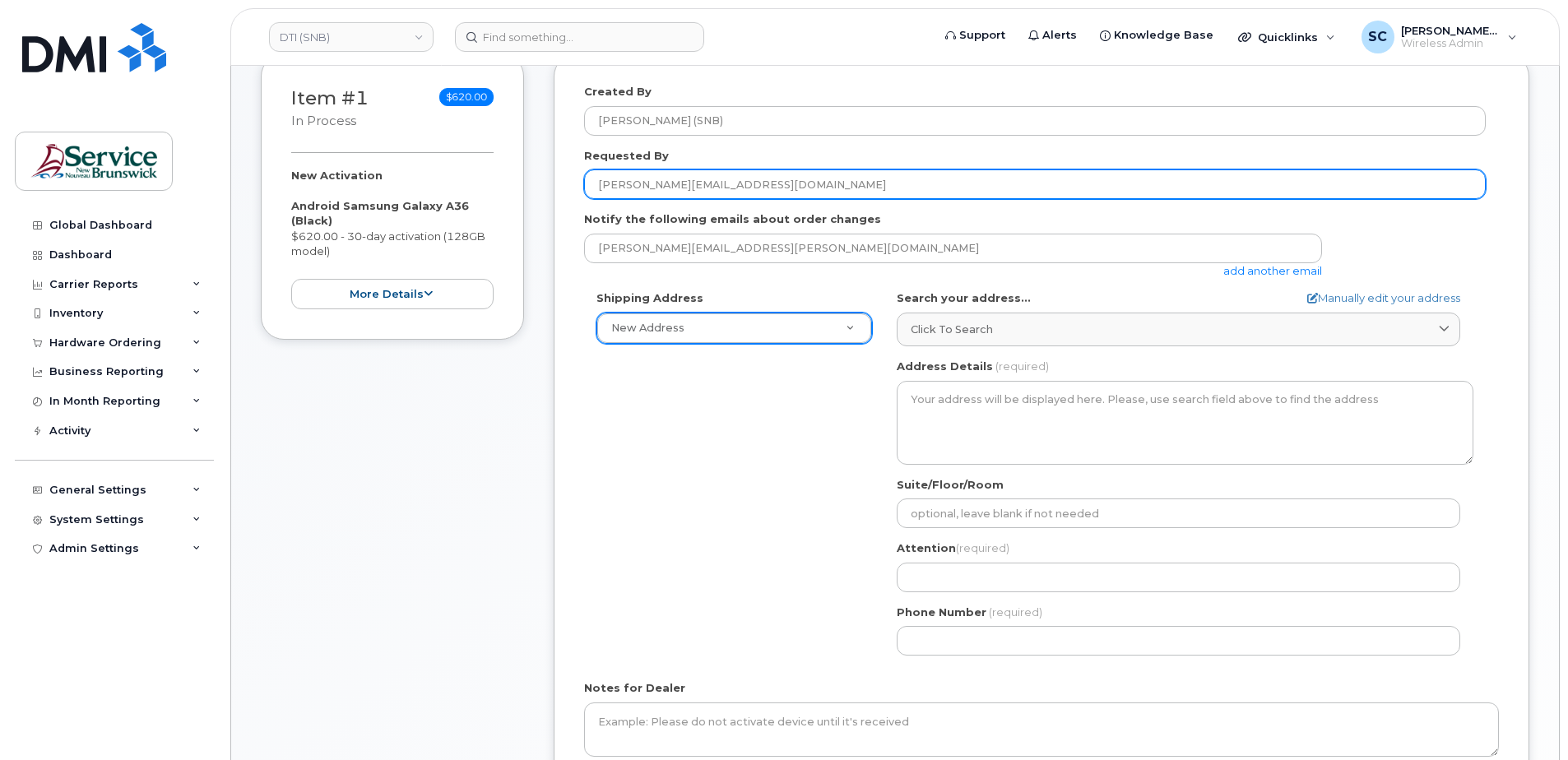
type input "[PERSON_NAME][EMAIL_ADDRESS][DOMAIN_NAME]"
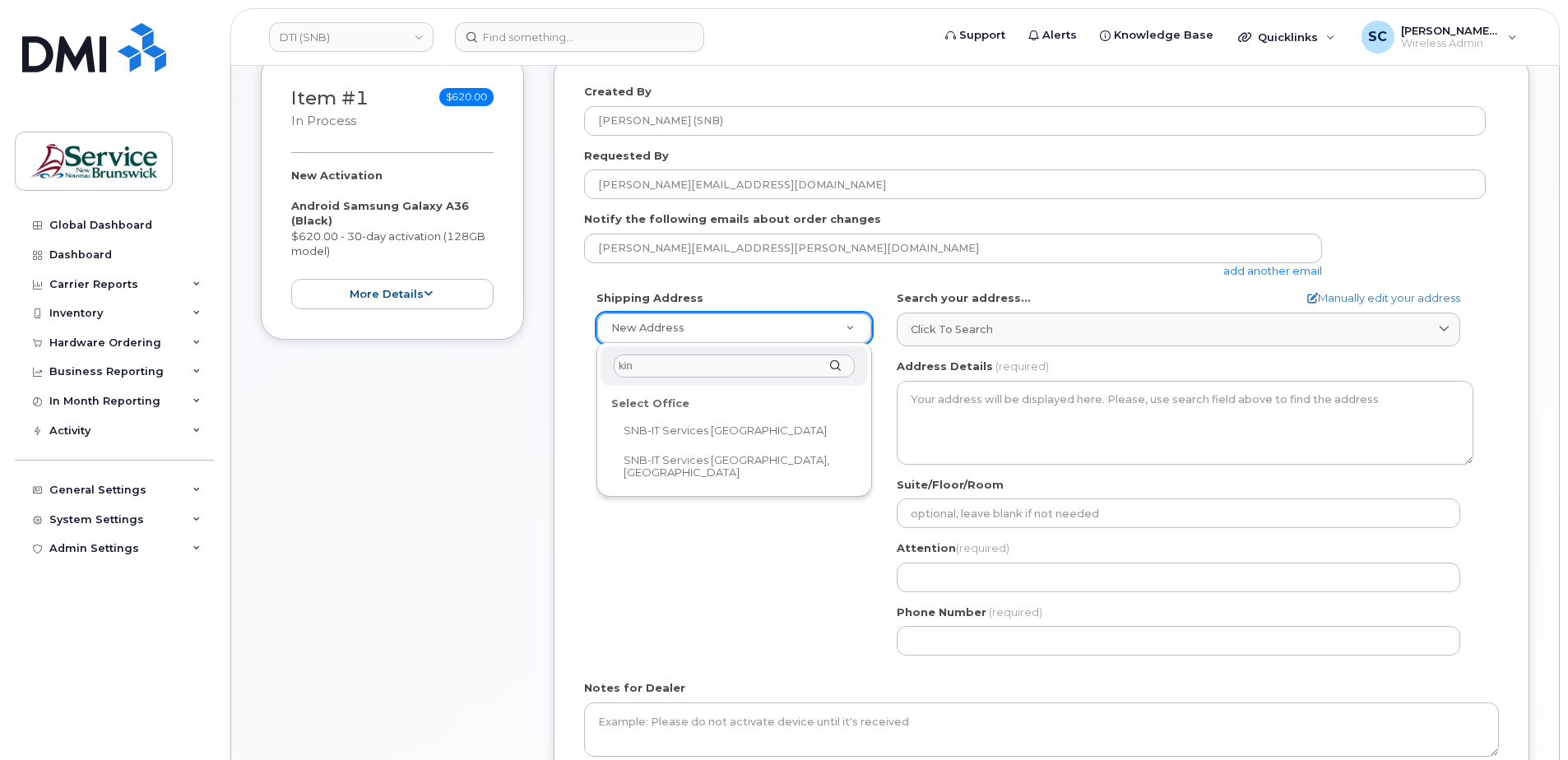
type input "kin"
select select
type textarea "15 King Sq N Saint John New Brunswick E2L 1E6"
type input "[PERSON_NAME]"
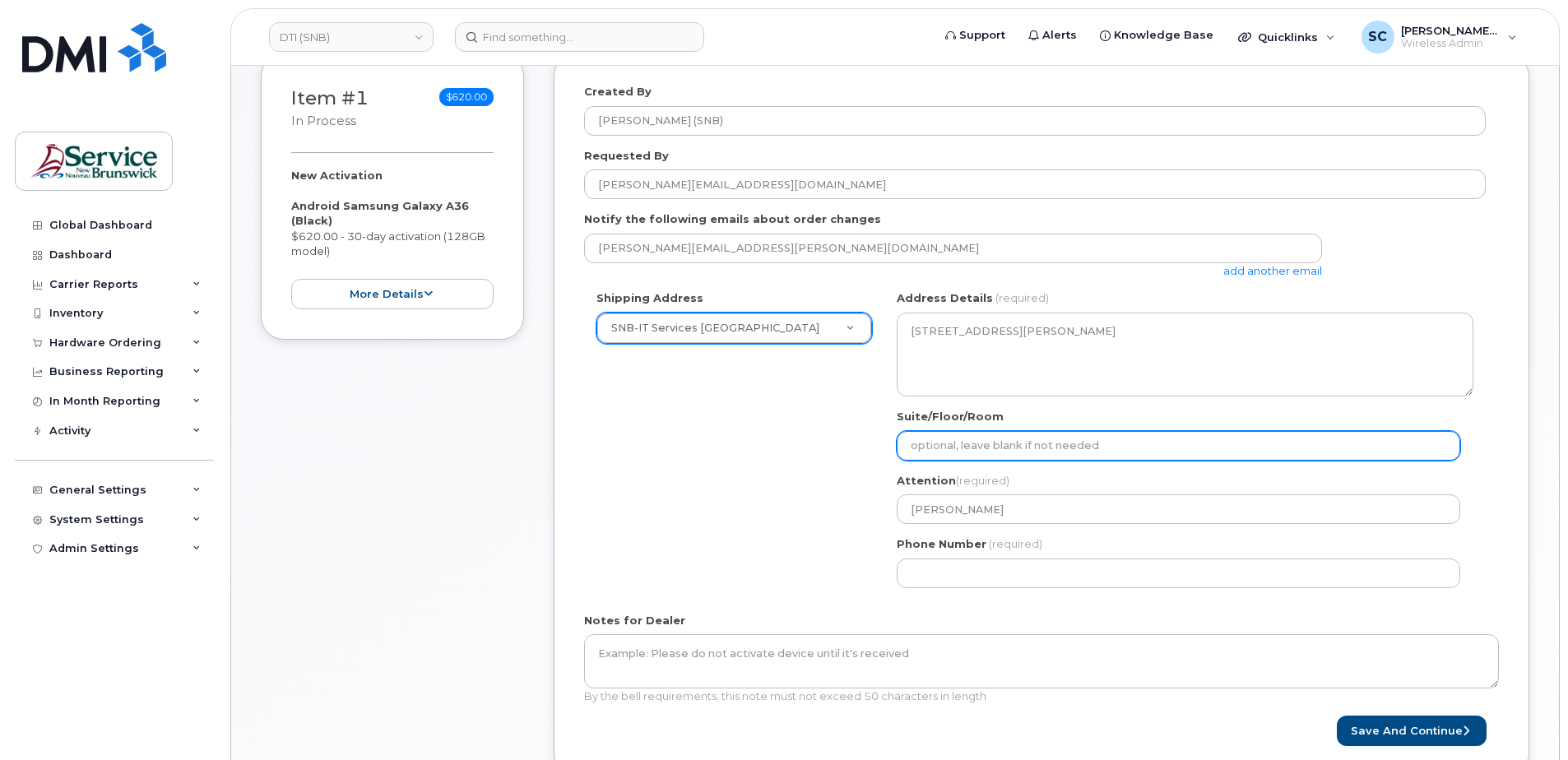
click at [1073, 448] on input "Suite/Floor/Room" at bounding box center [1178, 445] width 564 height 29
paste input "WO0000000492393"
select select
type input "WO0000000492393"
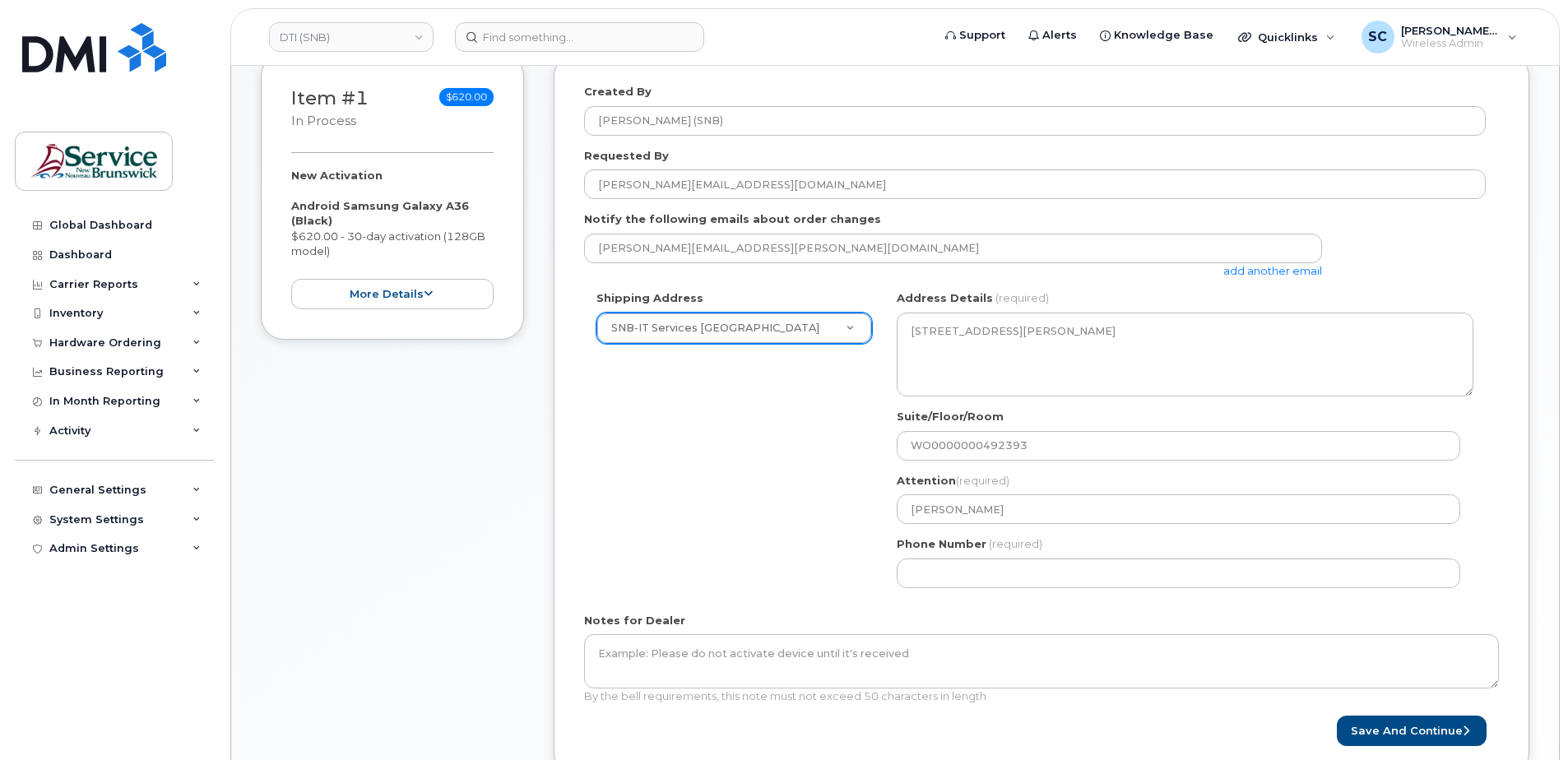
click at [798, 563] on div "Shipping Address SNB-IT Services King's Square New Address ASD-E Main Office AS…" at bounding box center [1034, 445] width 902 height 310
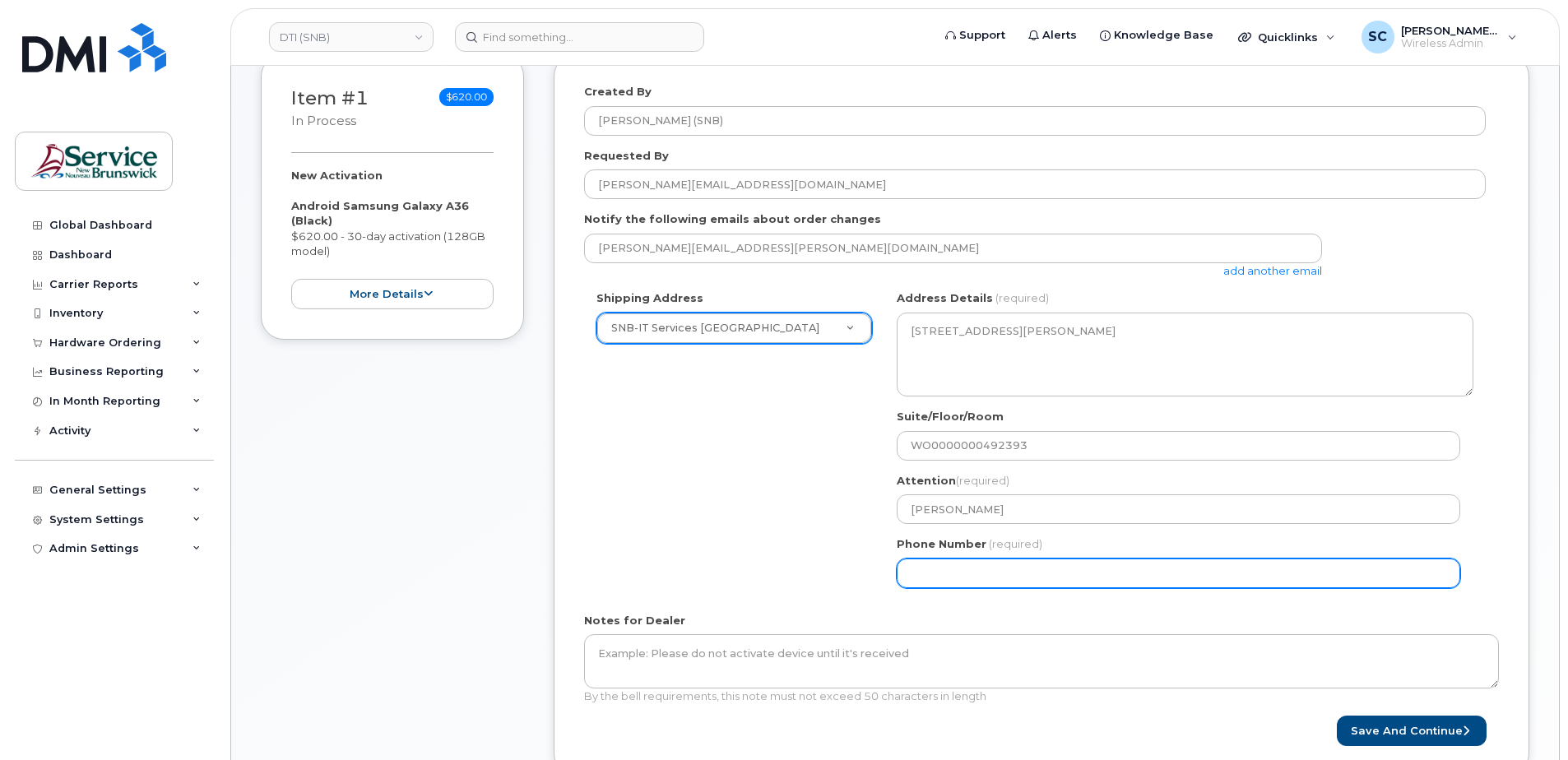
click at [984, 577] on input "Phone Number" at bounding box center [1178, 572] width 564 height 29
type input "1234567890"
select select
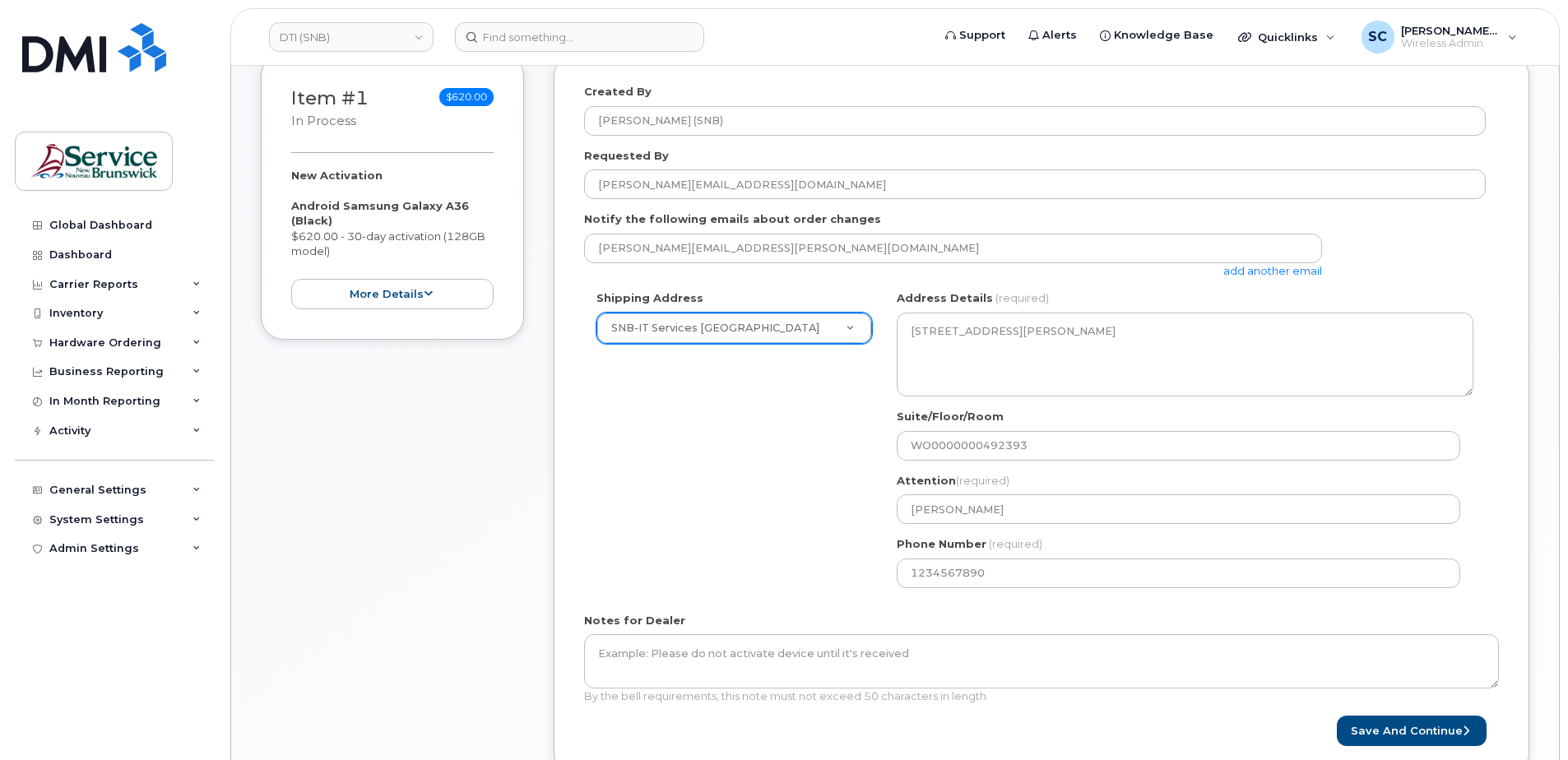
click at [822, 554] on div "Shipping Address SNB-IT Services King's Square New Address ASD-E Main Office AS…" at bounding box center [1034, 445] width 902 height 310
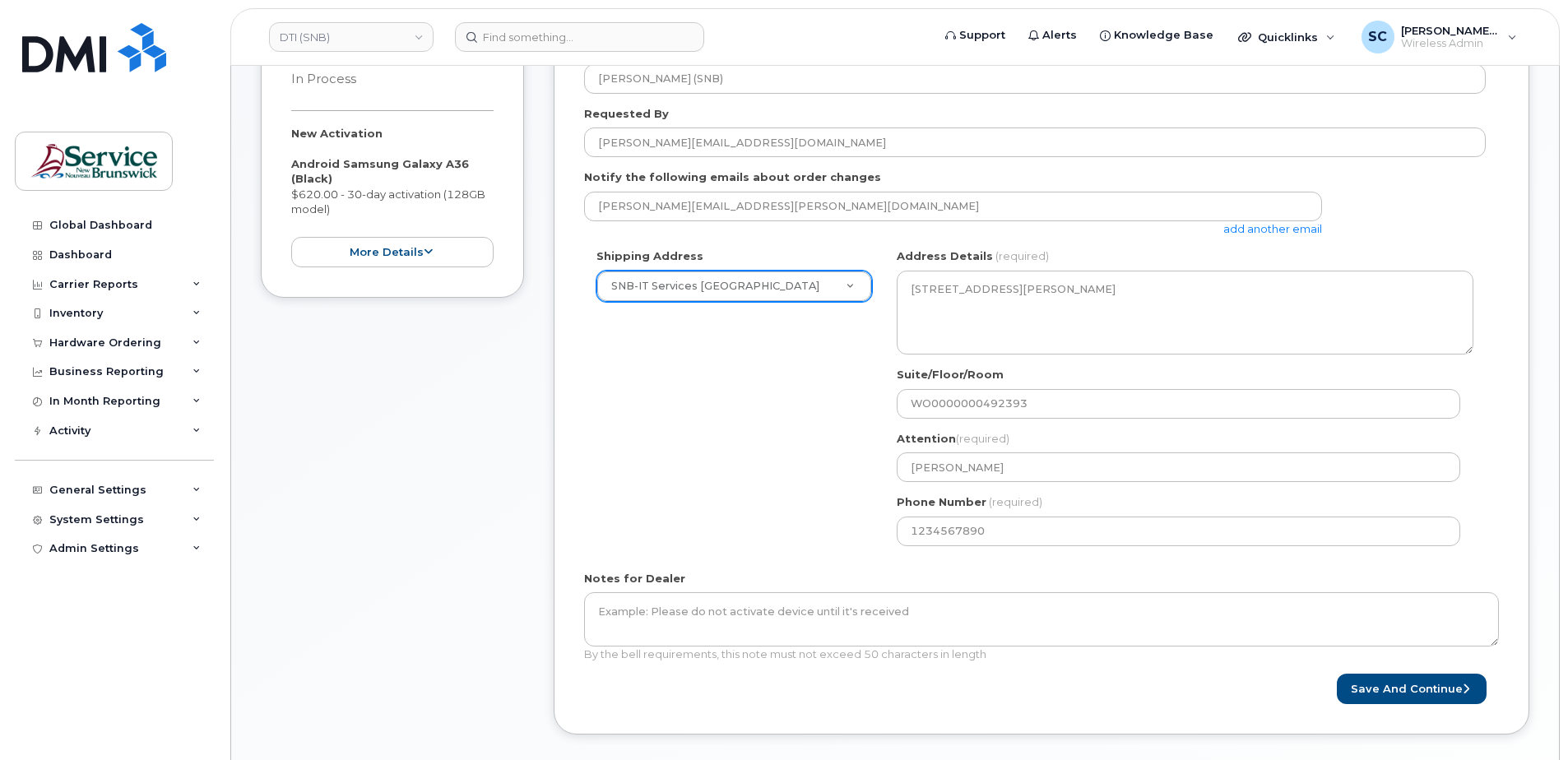
scroll to position [411, 0]
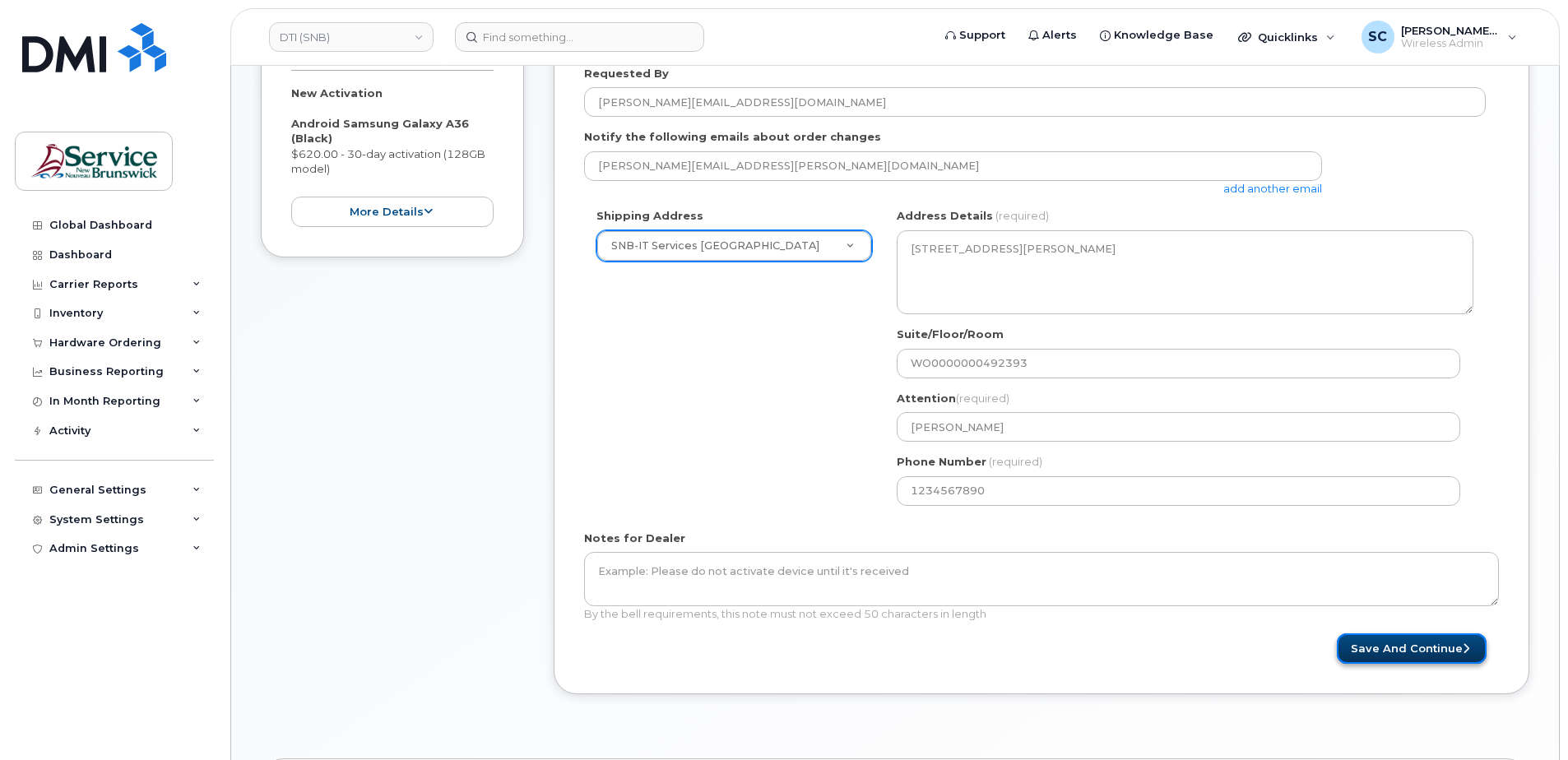
click at [1433, 658] on button "Save and Continue" at bounding box center [1411, 649] width 150 height 30
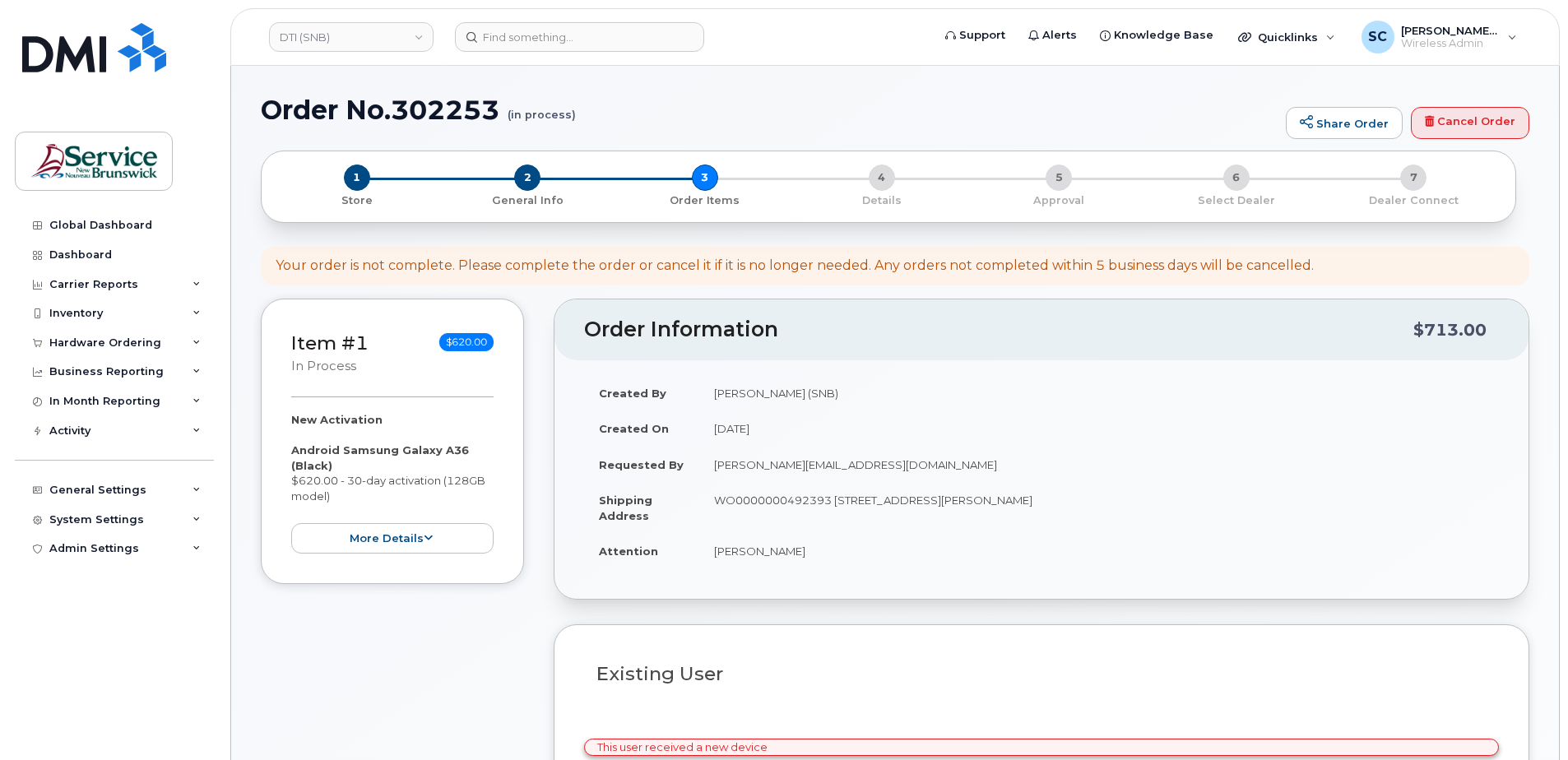
select select
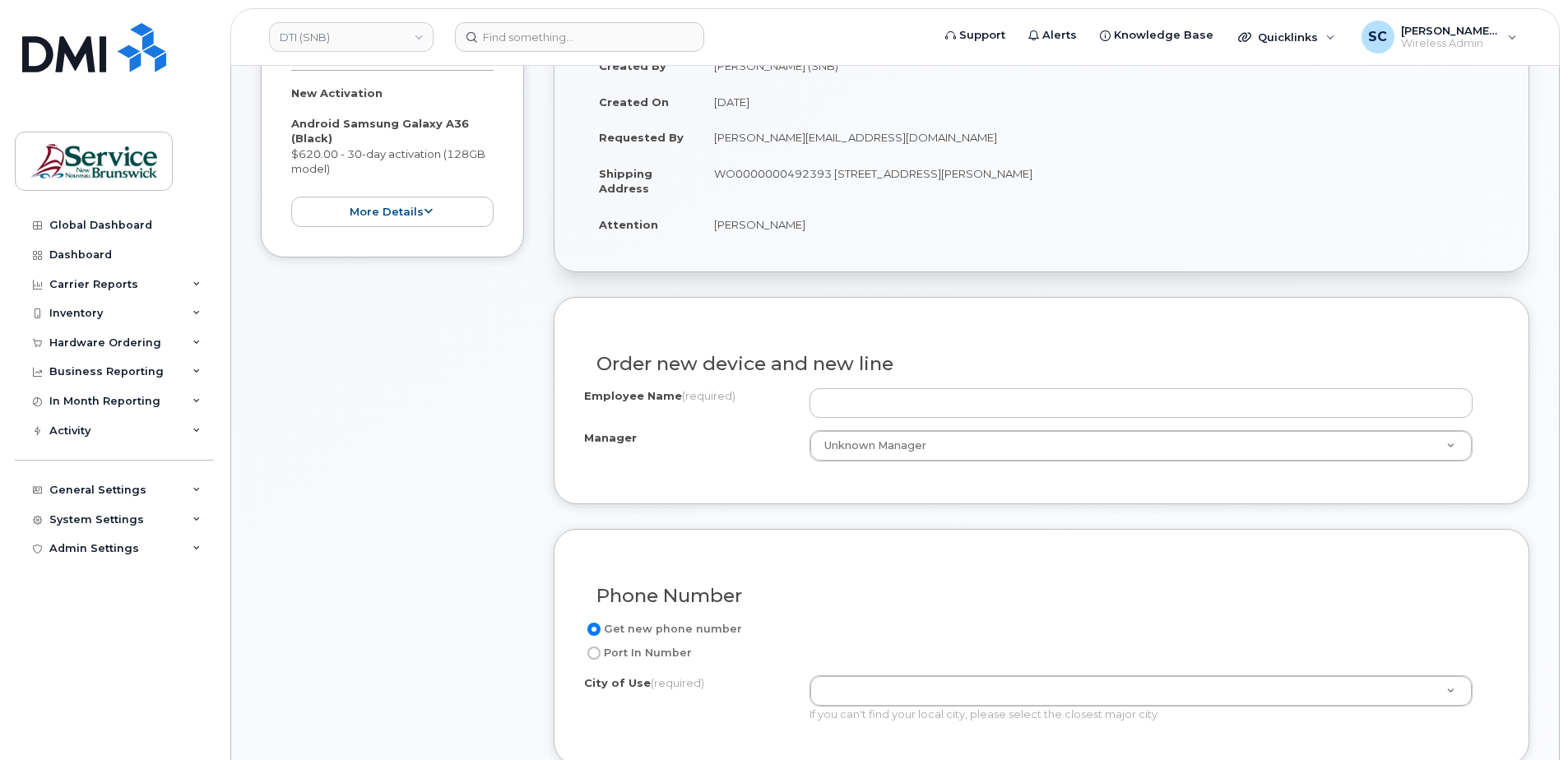
scroll to position [494, 0]
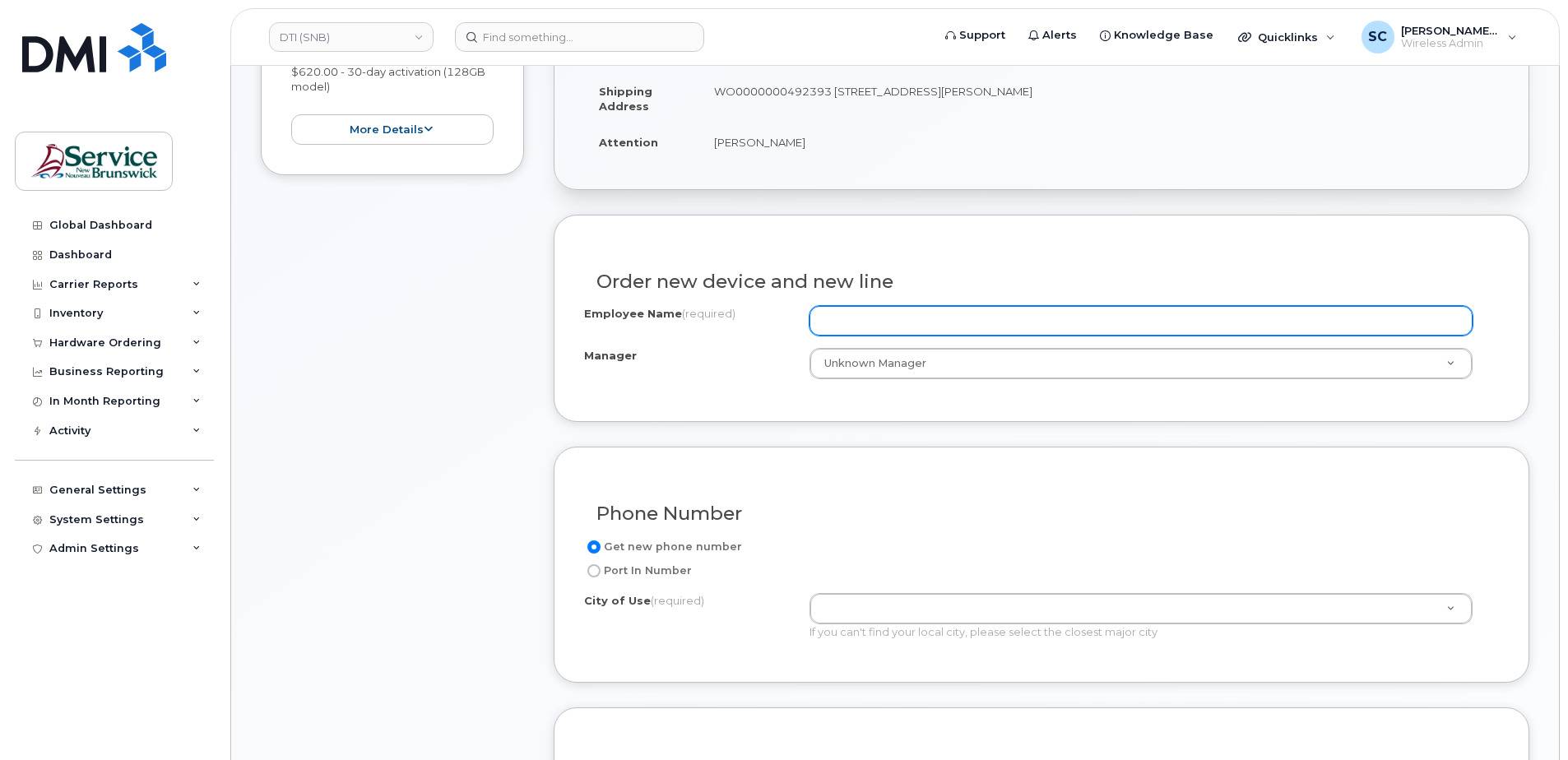
click at [956, 326] on input "Employee Name (required)" at bounding box center [1141, 320] width 663 height 29
paste input "[PERSON_NAME]"
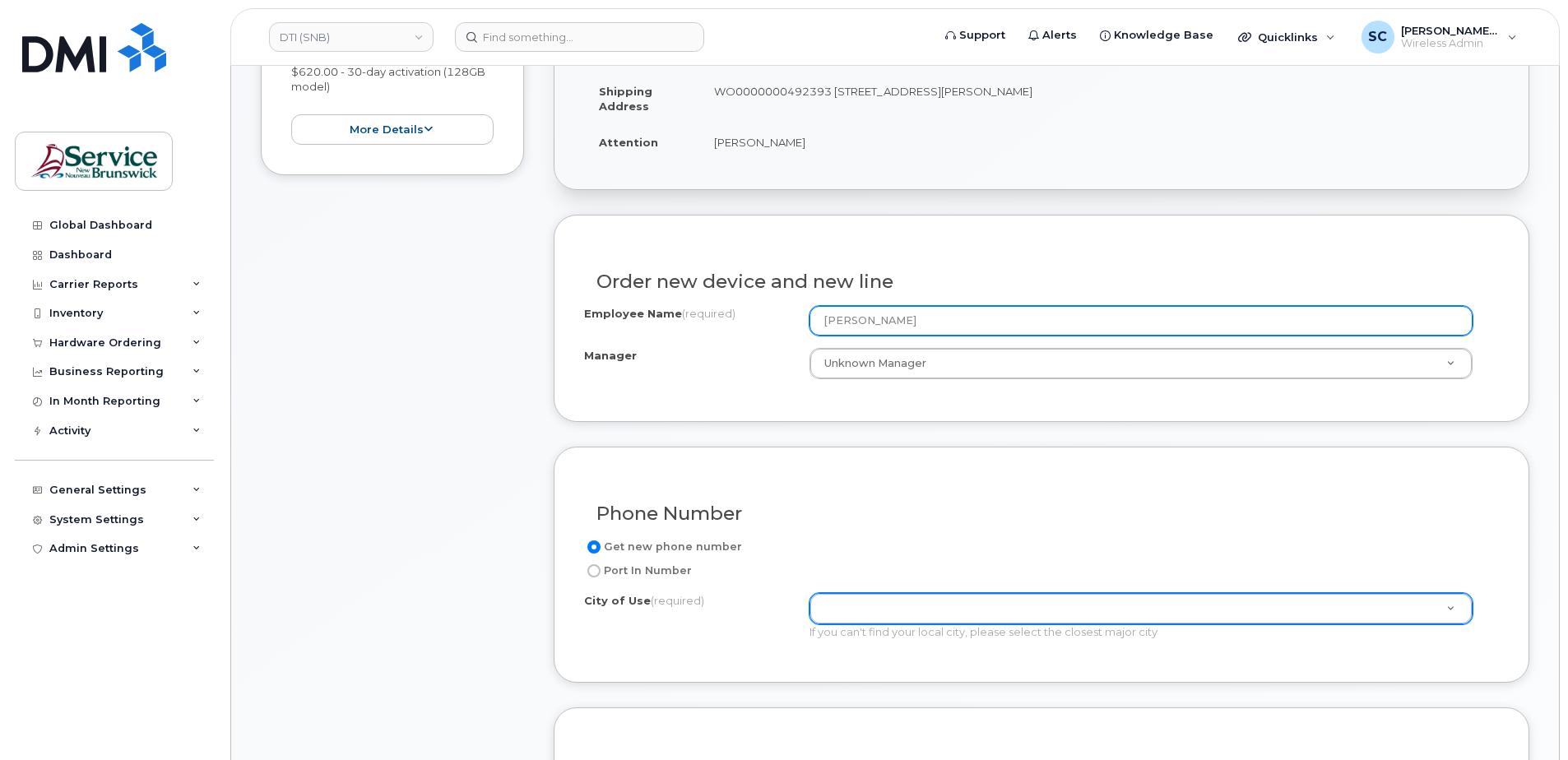
type input "[PERSON_NAME]"
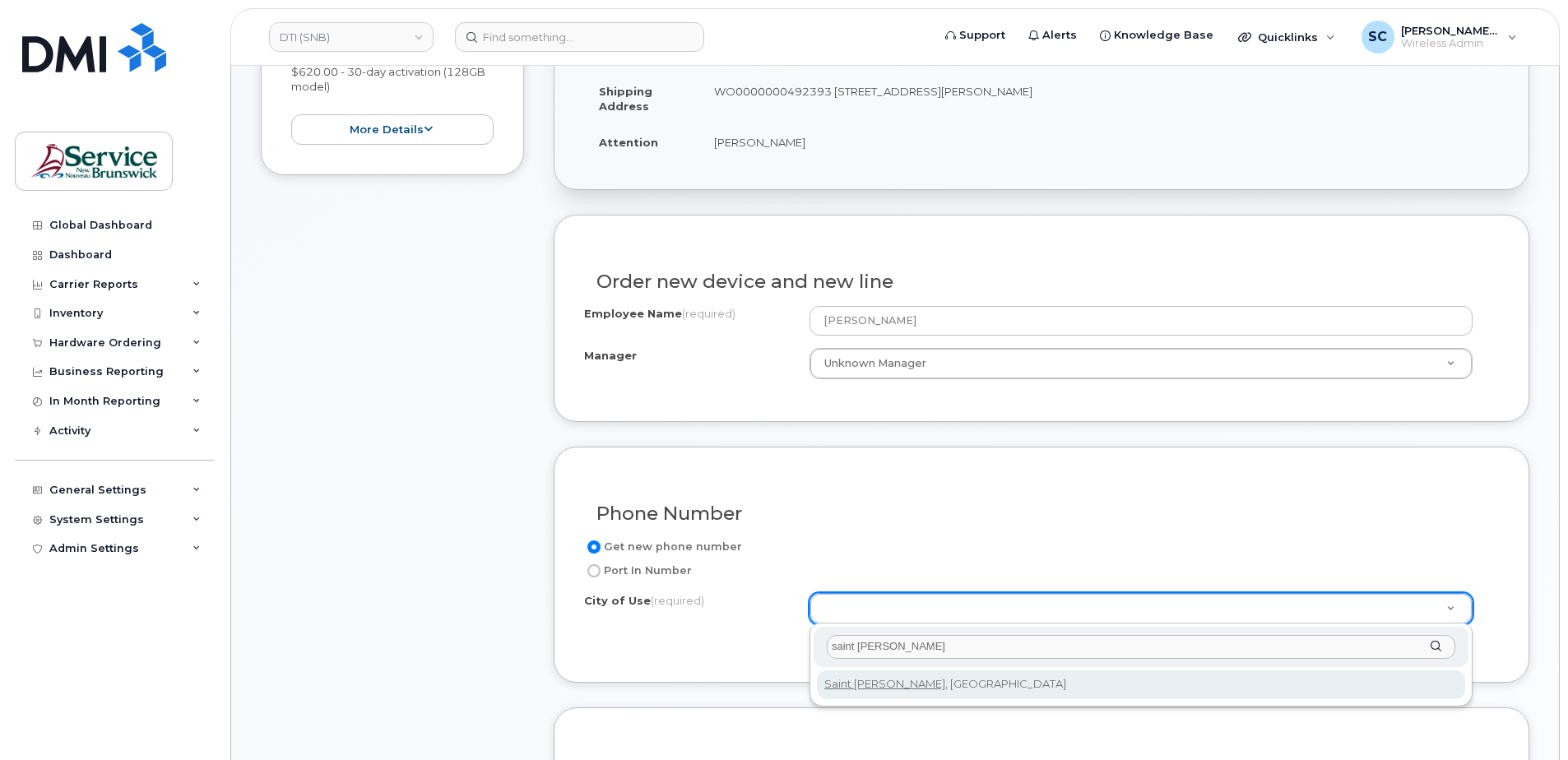
type input "saint john"
type input "2008"
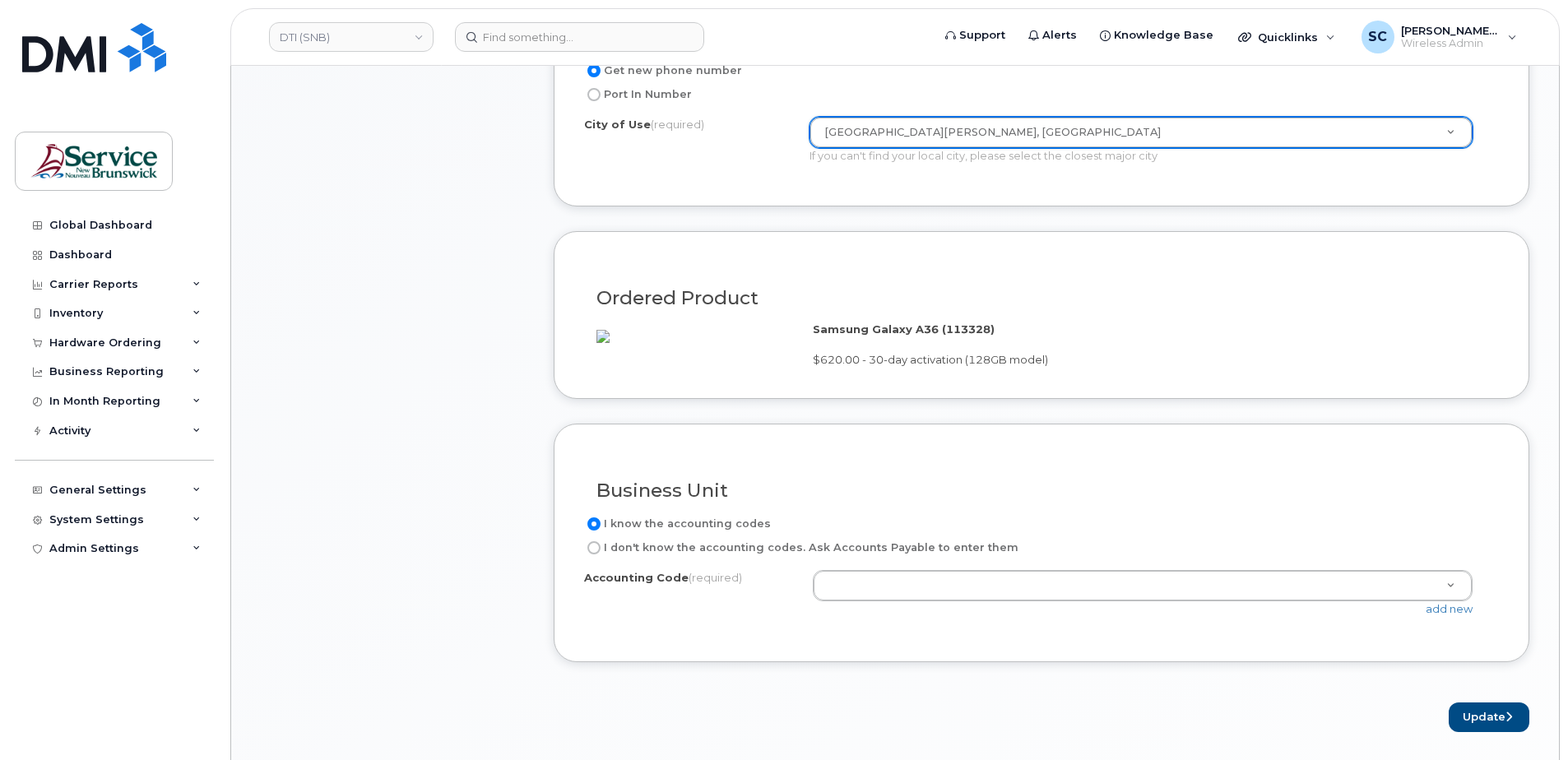
scroll to position [986, 0]
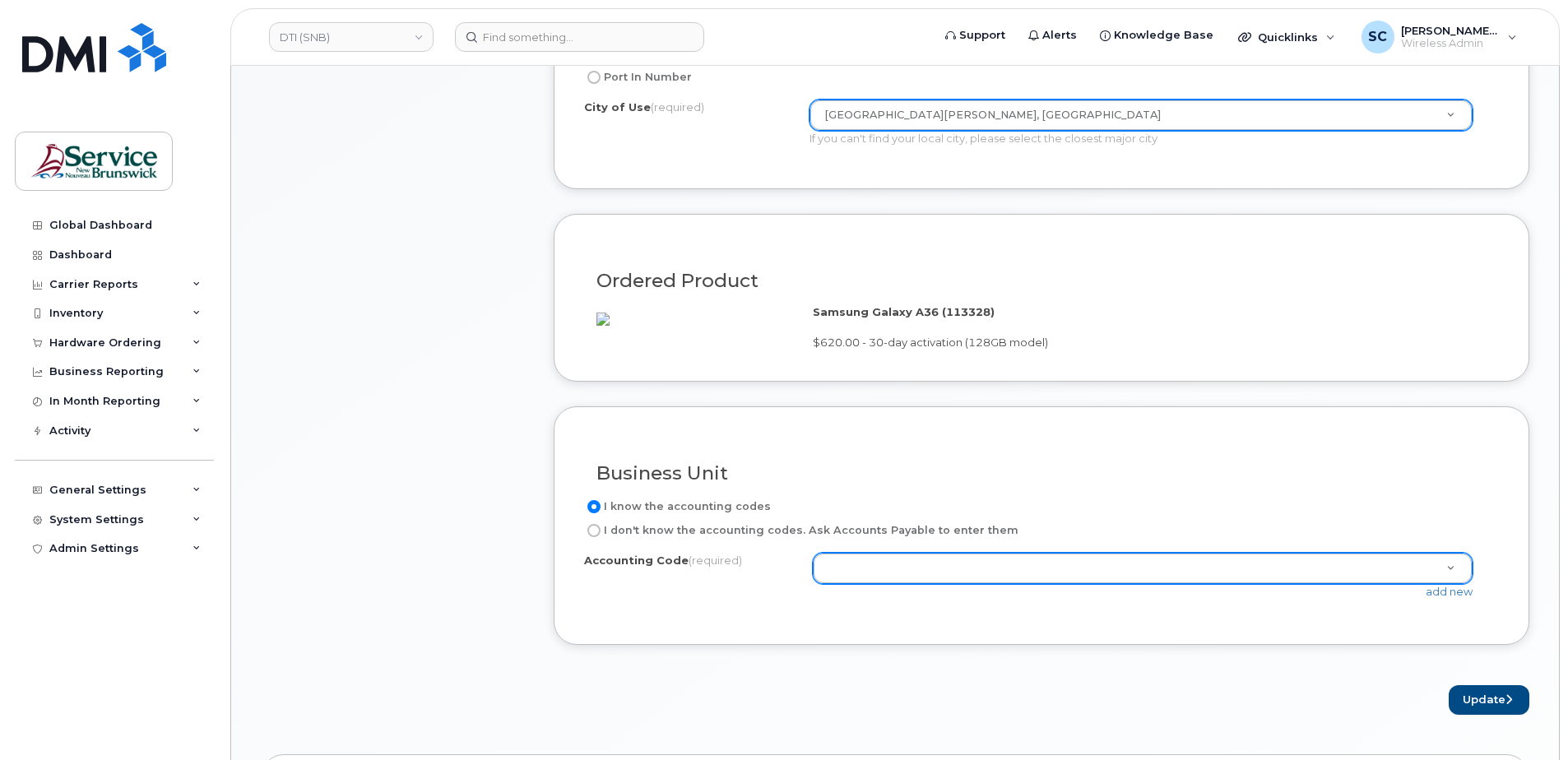
drag, startPoint x: 1041, startPoint y: 562, endPoint x: 1034, endPoint y: 573, distance: 13.0
click at [1042, 562] on div "I know the accounting codes I don't know the accounting codes. Ask Accounts Pay…" at bounding box center [1041, 555] width 915 height 118
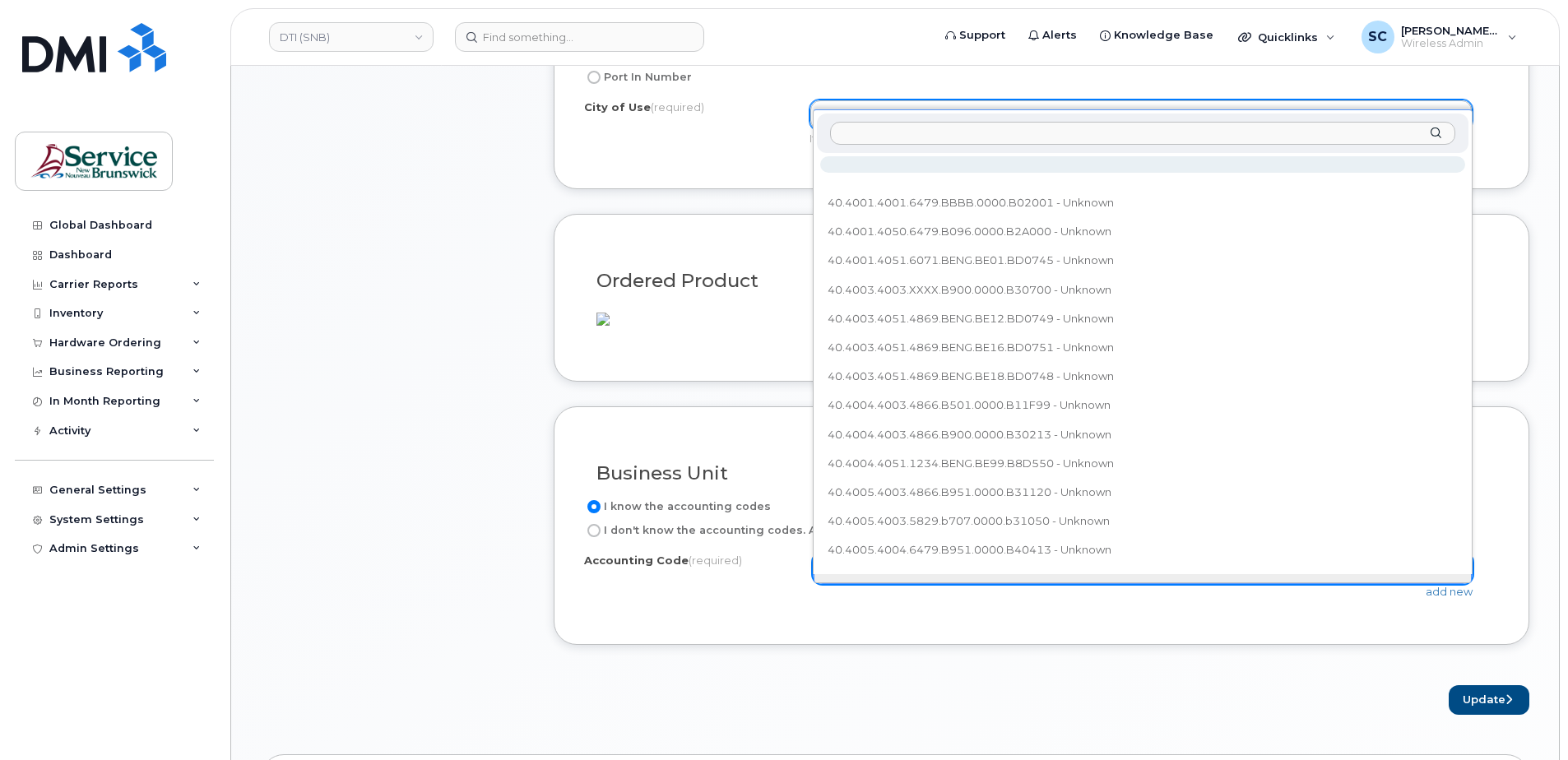
type input "40.4083.4007.4866.B113.BB08.BY0007"
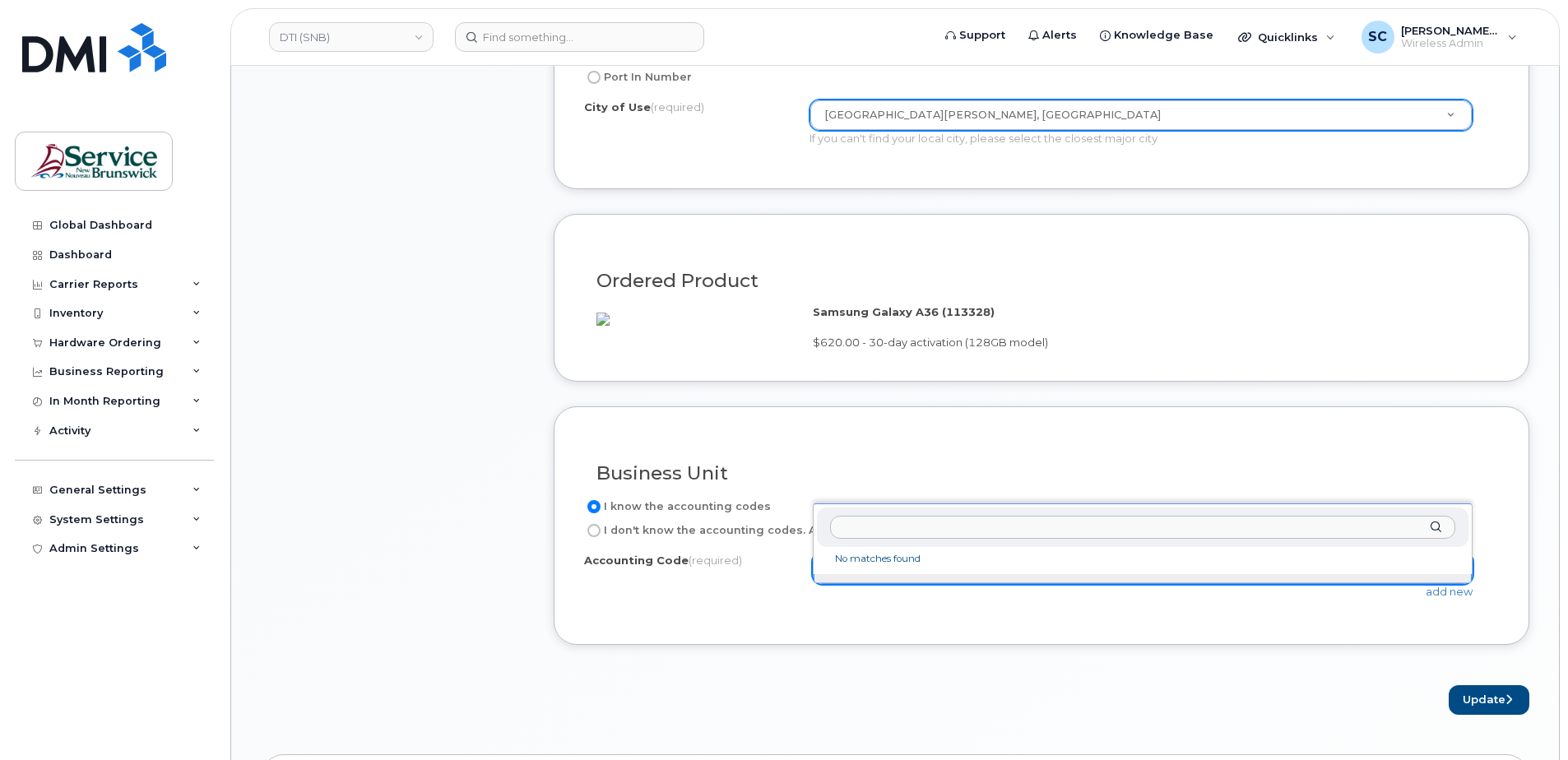
drag, startPoint x: 1106, startPoint y: 647, endPoint x: 1167, endPoint y: 644, distance: 61.1
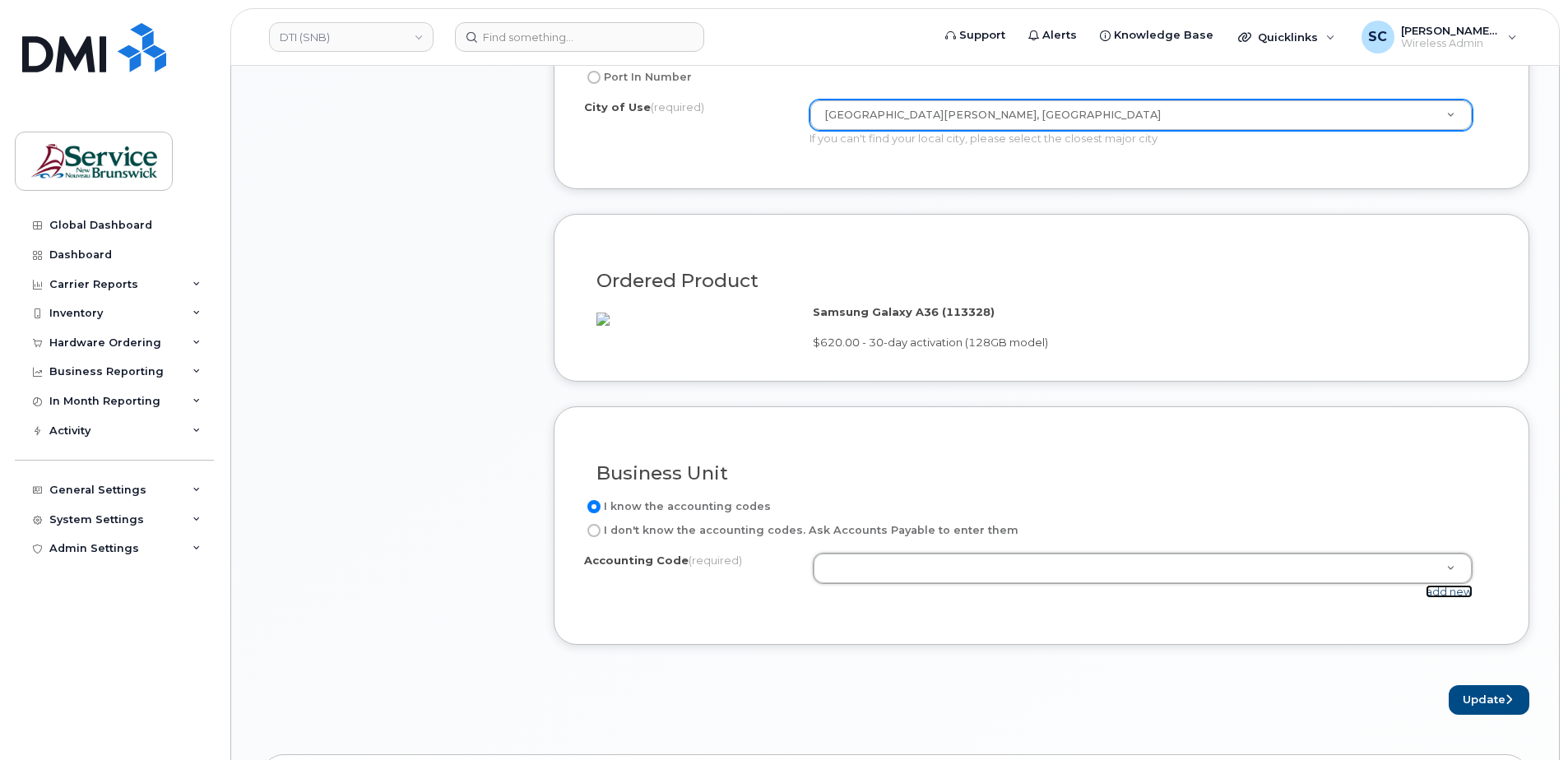
click at [1451, 598] on link "add new" at bounding box center [1449, 591] width 47 height 13
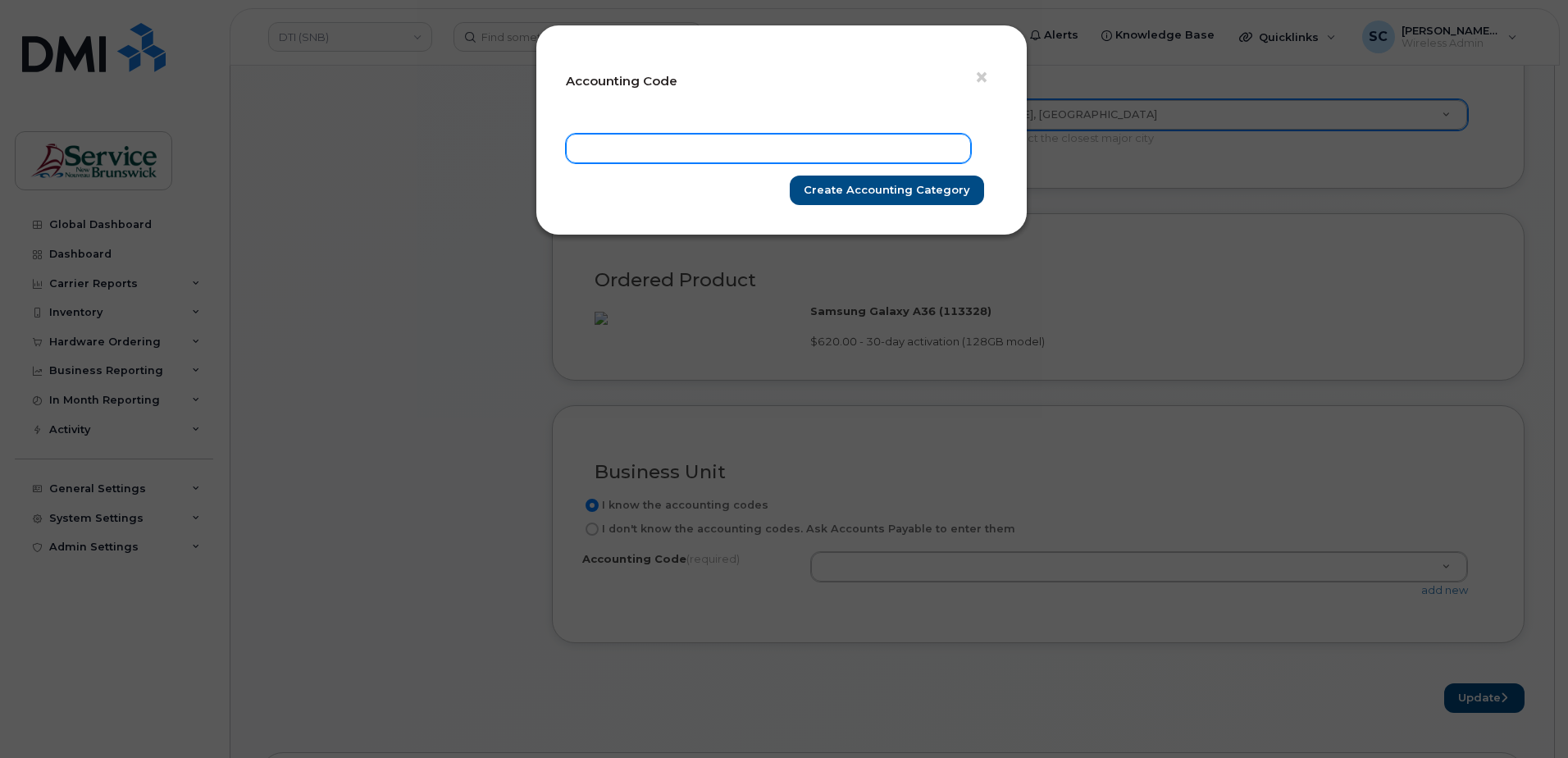
click at [891, 149] on input "text" at bounding box center [768, 148] width 405 height 29
paste input "40.4083.4007.4866.B113.BB08.BY0007"
type input "40.4083.4007.4866.B113.BB08.BY0007"
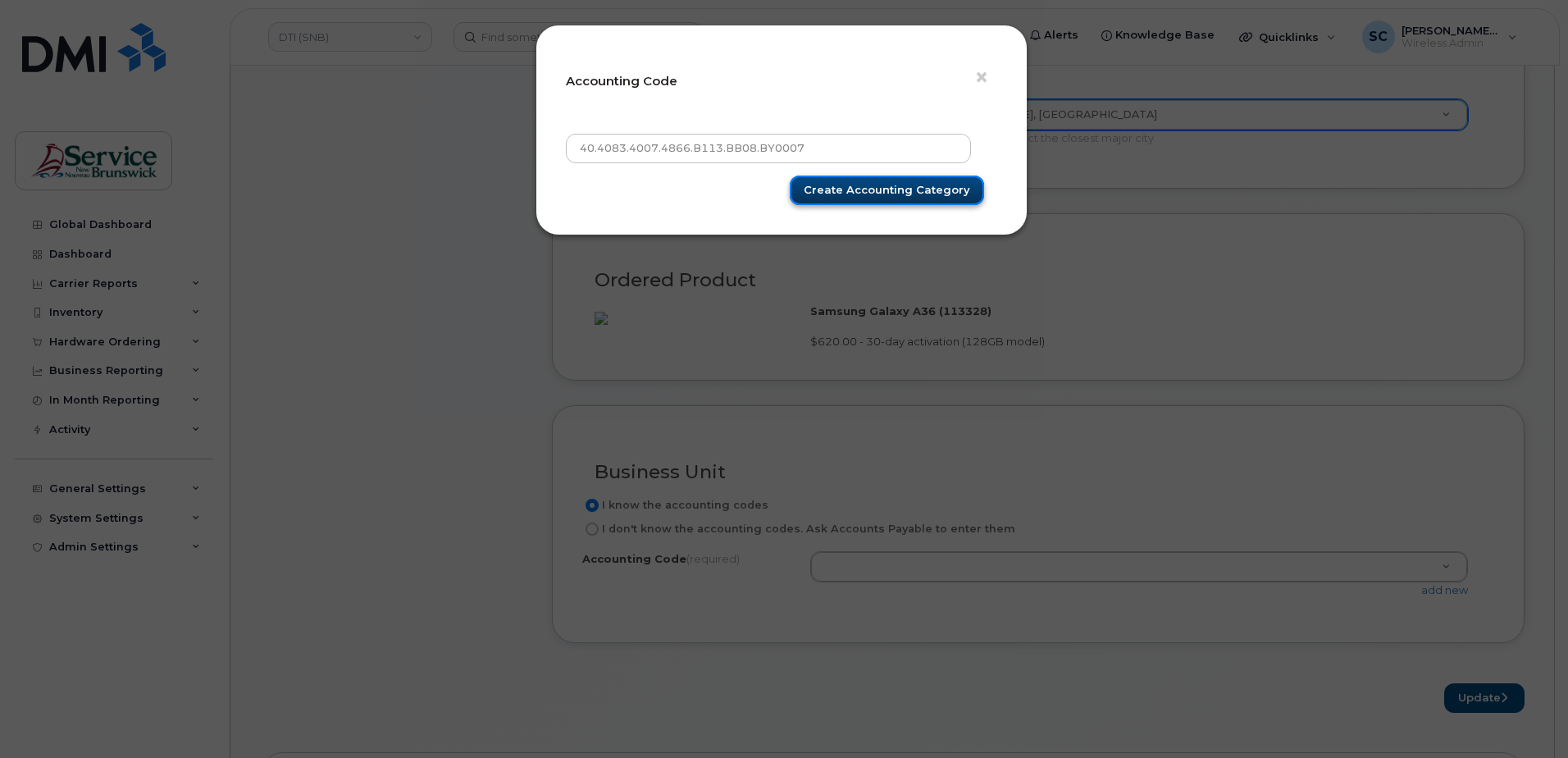
click at [916, 188] on input "Create Accounting category" at bounding box center [887, 191] width 194 height 30
type input "Create Accounting category"
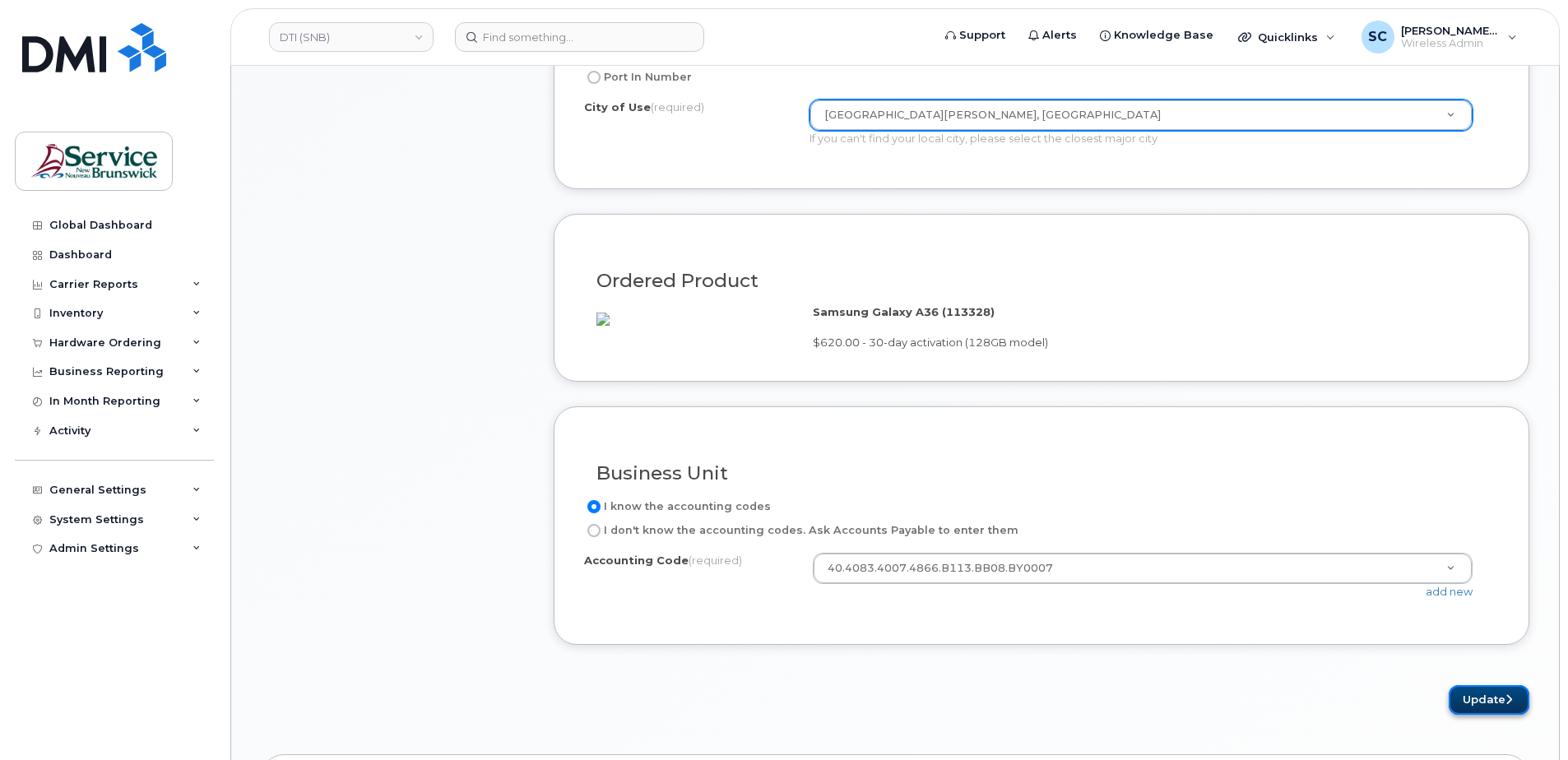
click at [1472, 716] on button "Update" at bounding box center [1488, 700] width 81 height 30
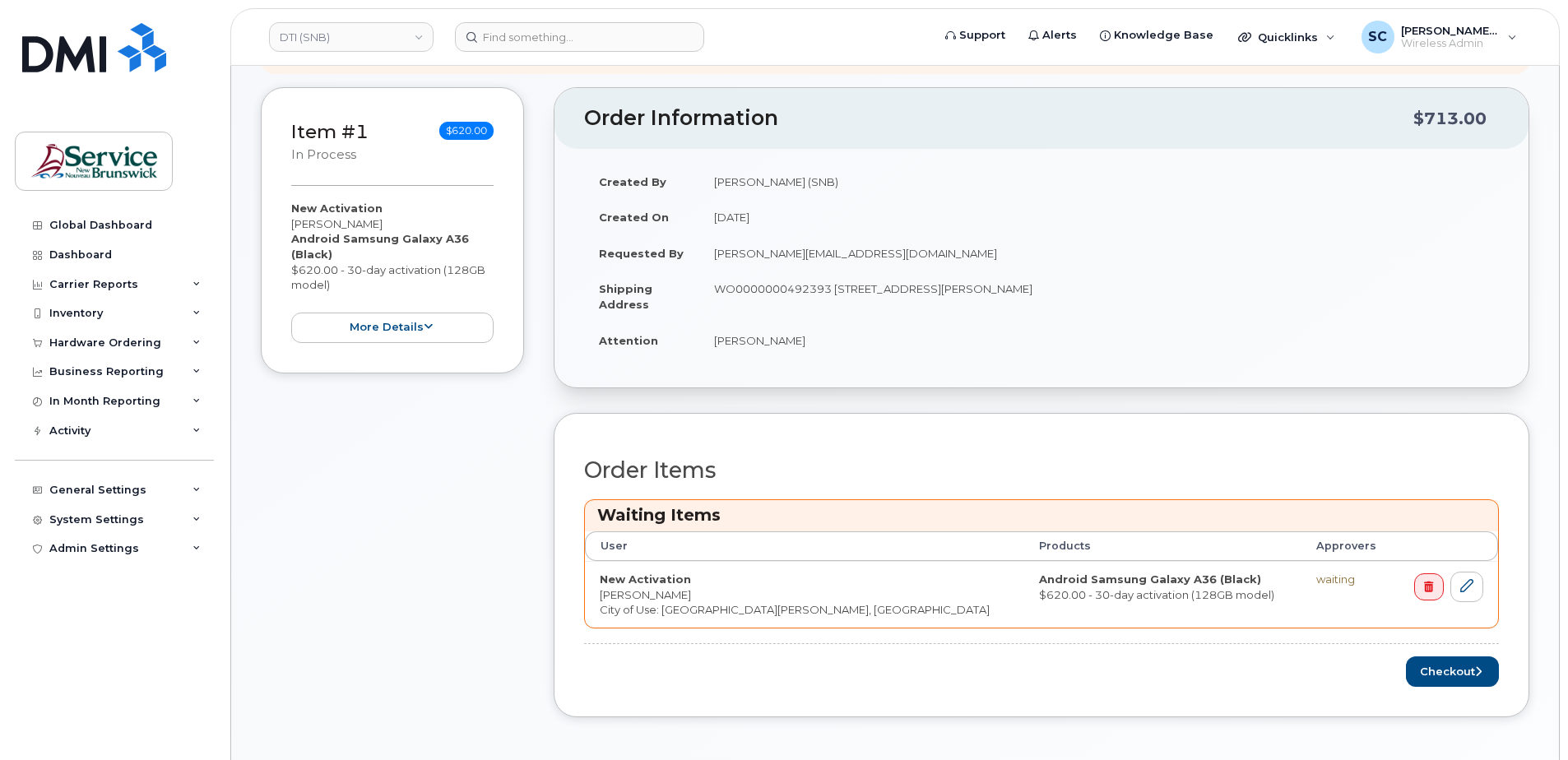
scroll to position [411, 0]
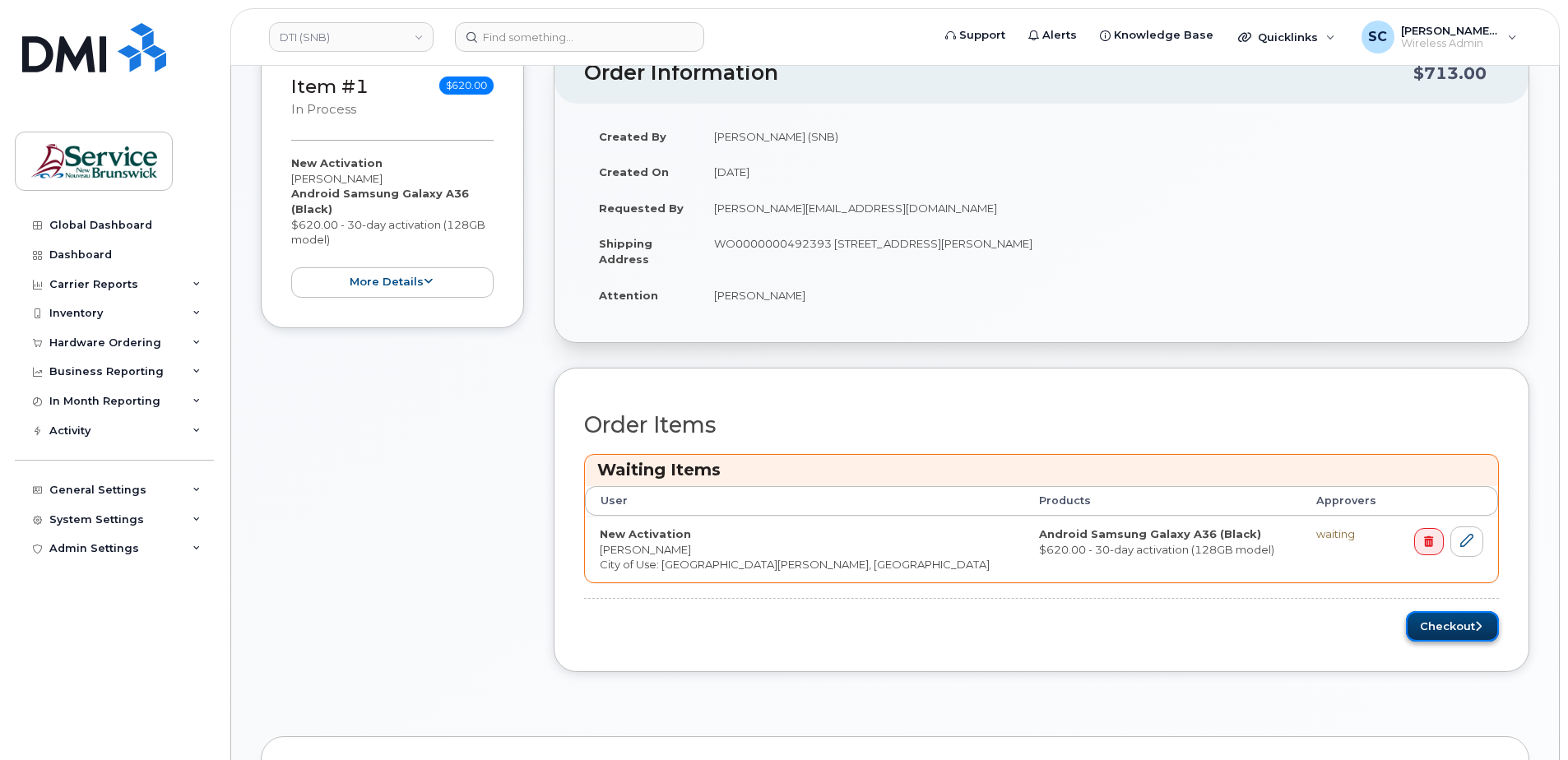
click at [1457, 618] on button "Checkout" at bounding box center [1452, 626] width 93 height 30
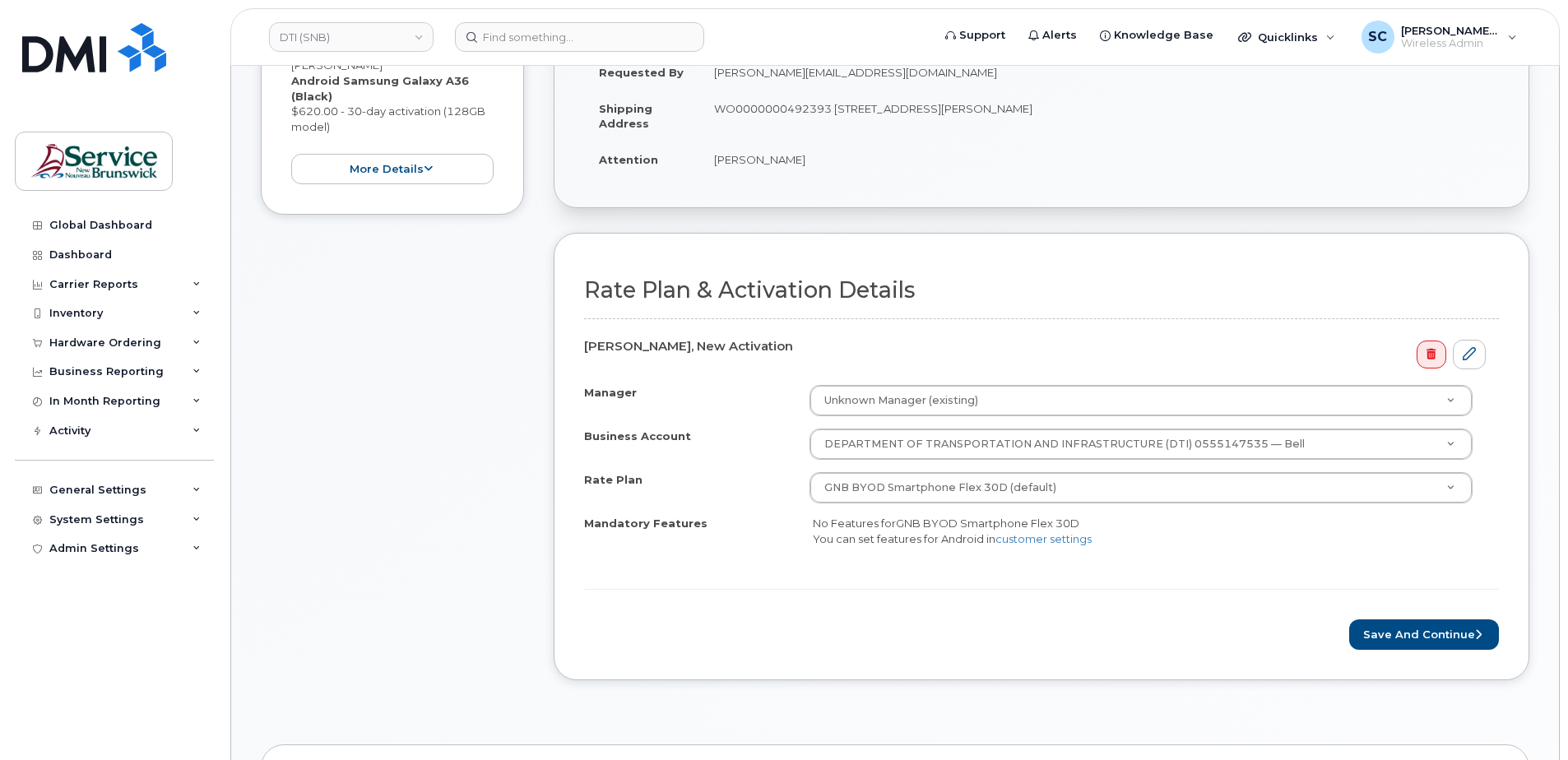
scroll to position [411, 0]
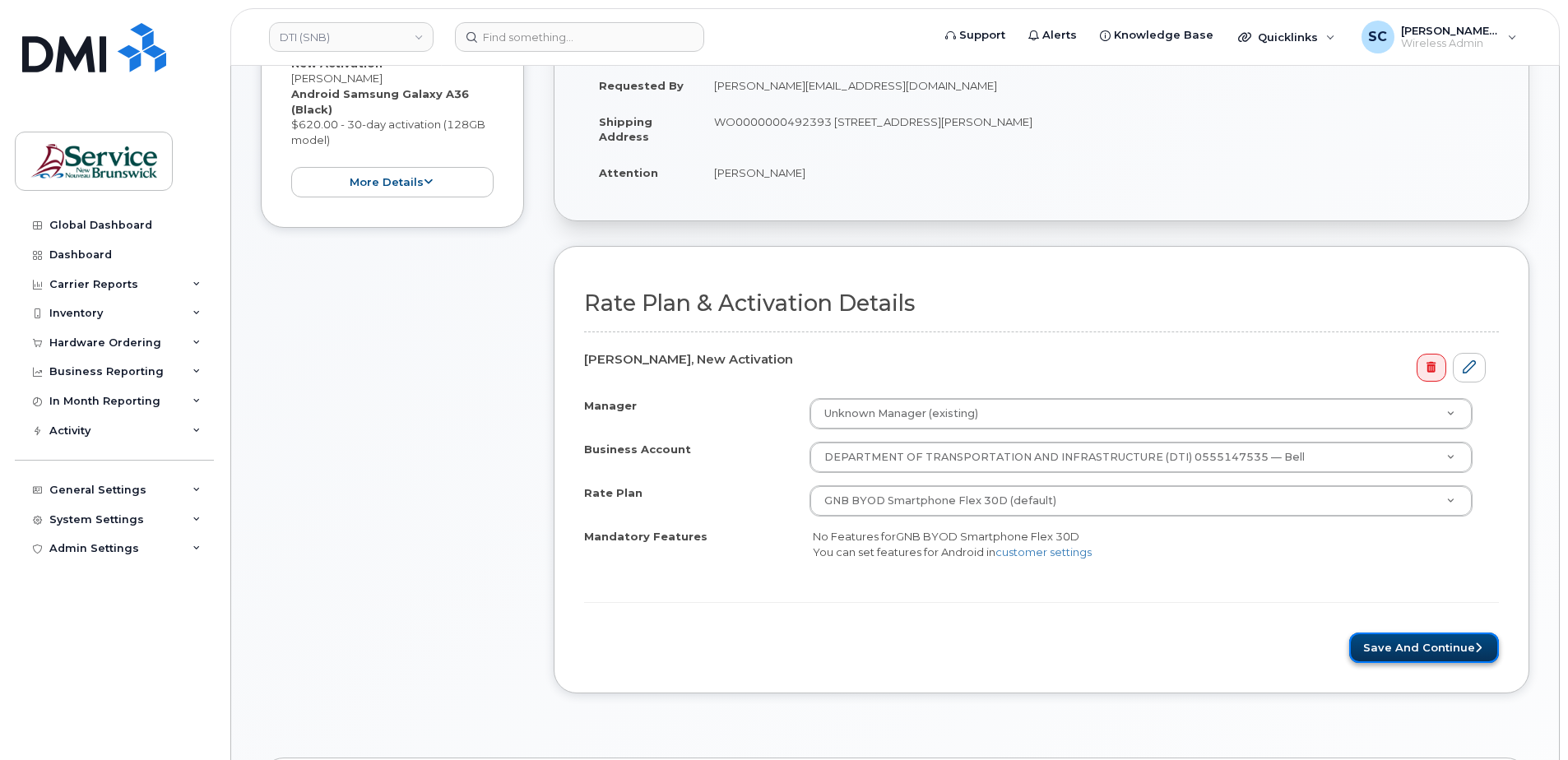
click at [1410, 657] on button "Save and Continue" at bounding box center [1423, 648] width 150 height 30
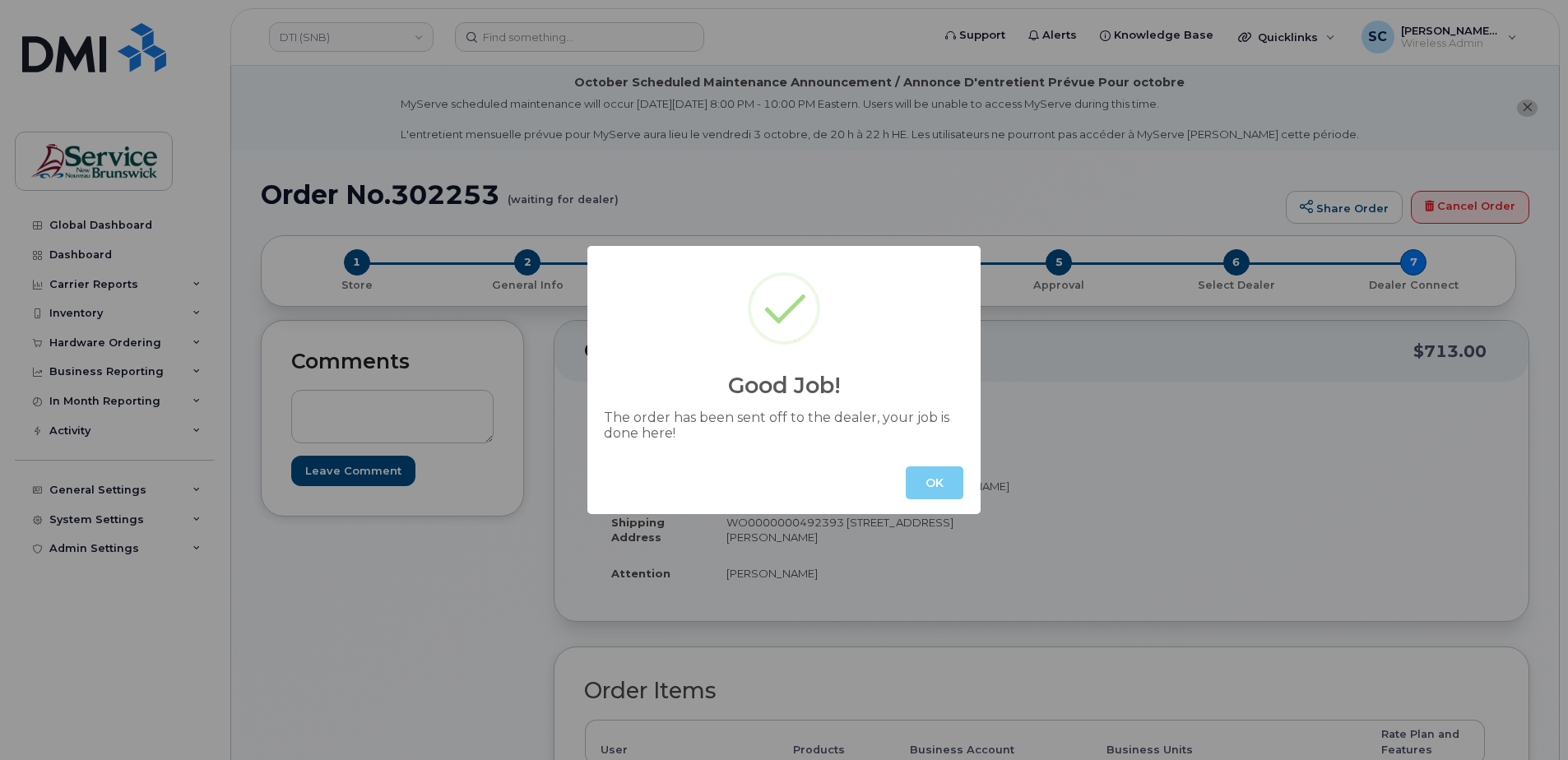
click at [921, 480] on button "OK" at bounding box center [934, 482] width 58 height 33
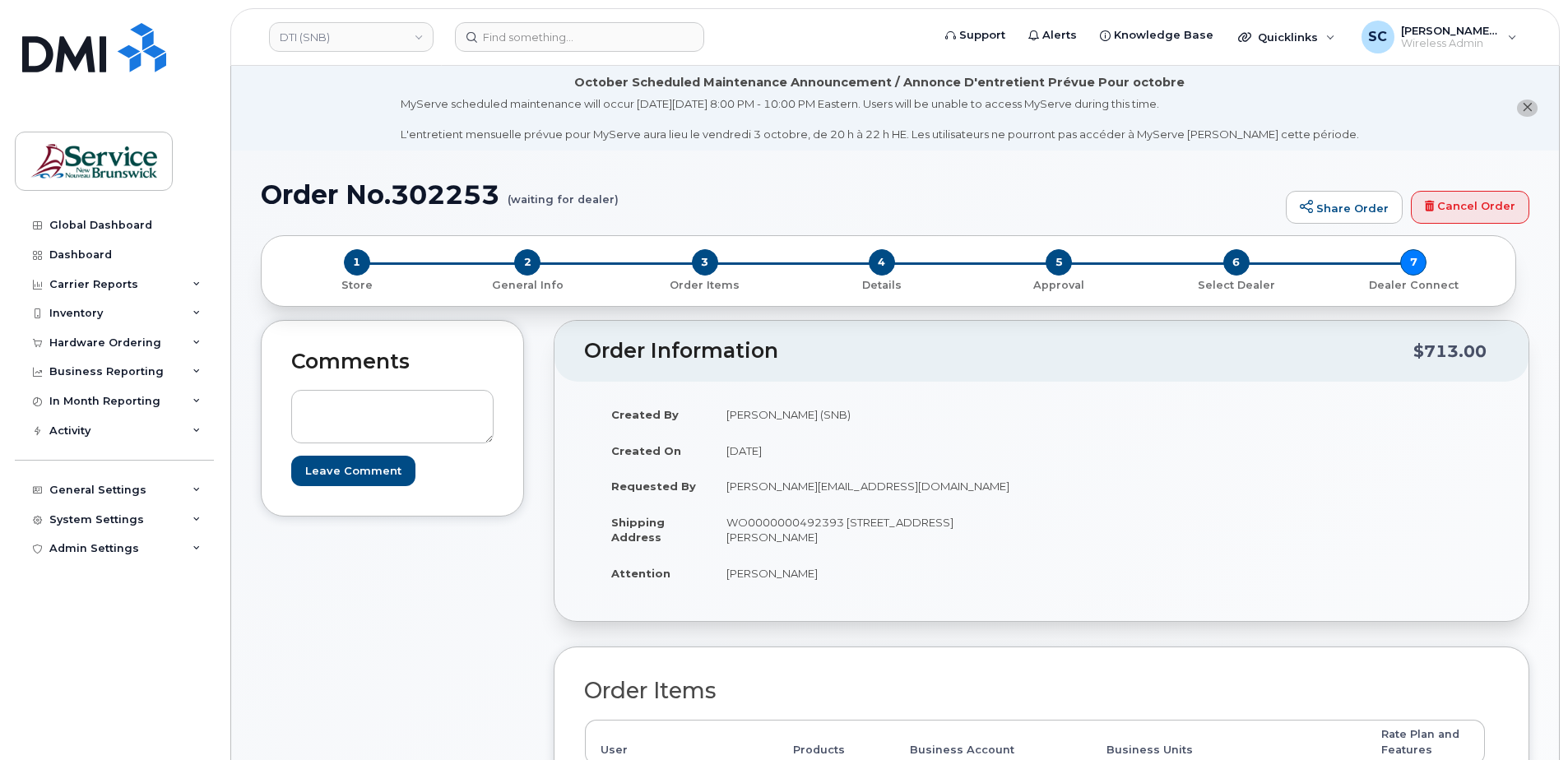
click at [456, 189] on h1 "Order No.302253 (waiting for dealer)" at bounding box center [769, 195] width 1017 height 29
copy h1 "302253"
